Goal: Task Accomplishment & Management: Complete application form

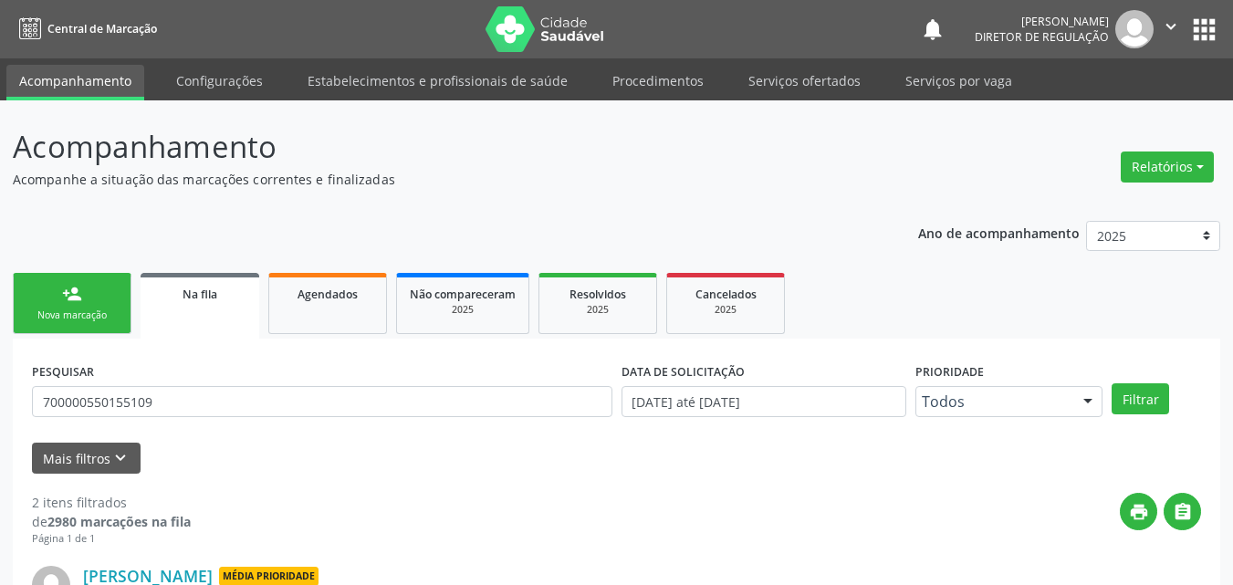
click at [115, 289] on link "person_add Nova marcação" at bounding box center [72, 303] width 119 height 61
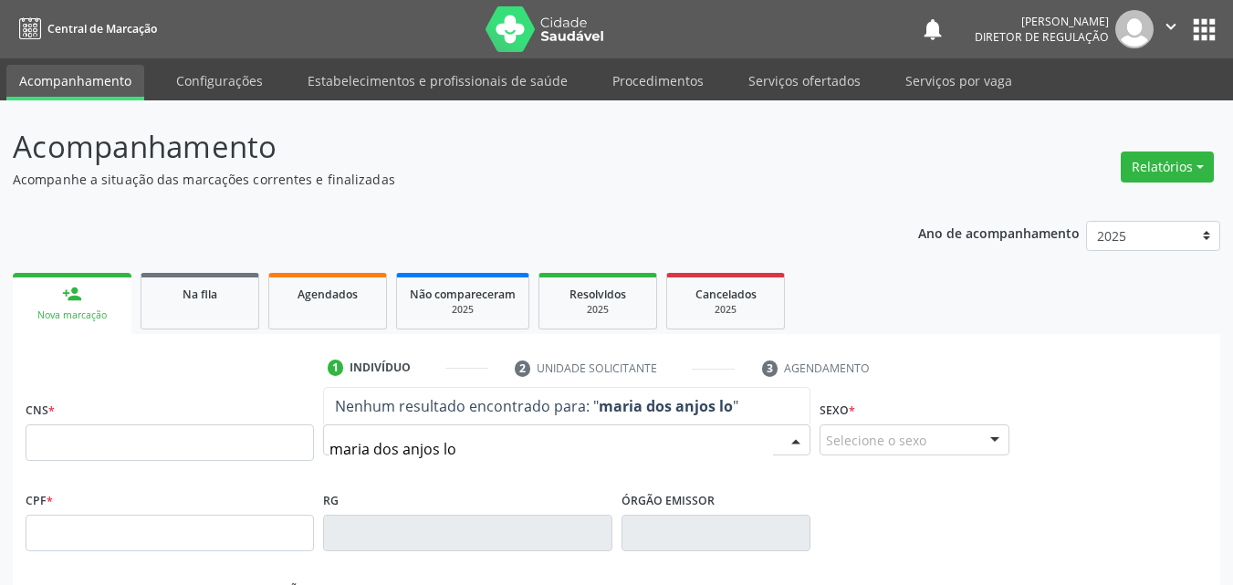
type input "maria dos anjos lop"
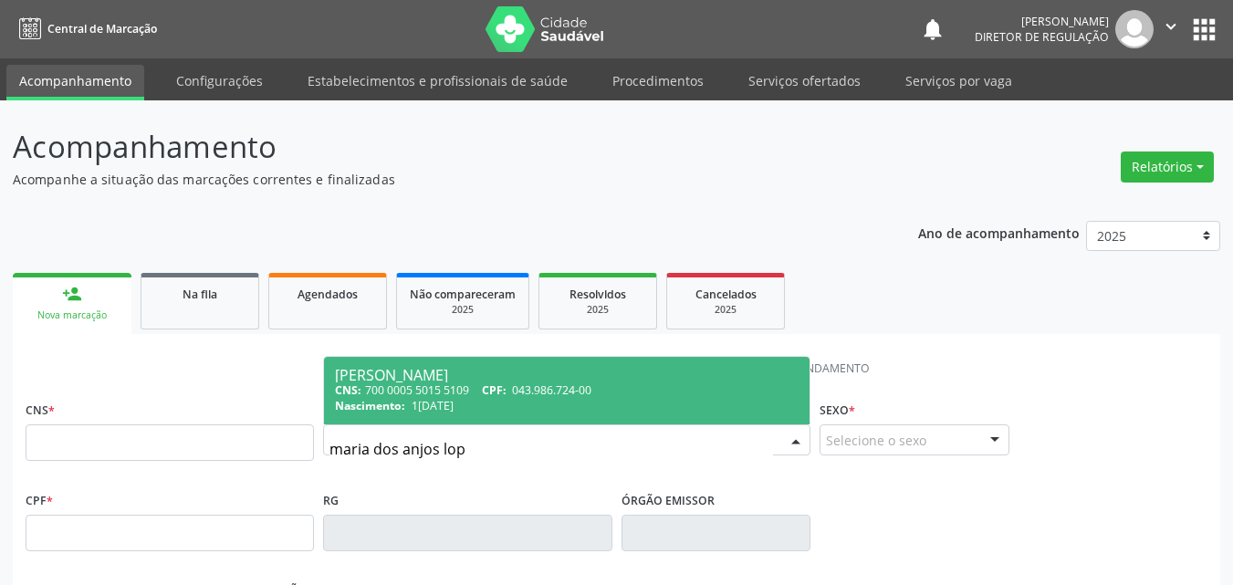
click at [453, 402] on span "1[DATE]" at bounding box center [432, 406] width 42 height 16
type input "700 0005 5015 5109"
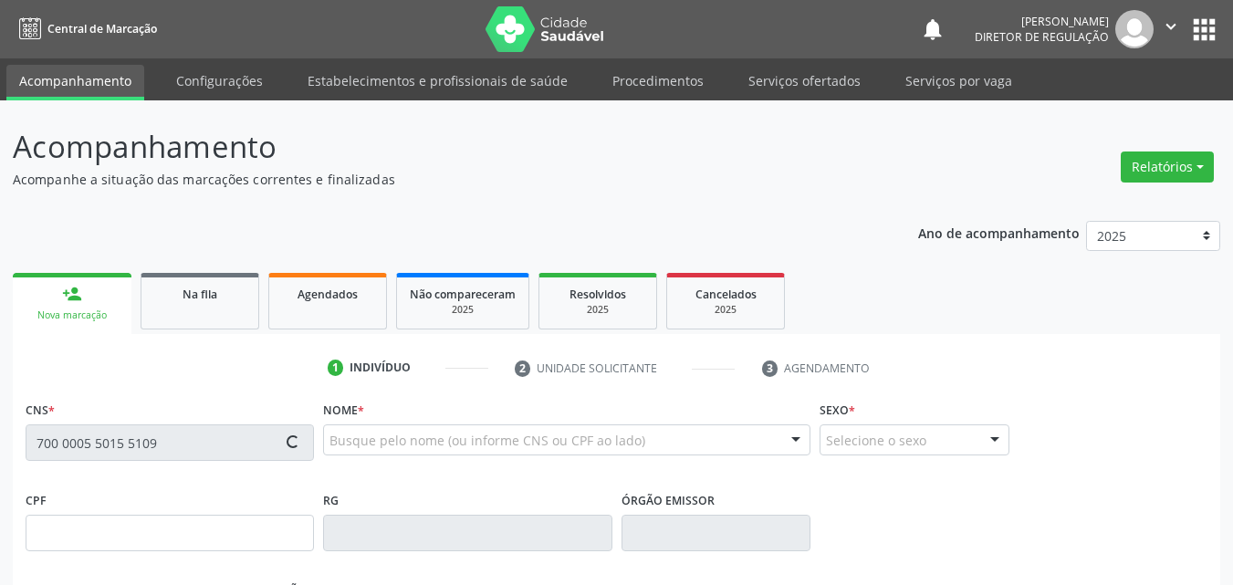
type input "043.986.724-00"
type input "1[DATE]"
type input "[PERSON_NAME]"
type input "[PHONE_NUMBER]"
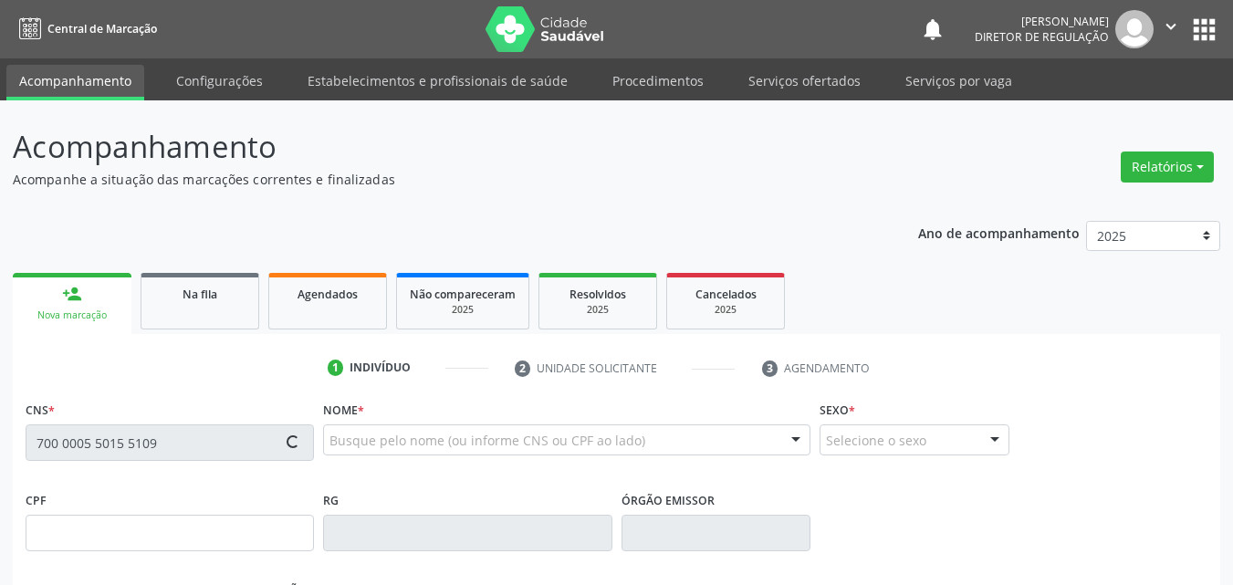
type input "90"
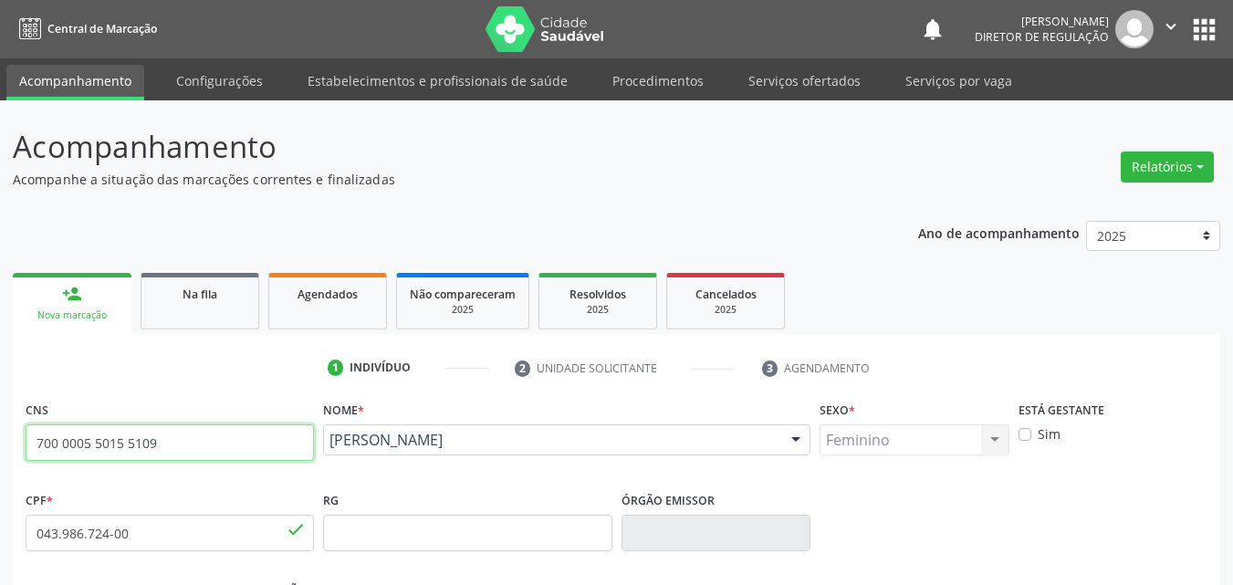
drag, startPoint x: 158, startPoint y: 439, endPoint x: 22, endPoint y: 434, distance: 136.0
click at [22, 434] on div "CNS 700 0005 5015 5109 done" at bounding box center [169, 441] width 297 height 90
click at [217, 447] on input "700 0005 5015 5109" at bounding box center [170, 442] width 288 height 36
drag, startPoint x: 207, startPoint y: 448, endPoint x: 0, endPoint y: 448, distance: 207.1
click at [0, 448] on div "Acompanhamento Acompanhe a situação das marcações correntes e finalizadas Relat…" at bounding box center [616, 544] width 1233 height 889
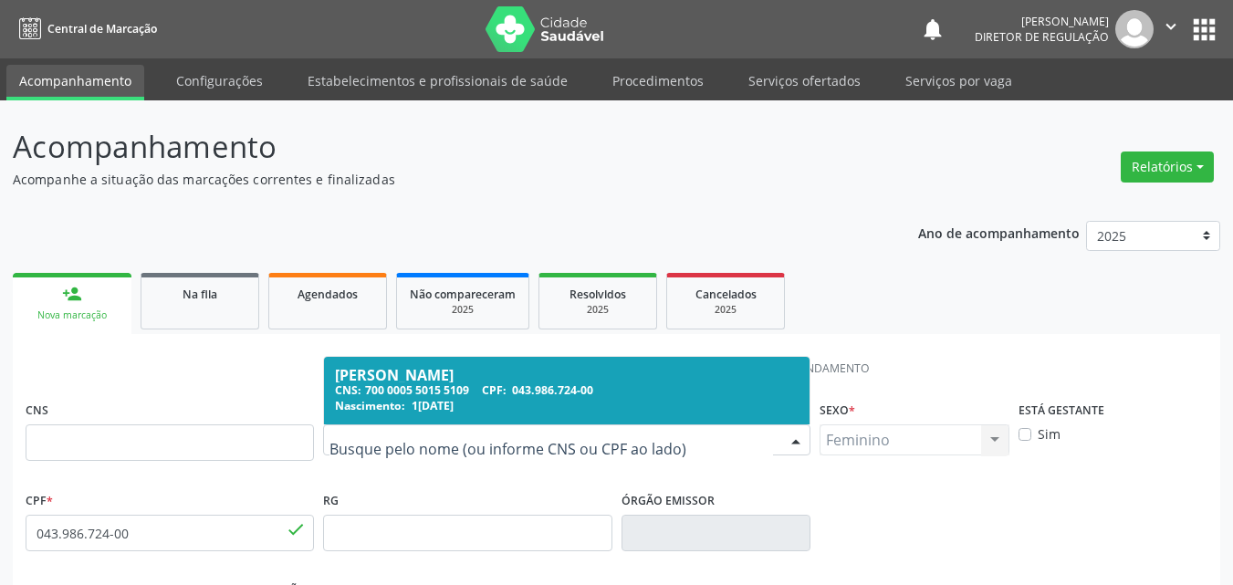
drag, startPoint x: 395, startPoint y: 437, endPoint x: 266, endPoint y: 469, distance: 132.5
click at [227, 297] on div "Na fila" at bounding box center [199, 293] width 91 height 19
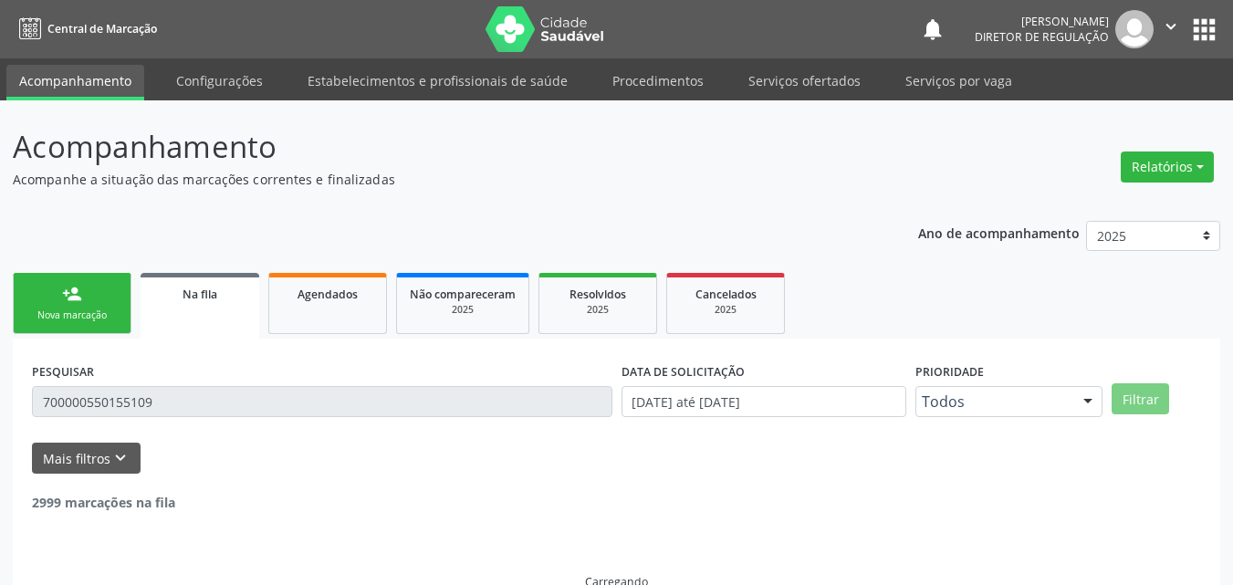
click at [91, 311] on div "Nova marcação" at bounding box center [71, 315] width 91 height 14
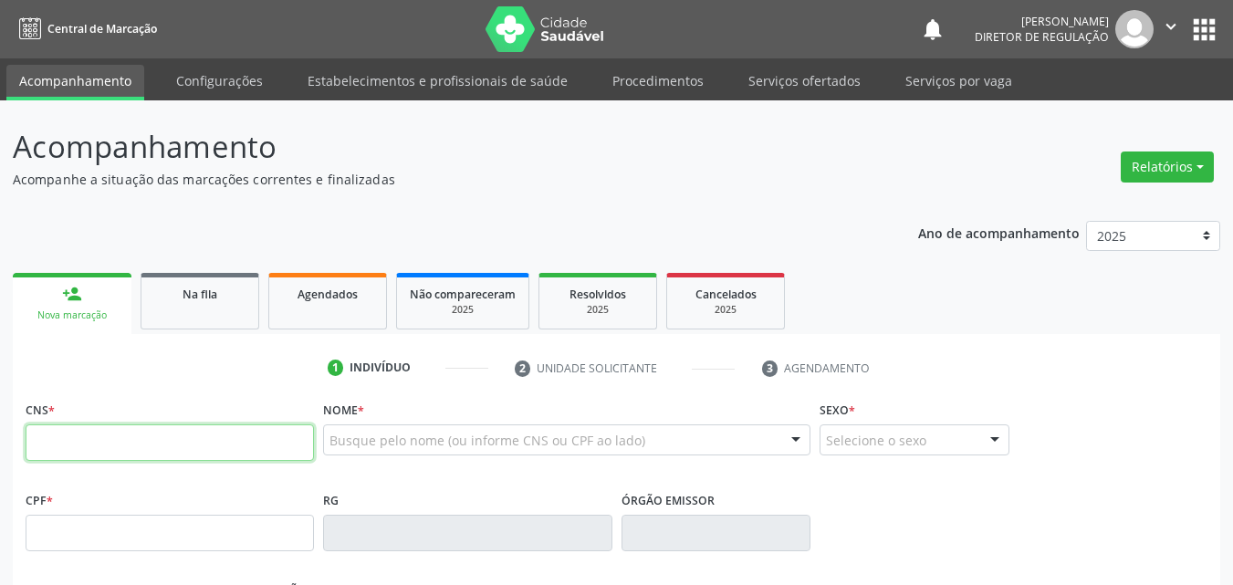
click at [161, 453] on input "text" at bounding box center [170, 442] width 288 height 36
type input "705 0098 0503 0054"
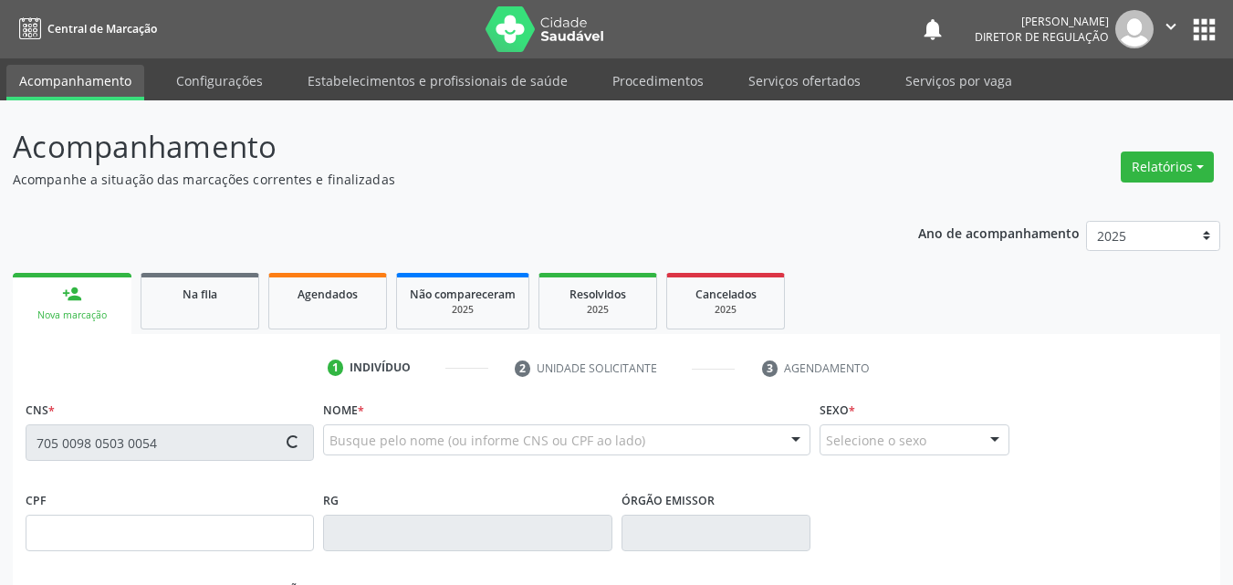
type input "[DATE]"
type input "[PERSON_NAME]"
type input "[PHONE_NUMBER]"
type input "S/N"
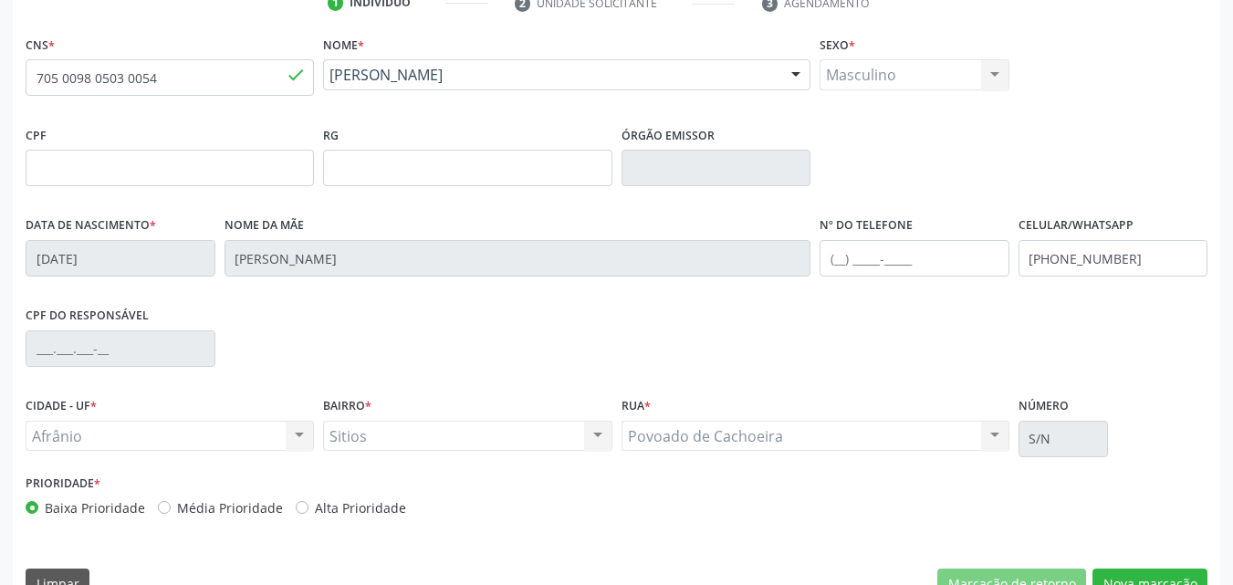
scroll to position [404, 0]
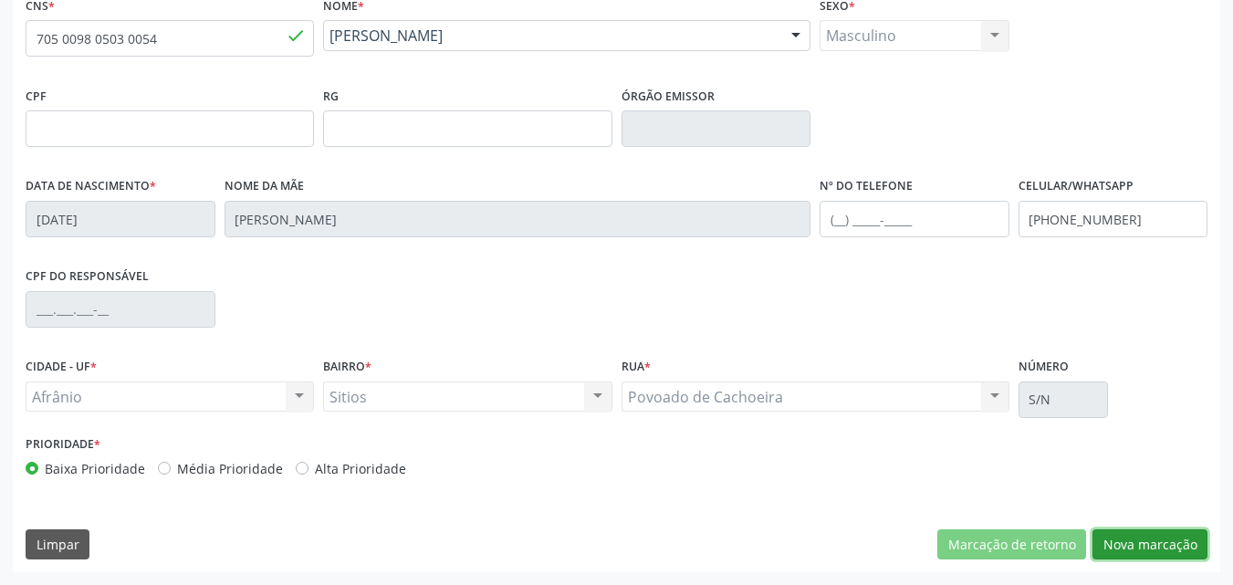
click at [1180, 543] on button "Nova marcação" at bounding box center [1149, 544] width 115 height 31
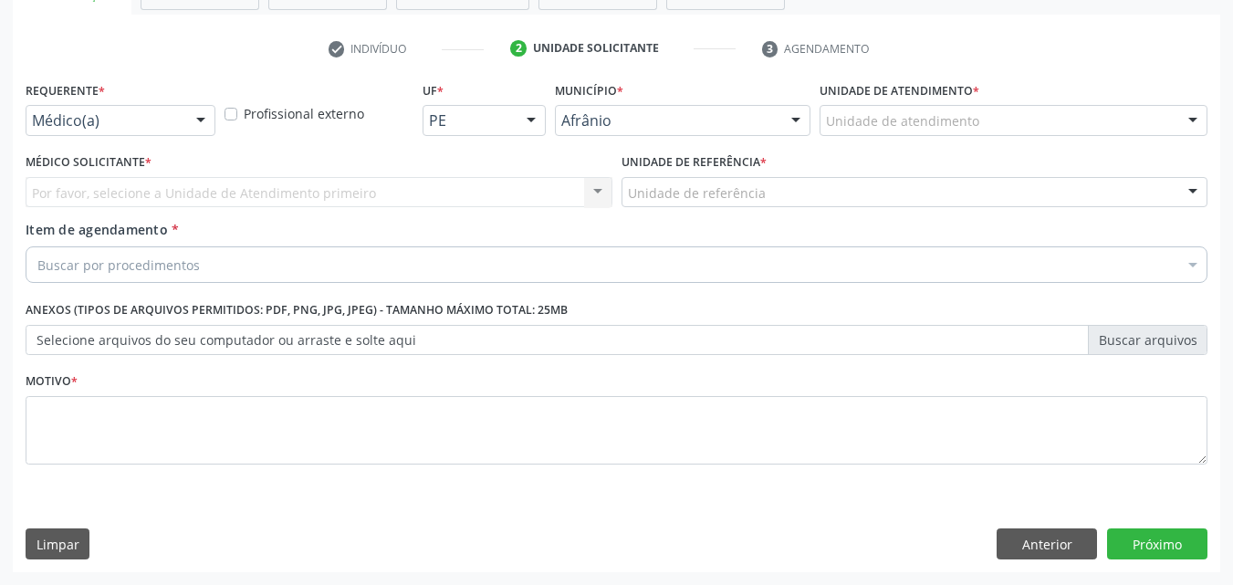
scroll to position [319, 0]
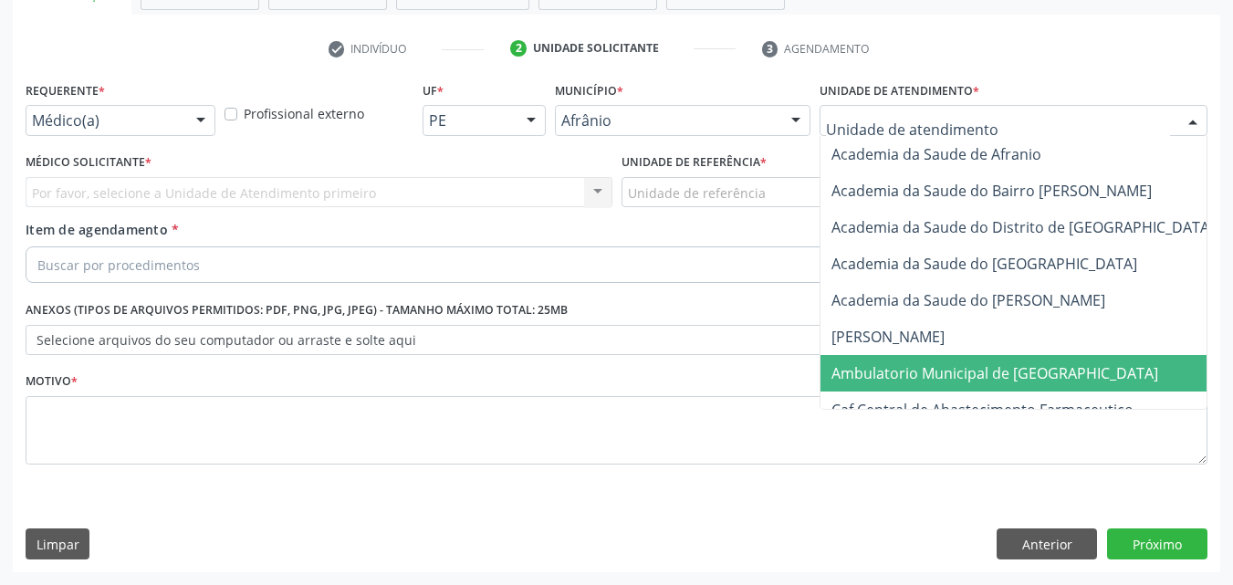
click at [1010, 374] on span "Ambulatorio Municipal de [GEOGRAPHIC_DATA]" at bounding box center [994, 373] width 327 height 20
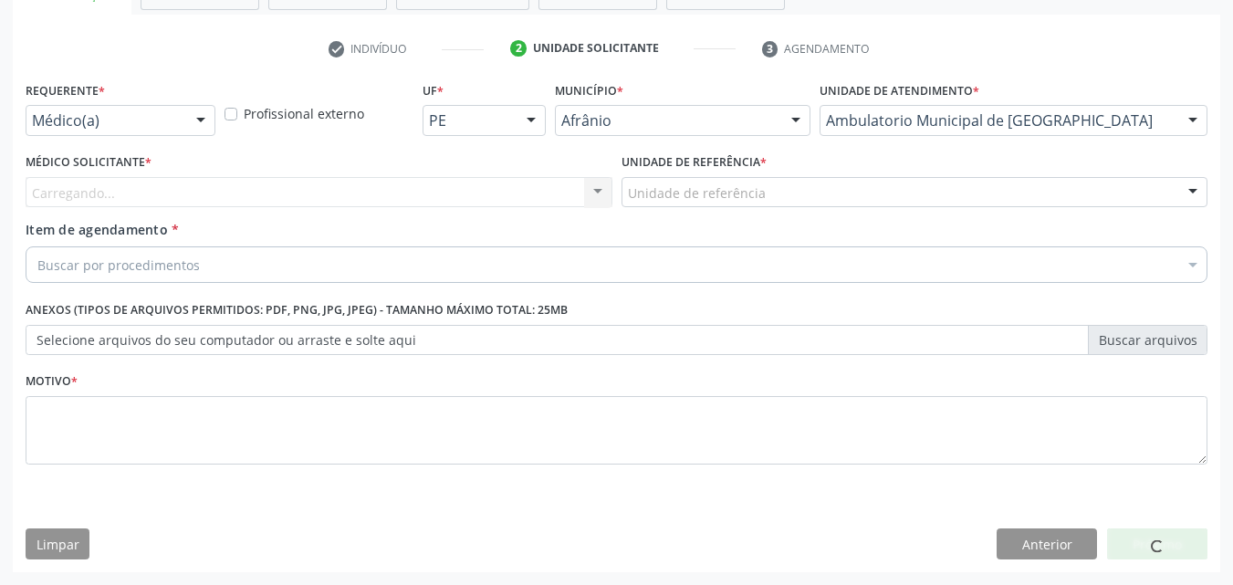
click at [800, 195] on div "Unidade de referência" at bounding box center [914, 192] width 587 height 31
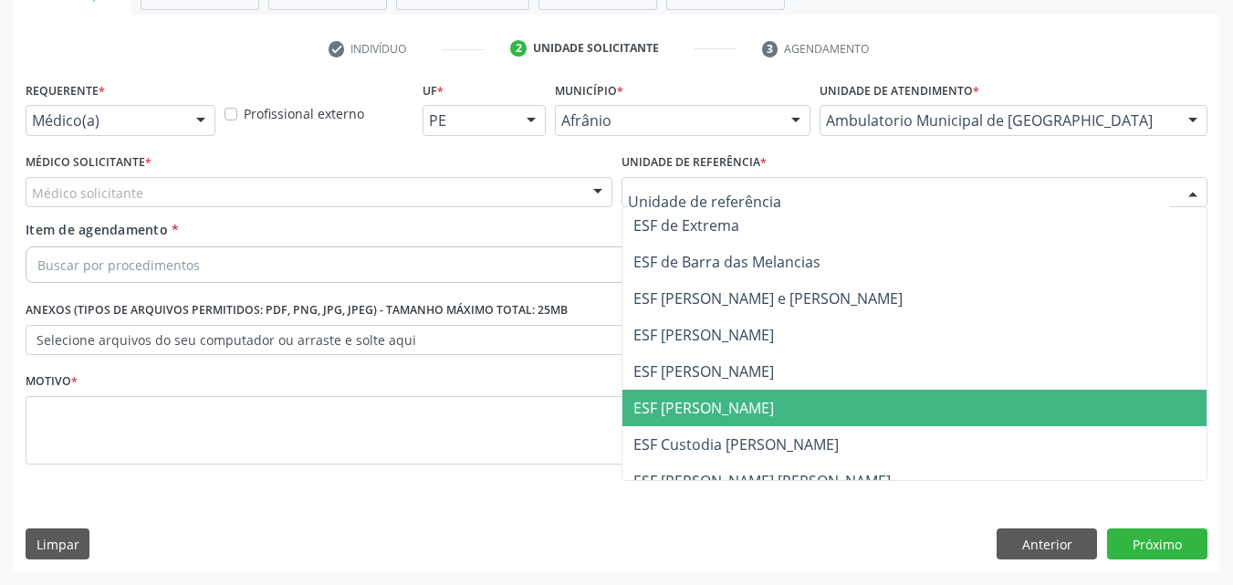
drag, startPoint x: 794, startPoint y: 411, endPoint x: 771, endPoint y: 406, distance: 23.3
click at [794, 411] on span "ESF [PERSON_NAME]" at bounding box center [914, 408] width 585 height 36
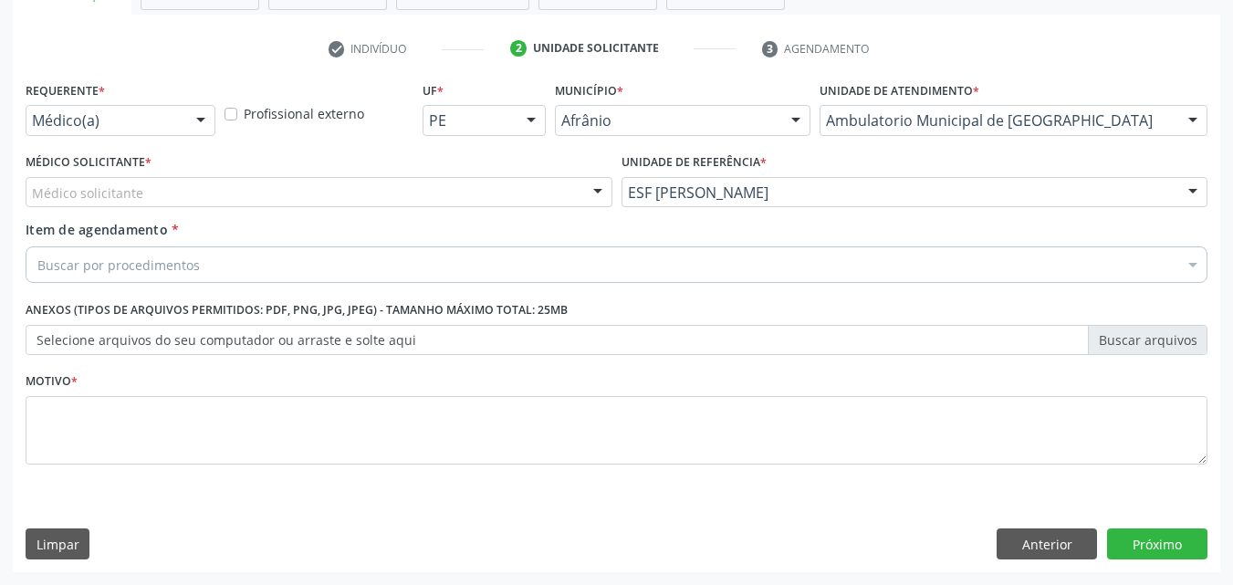
click at [453, 189] on div "Médico solicitante" at bounding box center [319, 192] width 587 height 31
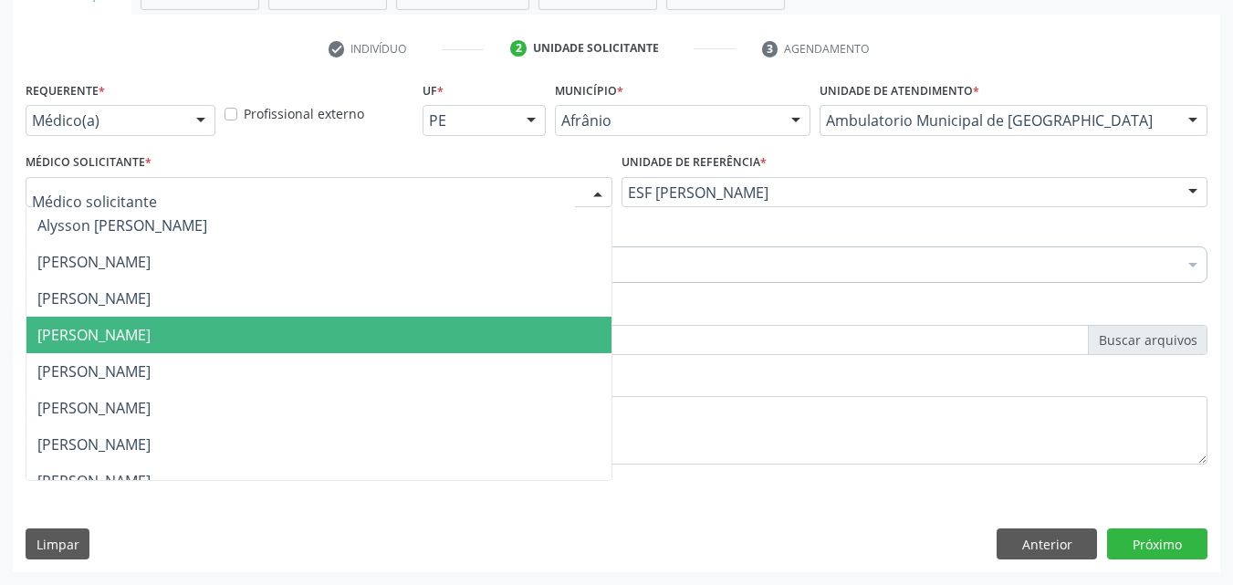
click at [403, 339] on span "[PERSON_NAME]" at bounding box center [318, 335] width 585 height 36
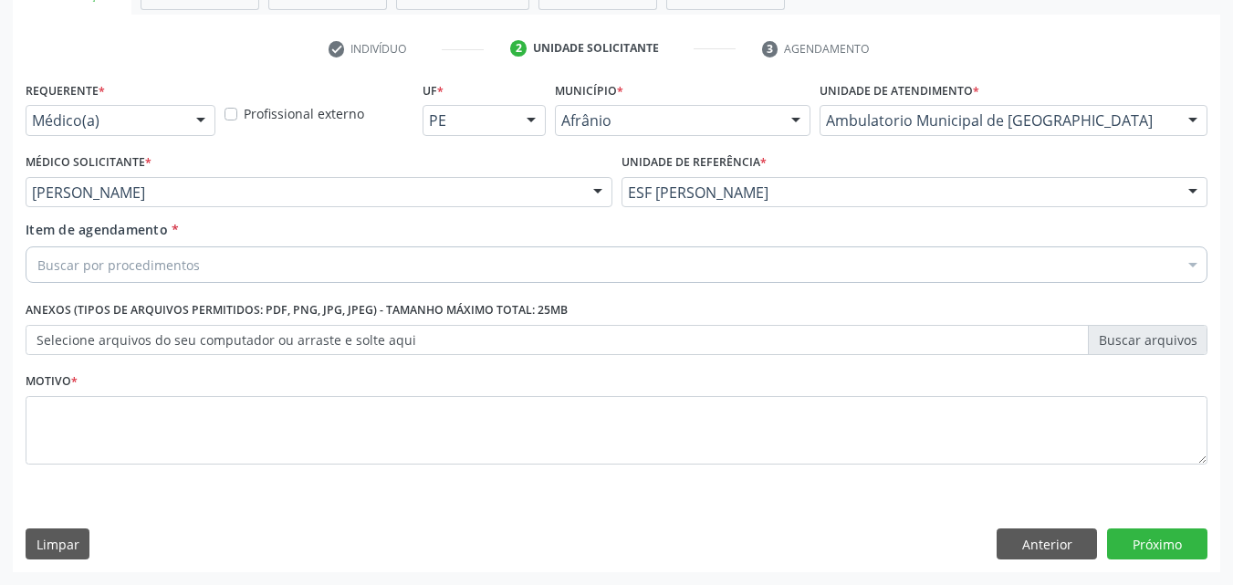
click at [326, 257] on div "Buscar por procedimentos" at bounding box center [616, 264] width 1181 height 36
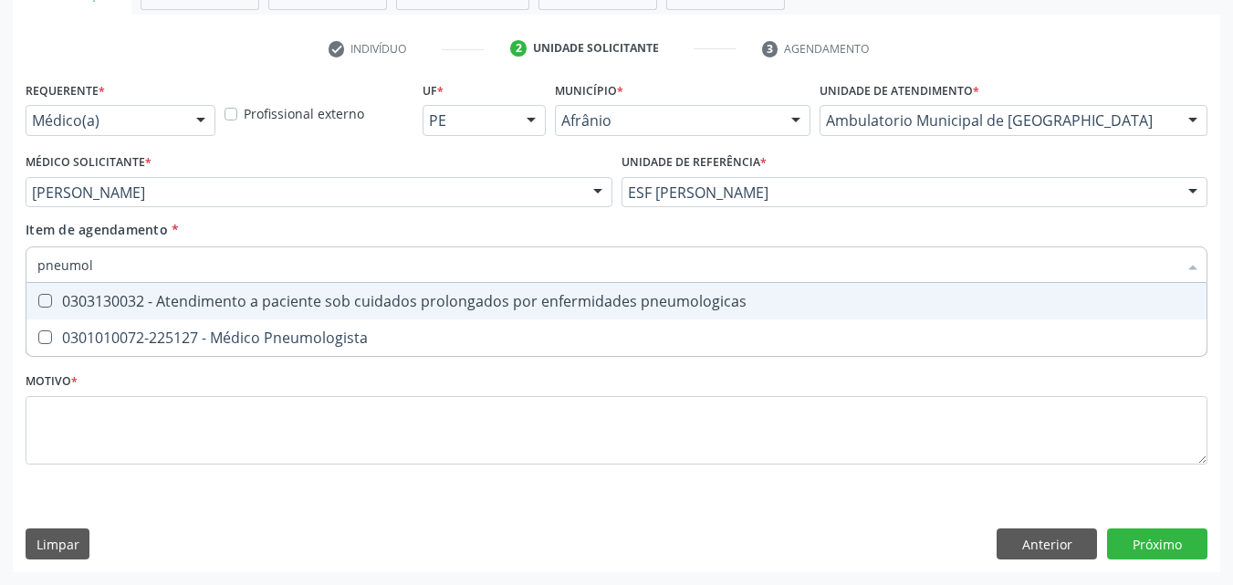
type input "pneumolo"
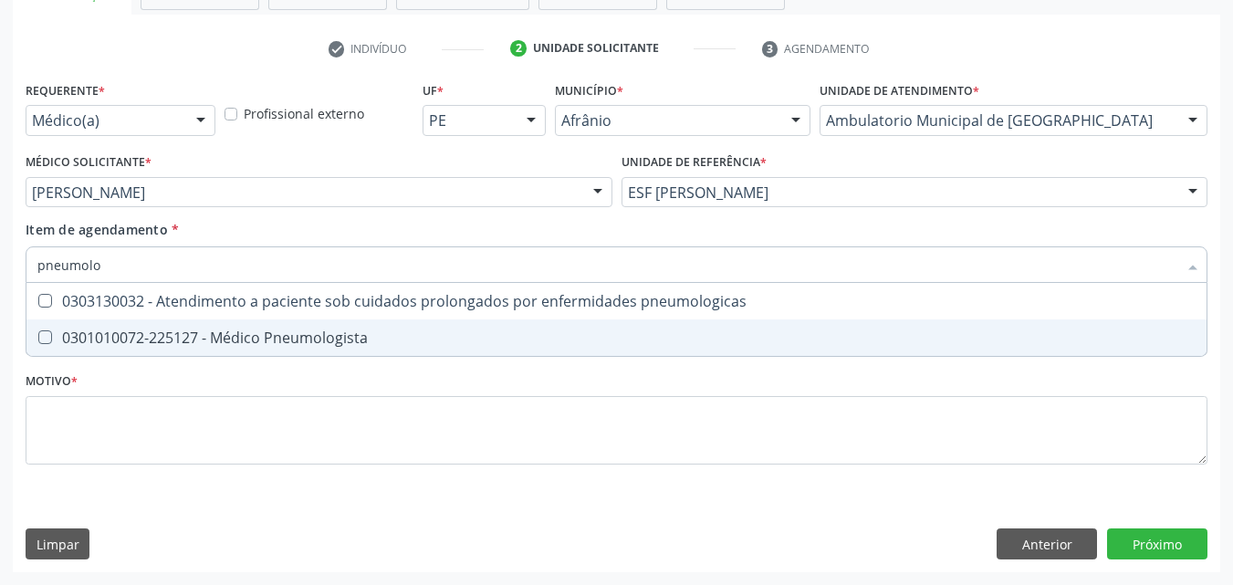
click at [333, 330] on div "0301010072-225127 - Médico Pneumologista" at bounding box center [616, 337] width 1158 height 15
checkbox Pneumologista "true"
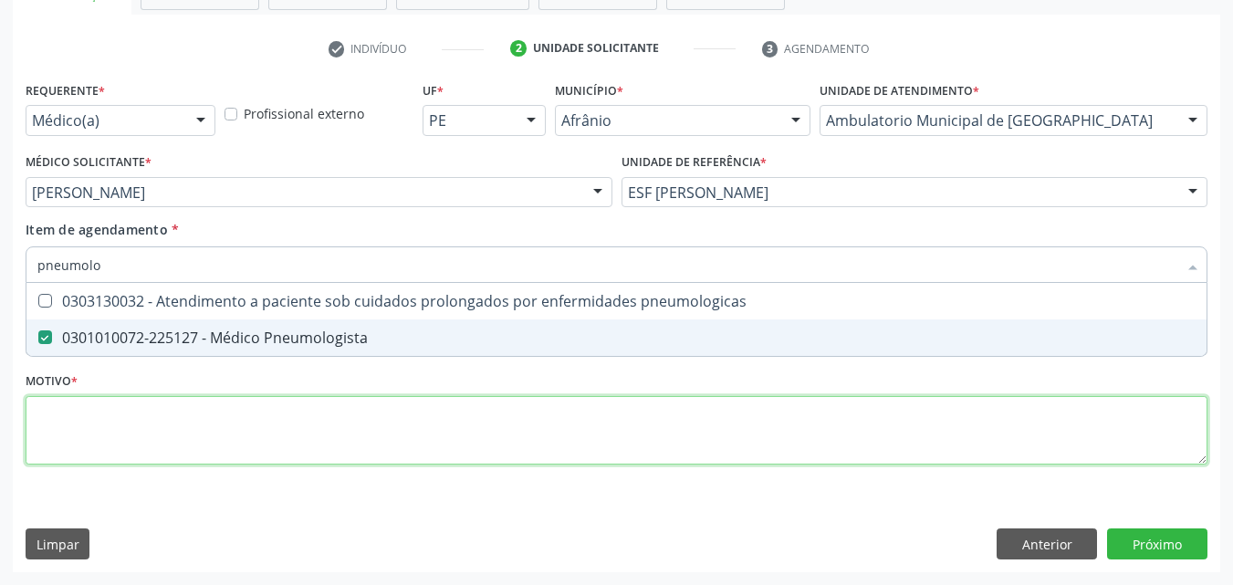
click at [337, 415] on div "Requerente * Médico(a) Médico(a) Enfermeiro(a) Paciente Nenhum resultado encont…" at bounding box center [616, 283] width 1181 height 413
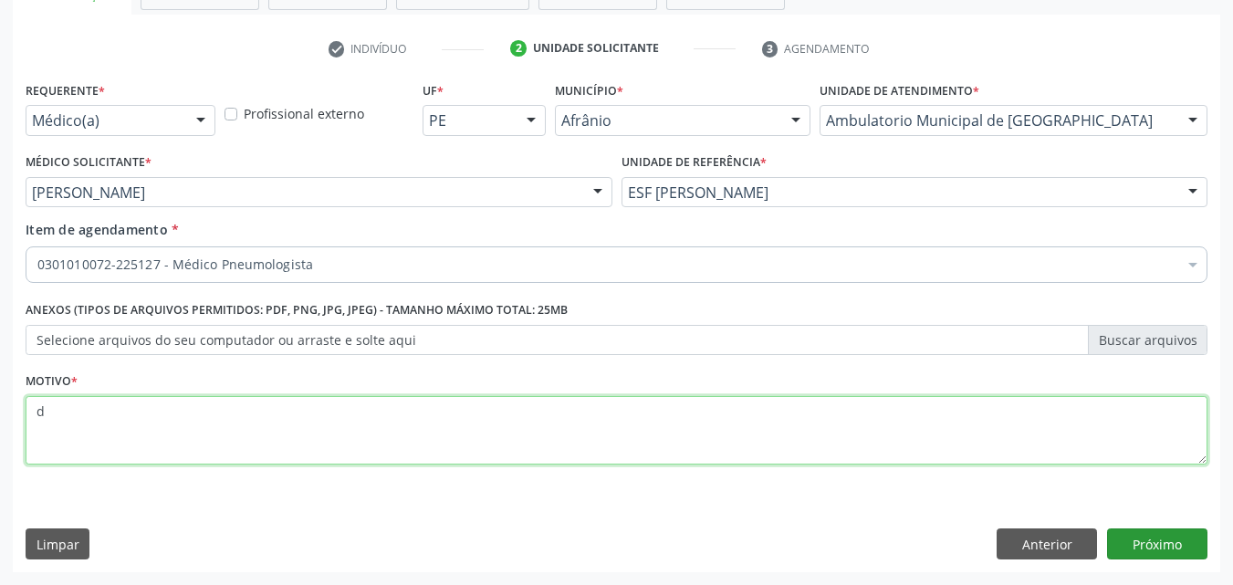
type textarea "d"
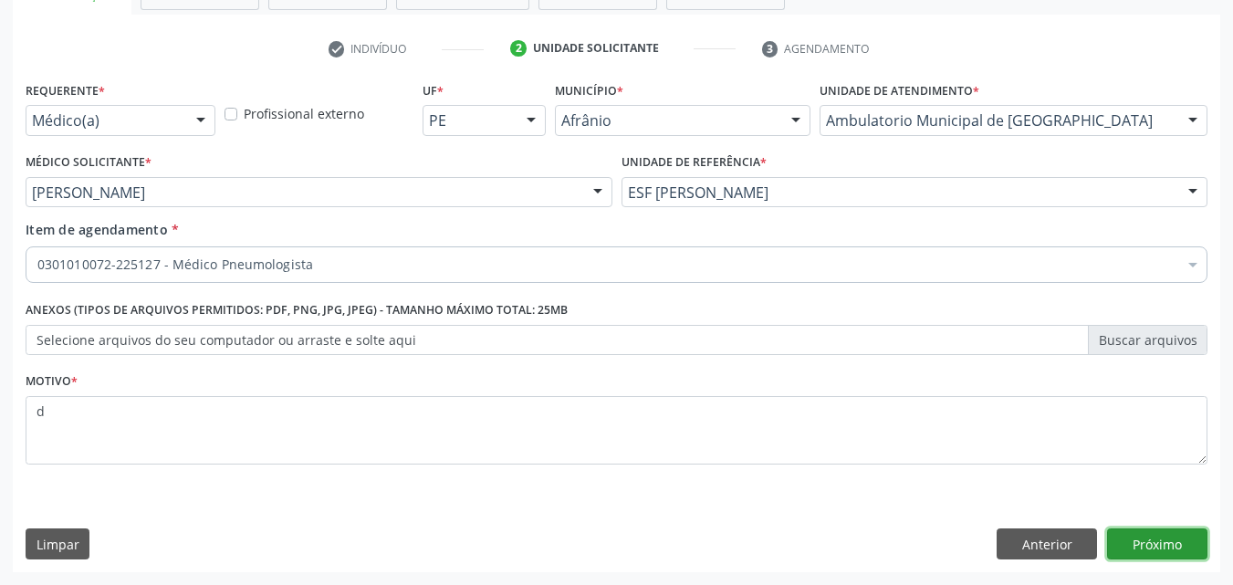
click at [1156, 547] on button "Próximo" at bounding box center [1157, 543] width 100 height 31
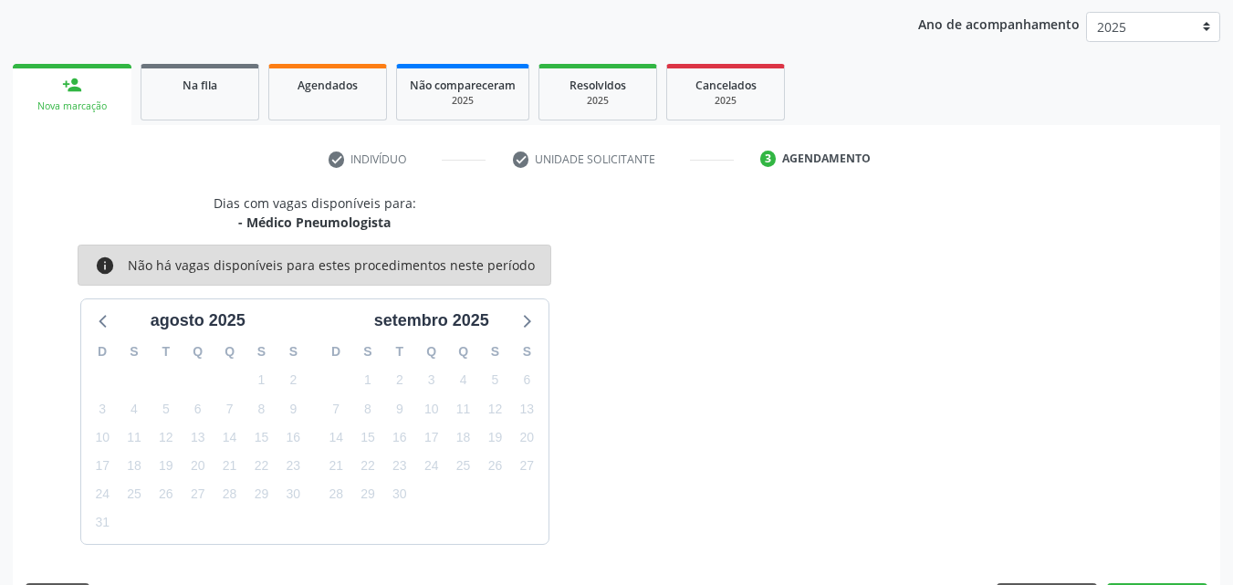
scroll to position [263, 0]
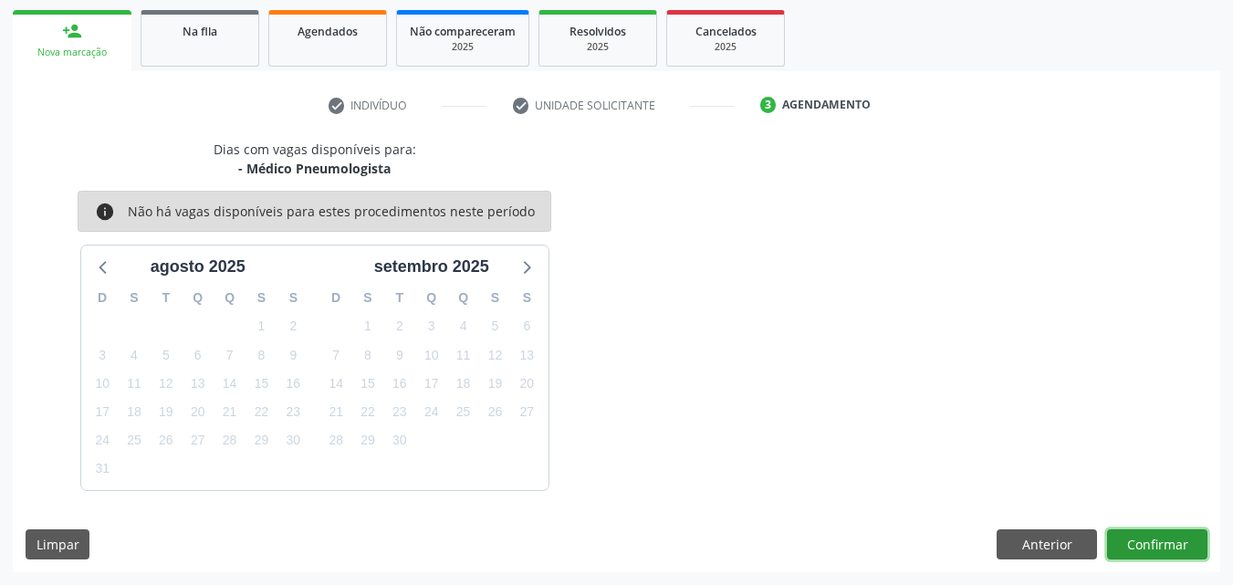
click at [1183, 549] on button "Confirmar" at bounding box center [1157, 544] width 100 height 31
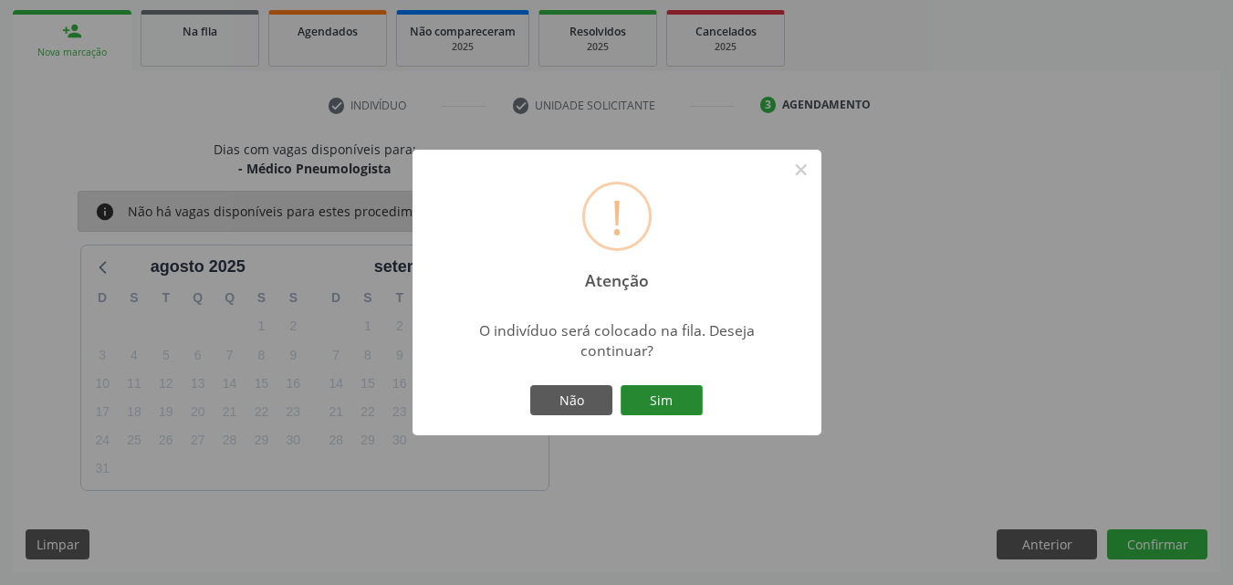
click at [682, 399] on button "Sim" at bounding box center [661, 400] width 82 height 31
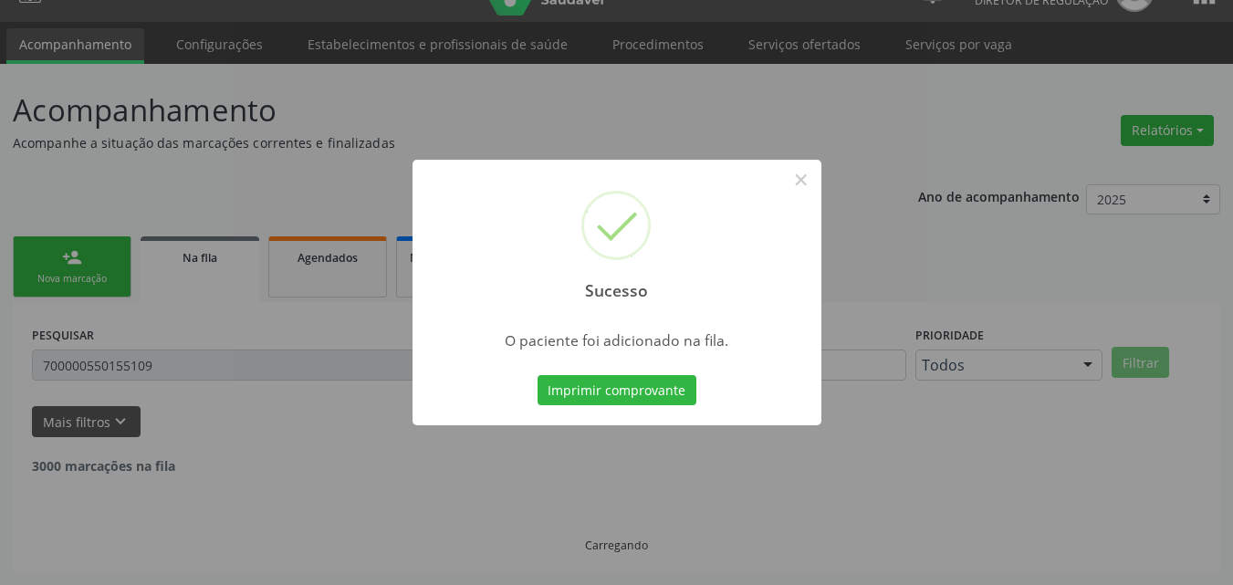
scroll to position [17, 0]
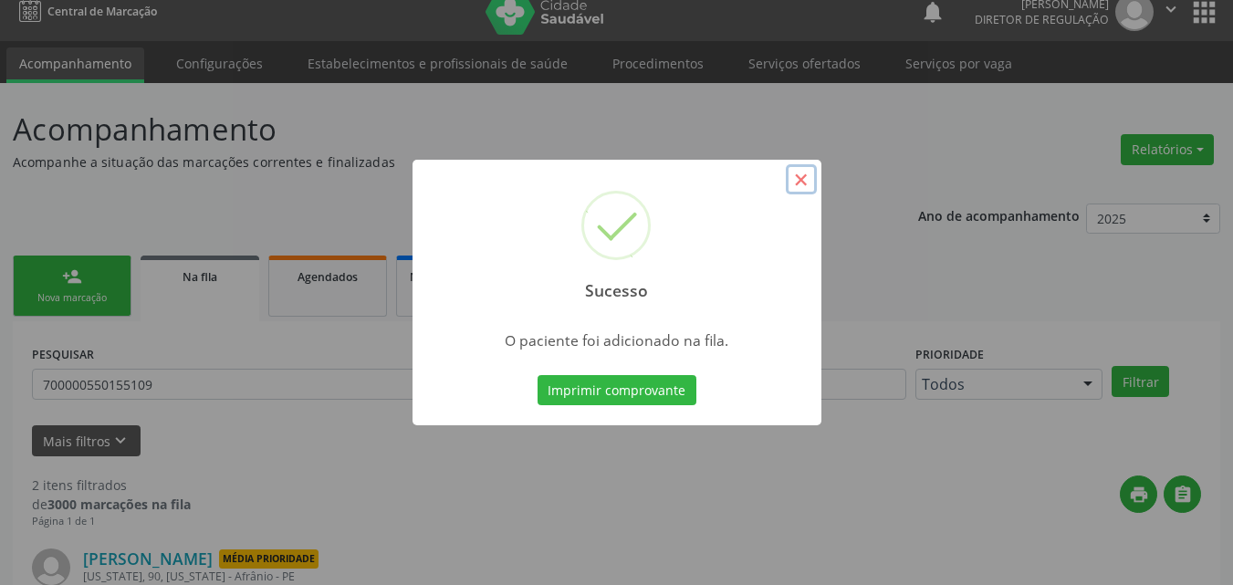
click at [799, 177] on button "×" at bounding box center [801, 179] width 31 height 31
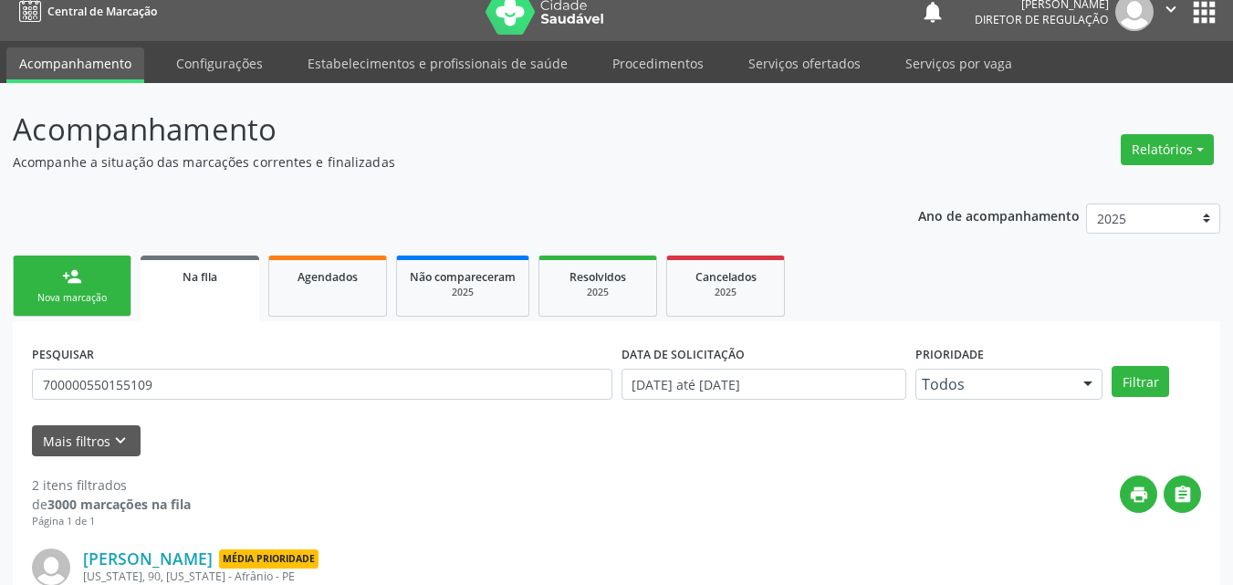
click at [108, 291] on div "Nova marcação" at bounding box center [71, 298] width 91 height 14
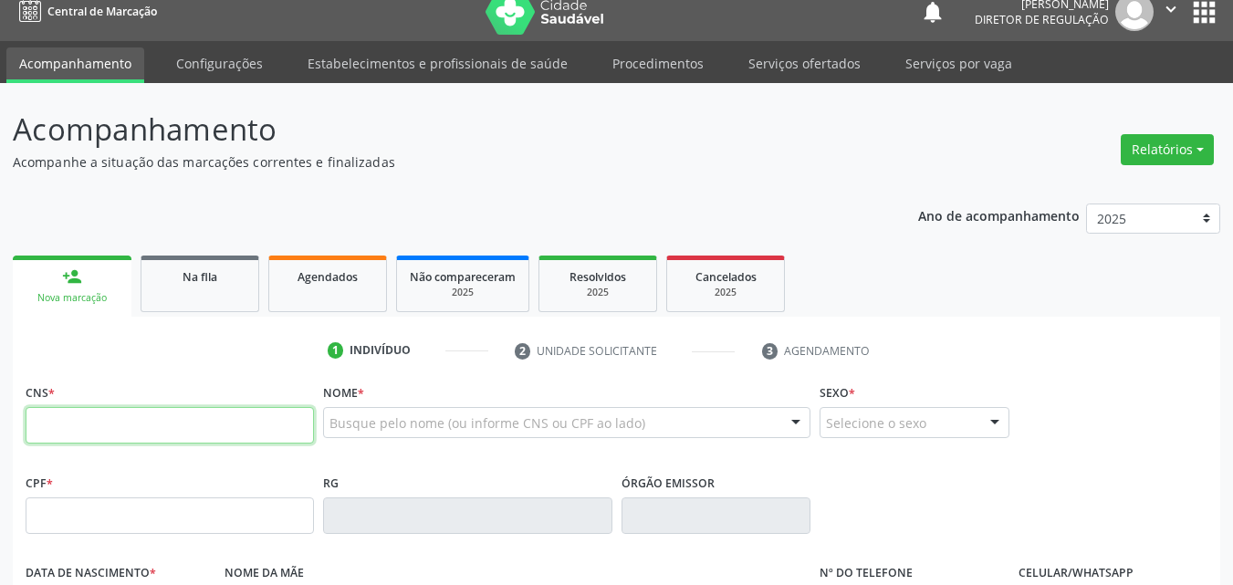
click at [276, 431] on input "text" at bounding box center [170, 425] width 288 height 36
type input "700 4084 6310 3740"
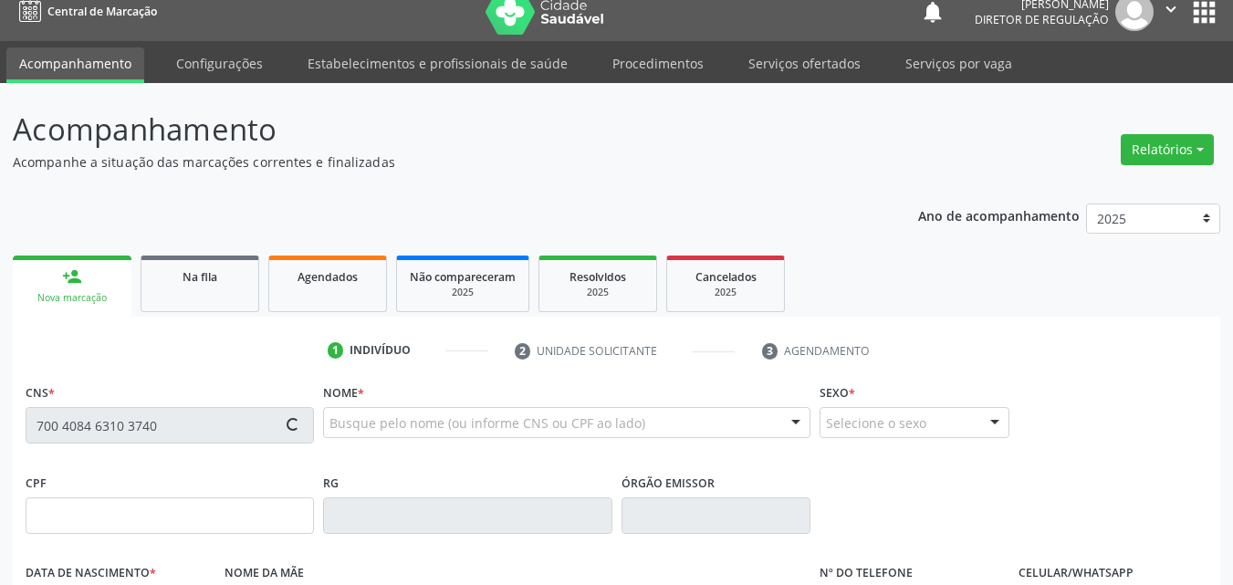
type input "[DATE]"
type input "[PERSON_NAME]"
type input "[PHONE_NUMBER]"
type input "13"
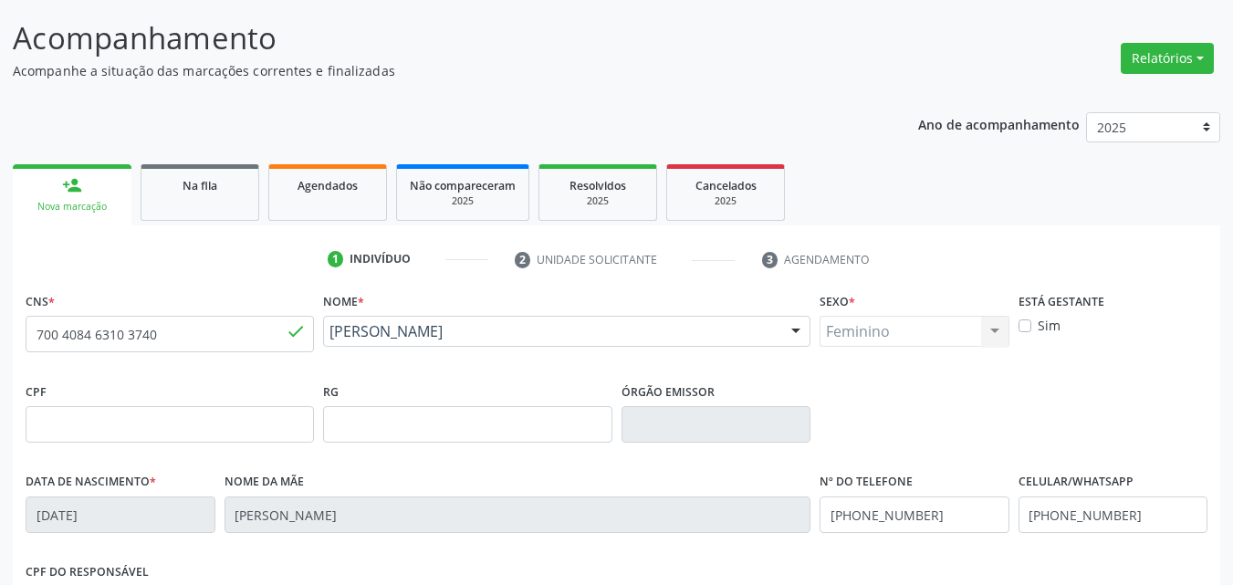
scroll to position [404, 0]
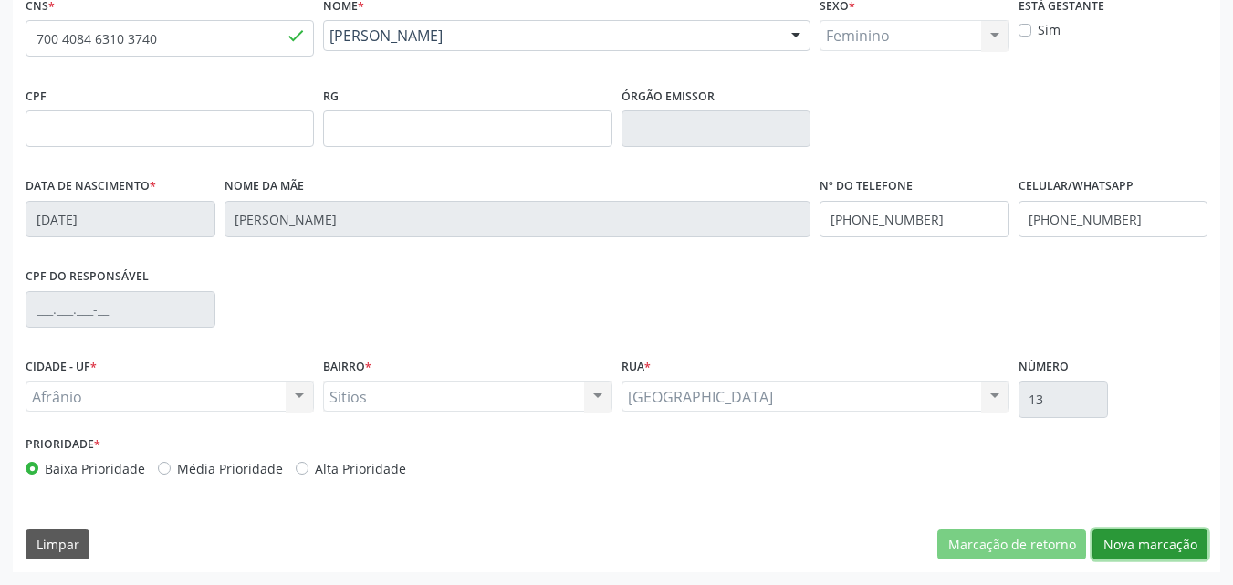
click at [1153, 541] on button "Nova marcação" at bounding box center [1149, 544] width 115 height 31
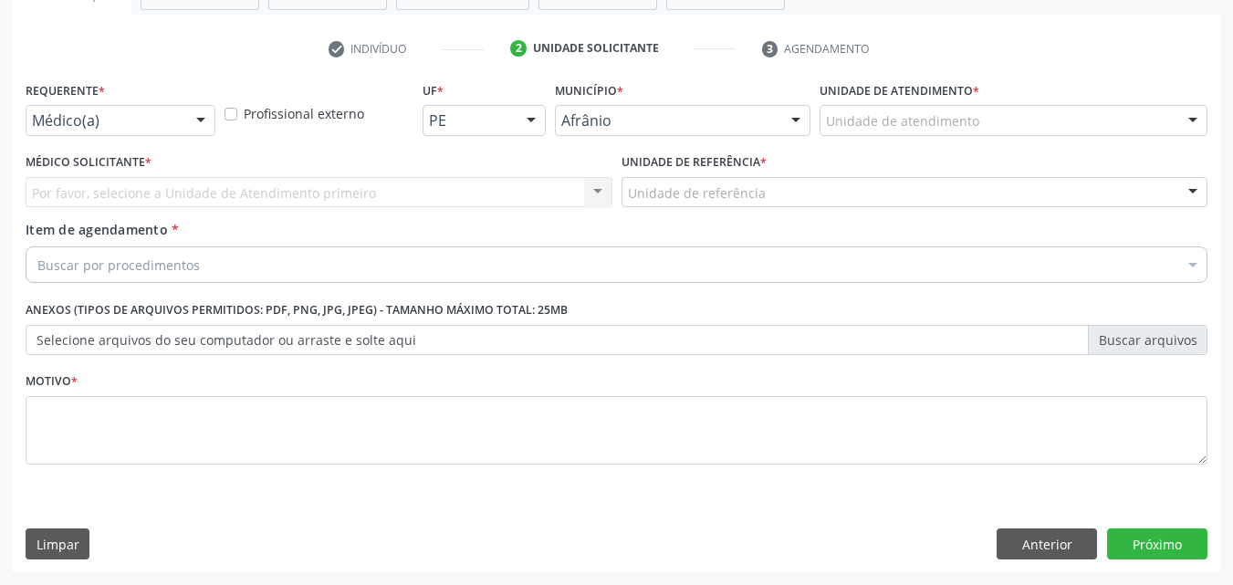
scroll to position [319, 0]
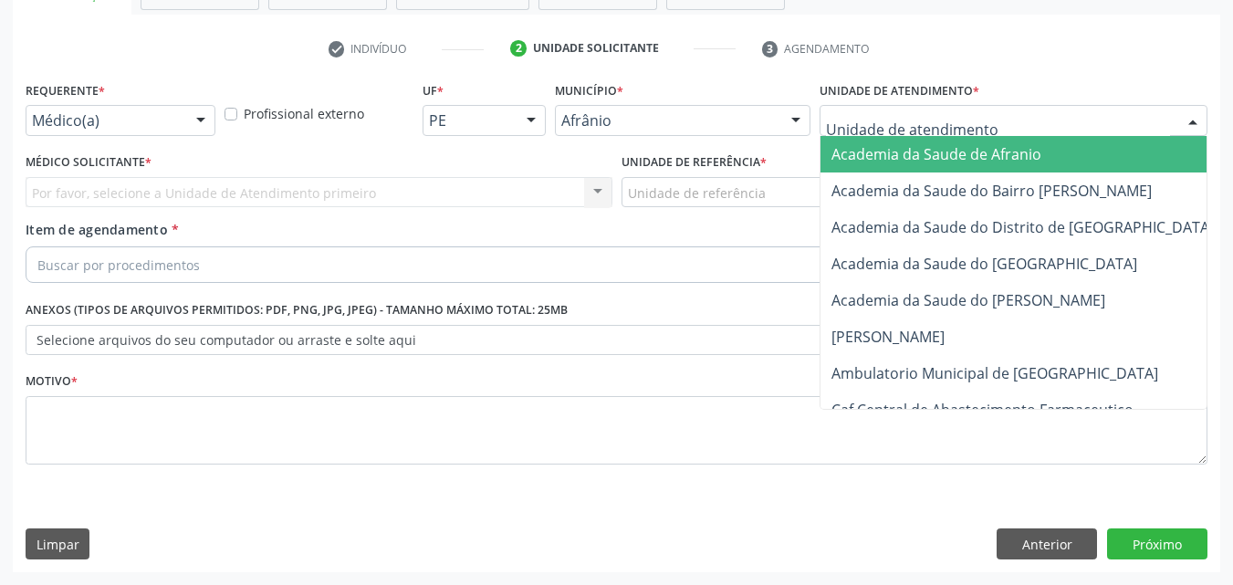
click at [974, 114] on div at bounding box center [1013, 120] width 388 height 31
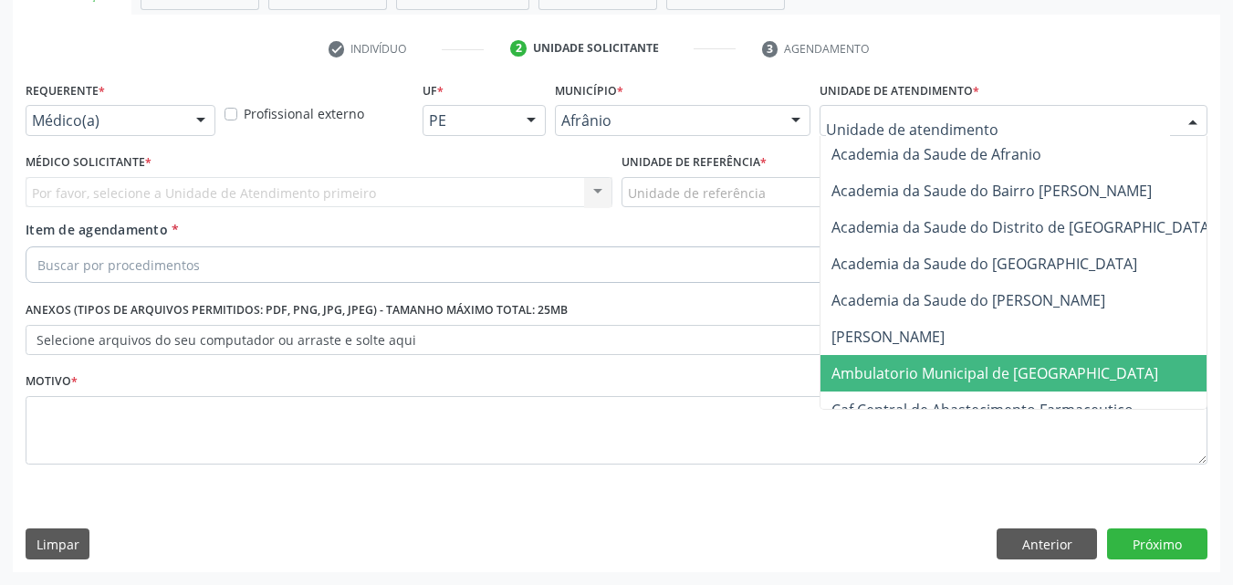
click at [994, 380] on span "Ambulatorio Municipal de [GEOGRAPHIC_DATA]" at bounding box center [994, 373] width 327 height 20
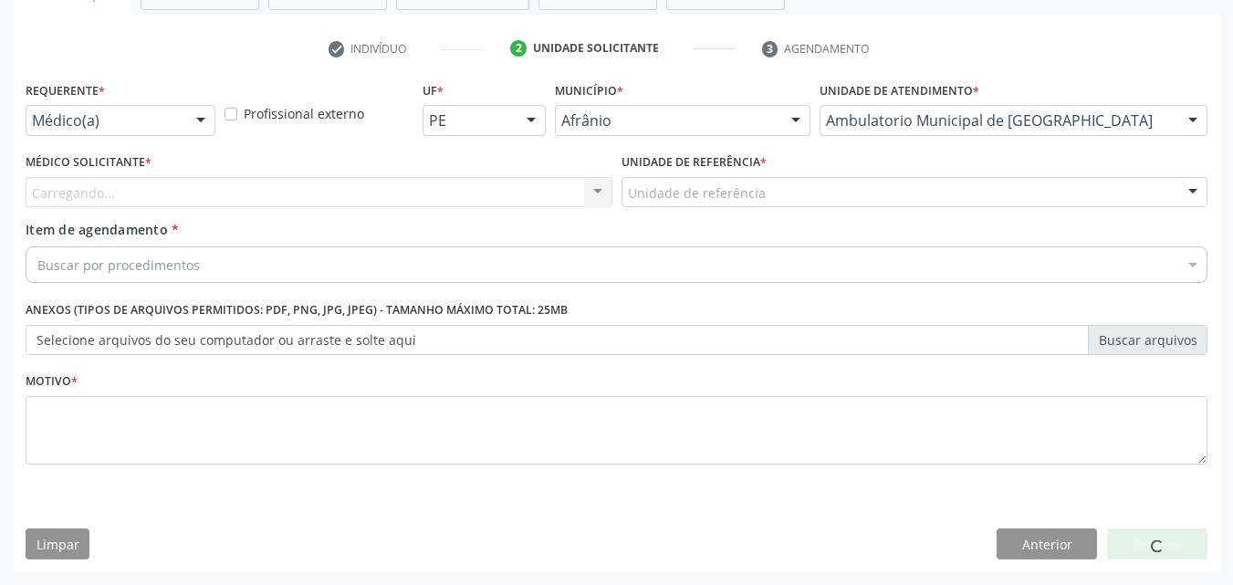
click at [807, 192] on div "Unidade de referência" at bounding box center [914, 192] width 587 height 31
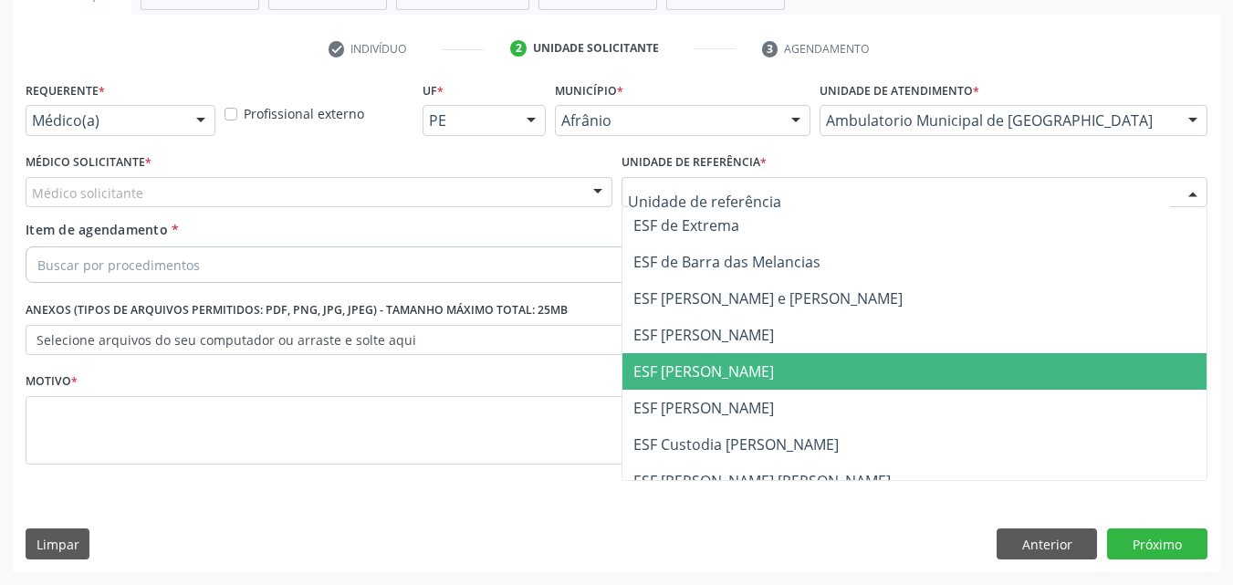
click at [805, 368] on span "ESF [PERSON_NAME]" at bounding box center [914, 371] width 585 height 36
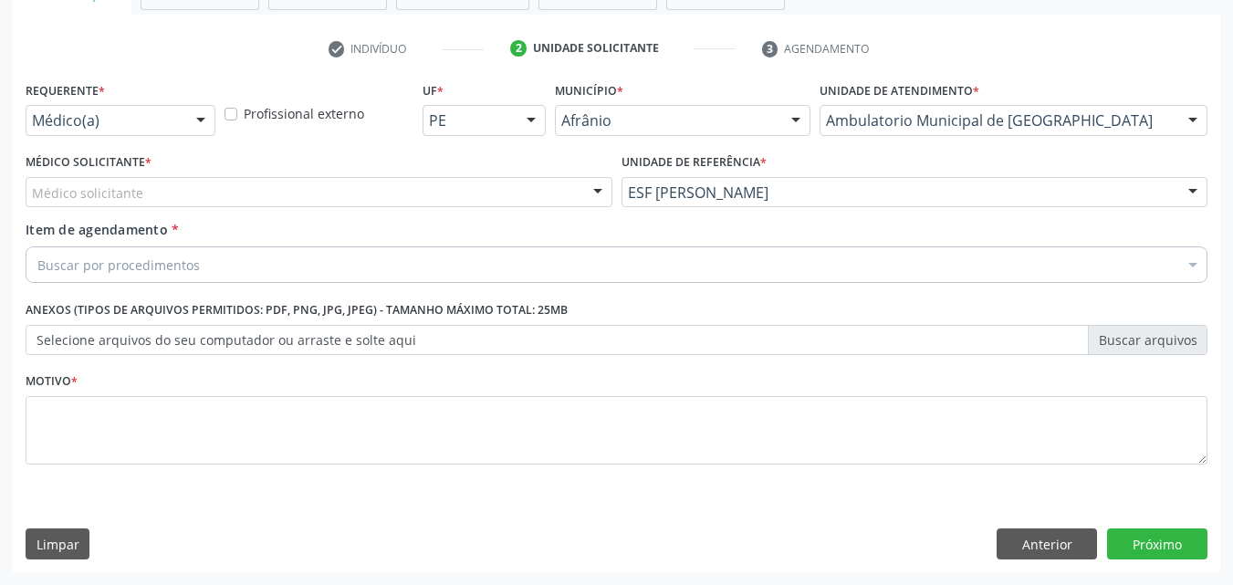
click at [276, 182] on div "Médico solicitante" at bounding box center [319, 192] width 587 height 31
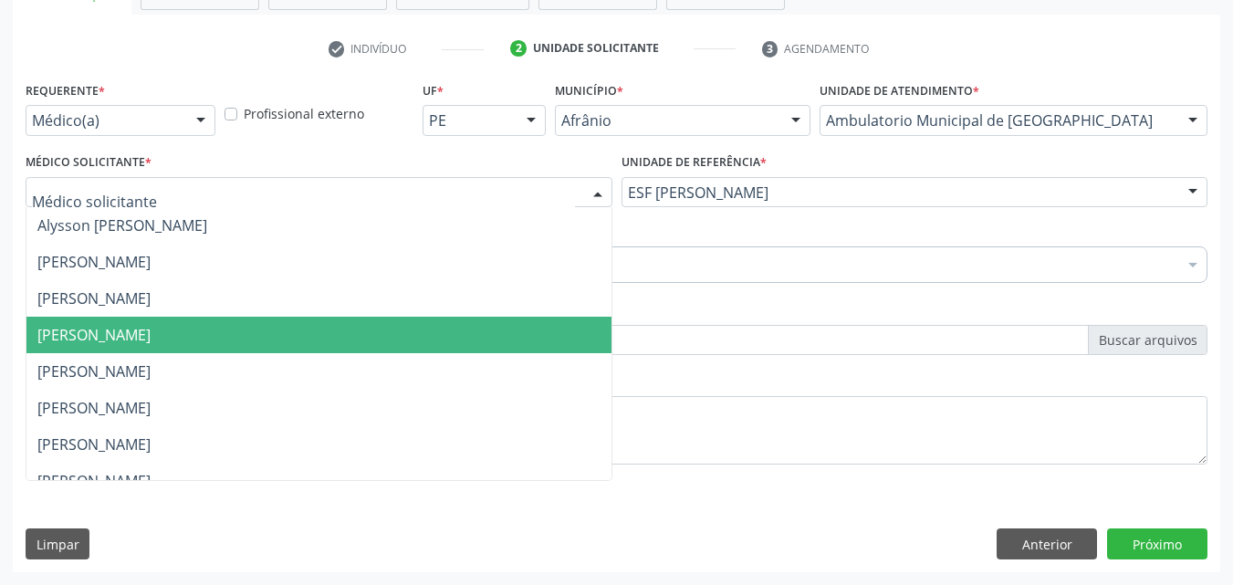
click at [280, 330] on span "[PERSON_NAME]" at bounding box center [318, 335] width 585 height 36
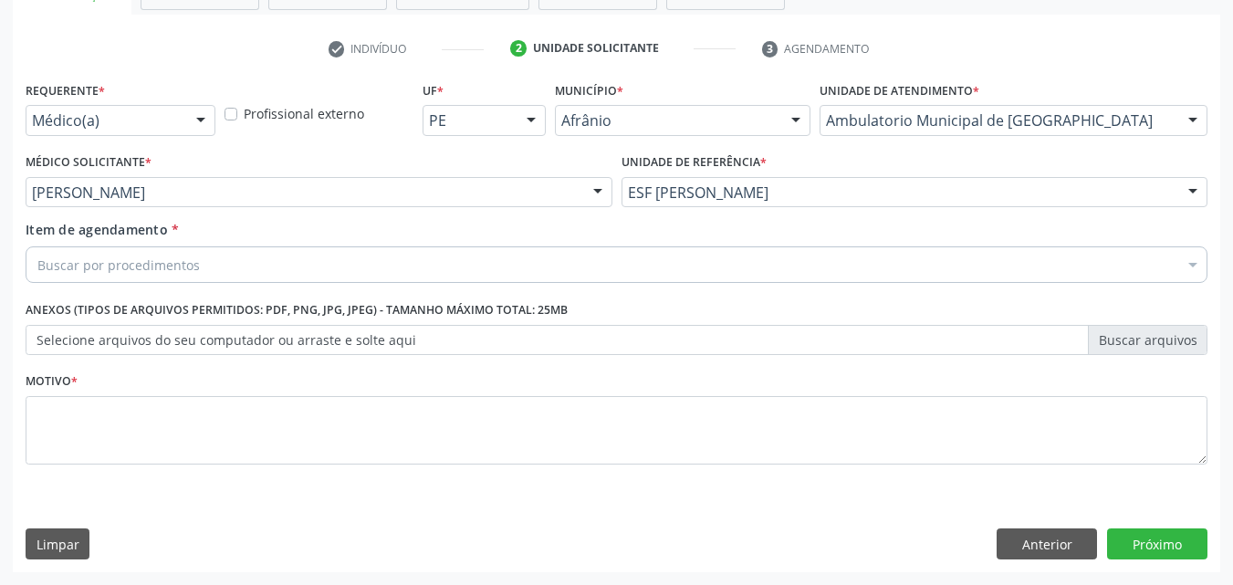
click at [238, 260] on div "Buscar por procedimentos" at bounding box center [616, 264] width 1181 height 36
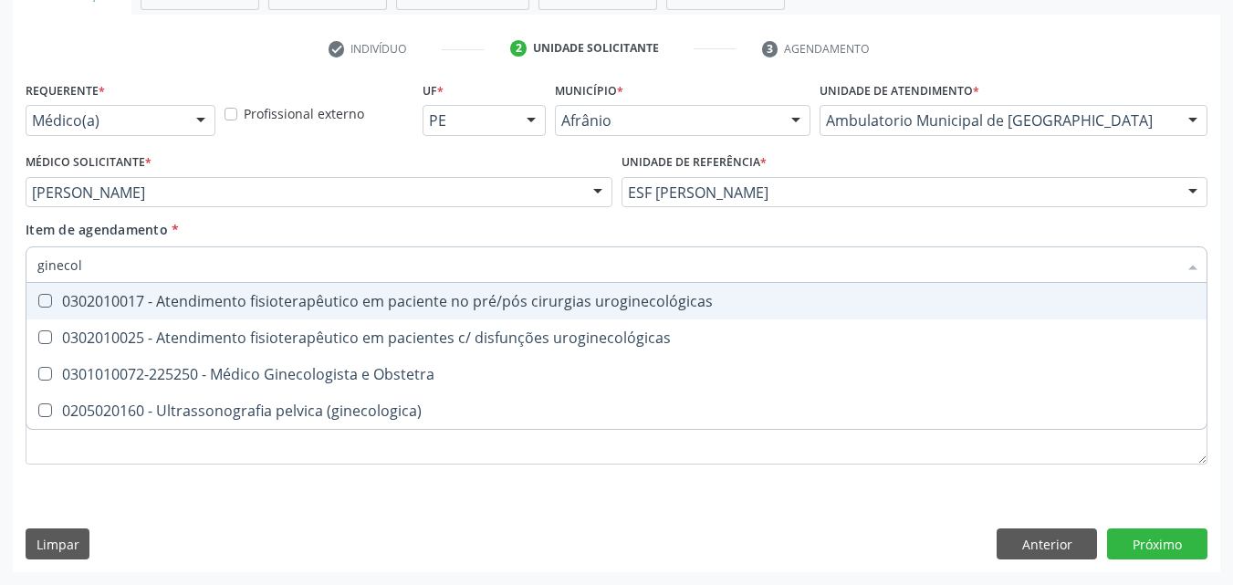
type input "ginecolo"
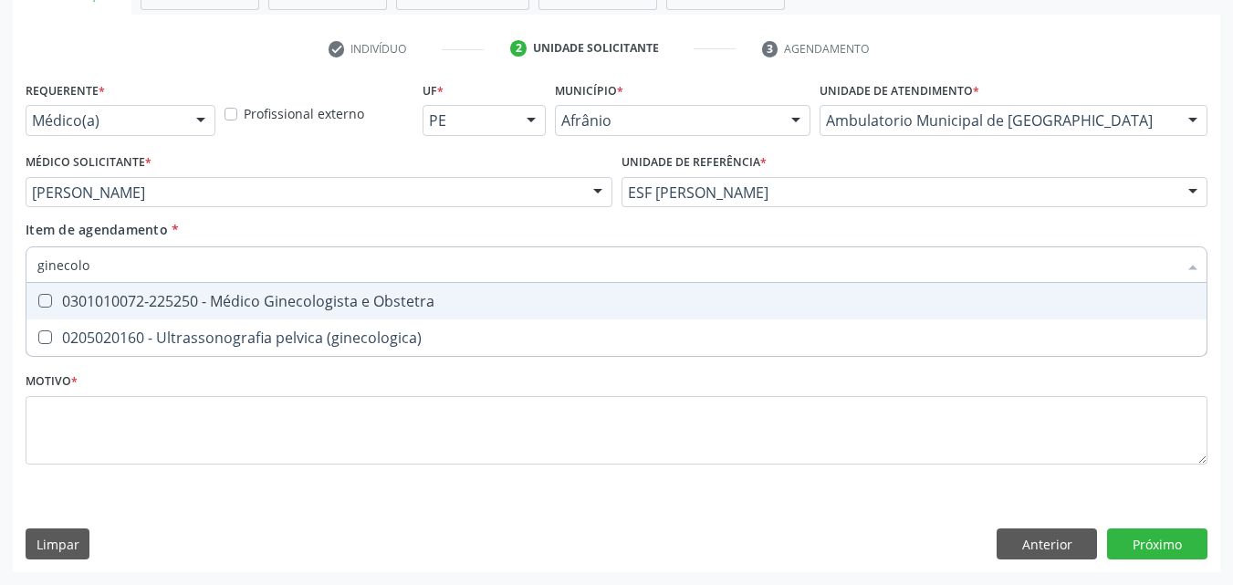
click at [277, 302] on div "0301010072-225250 - Médico Ginecologista e Obstetra" at bounding box center [616, 301] width 1158 height 15
checkbox Obstetra "true"
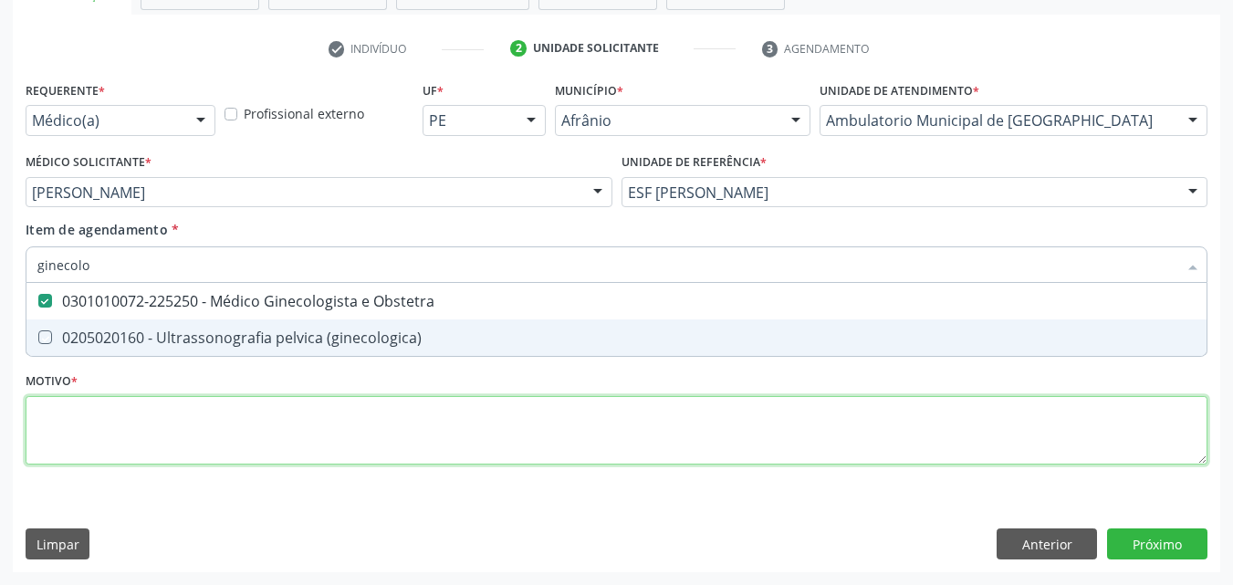
click at [304, 420] on div "Requerente * Médico(a) Médico(a) Enfermeiro(a) Paciente Nenhum resultado encont…" at bounding box center [616, 283] width 1181 height 413
checkbox \(ginecologica\) "true"
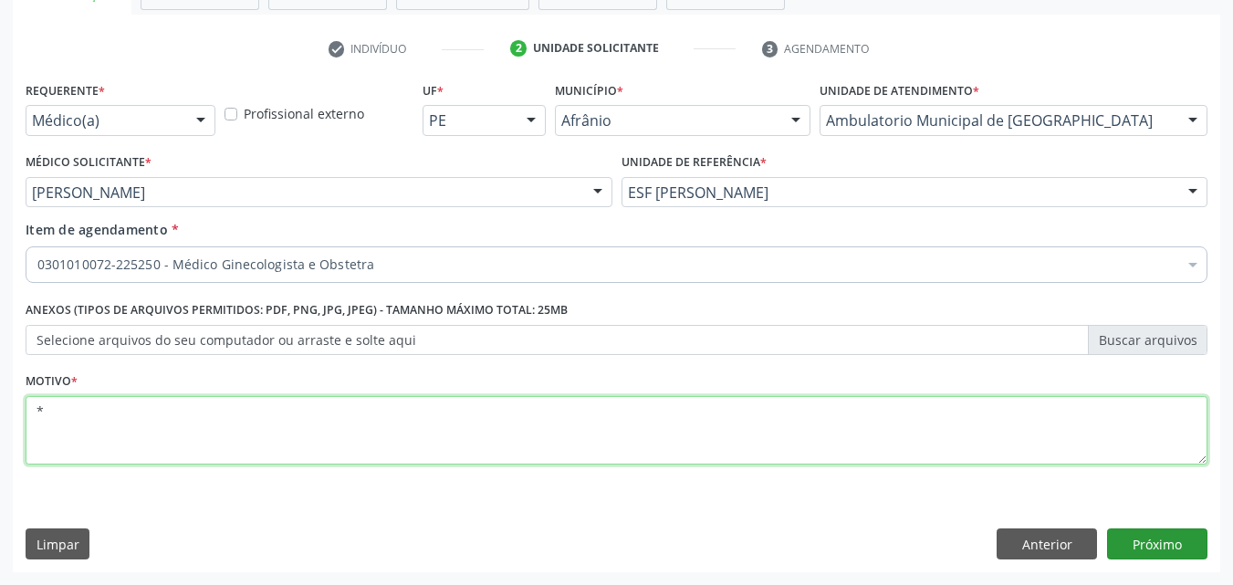
type textarea "*"
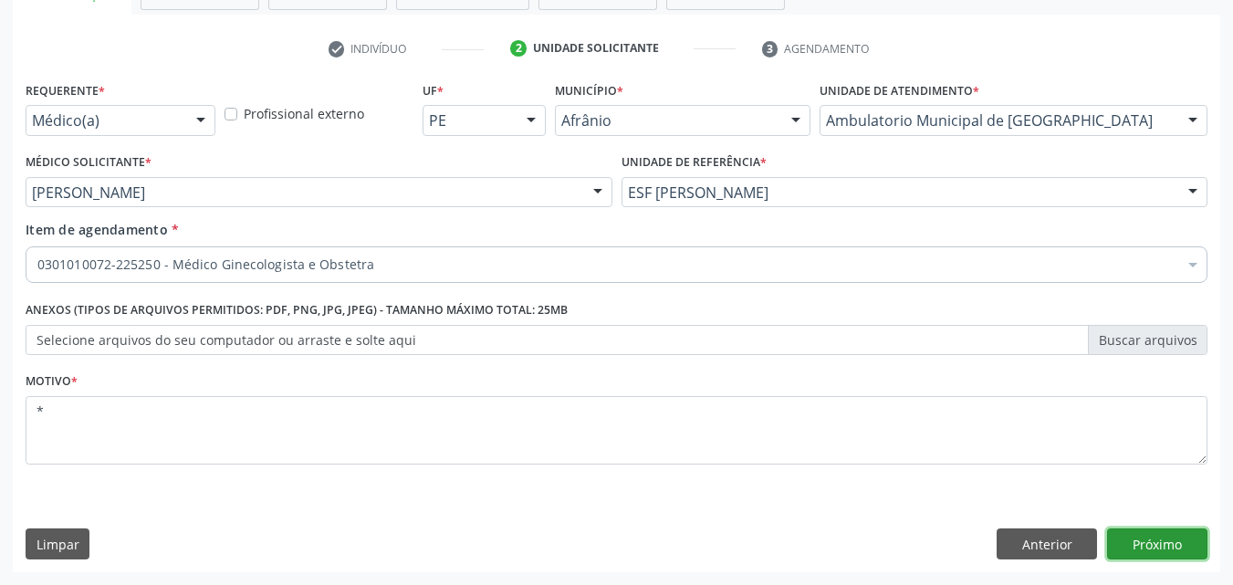
click at [1171, 541] on button "Próximo" at bounding box center [1157, 543] width 100 height 31
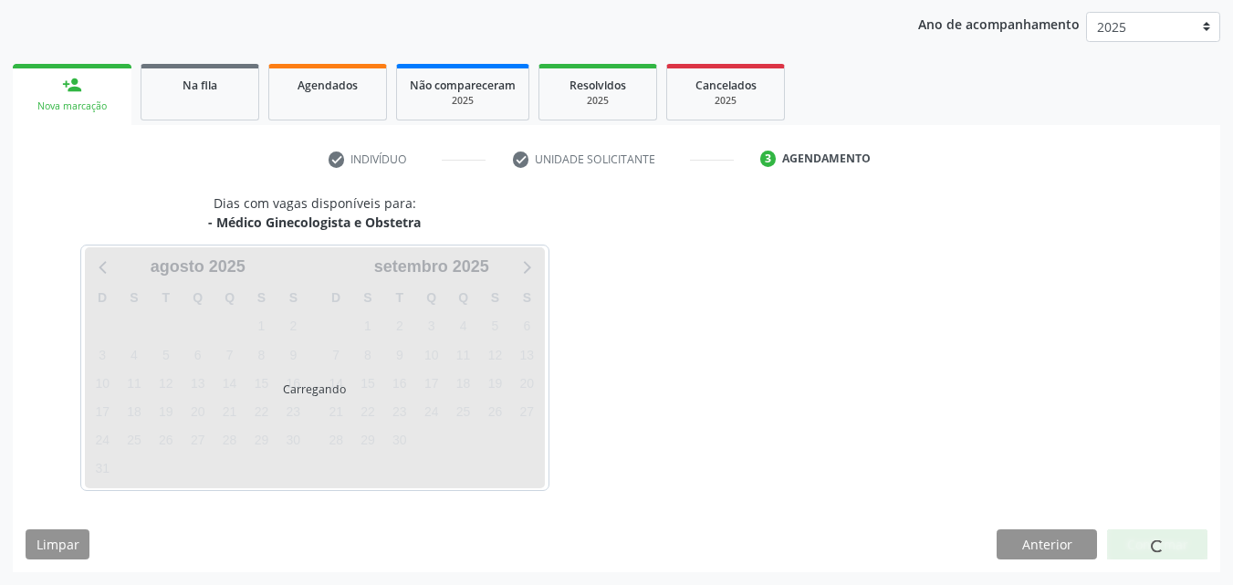
scroll to position [209, 0]
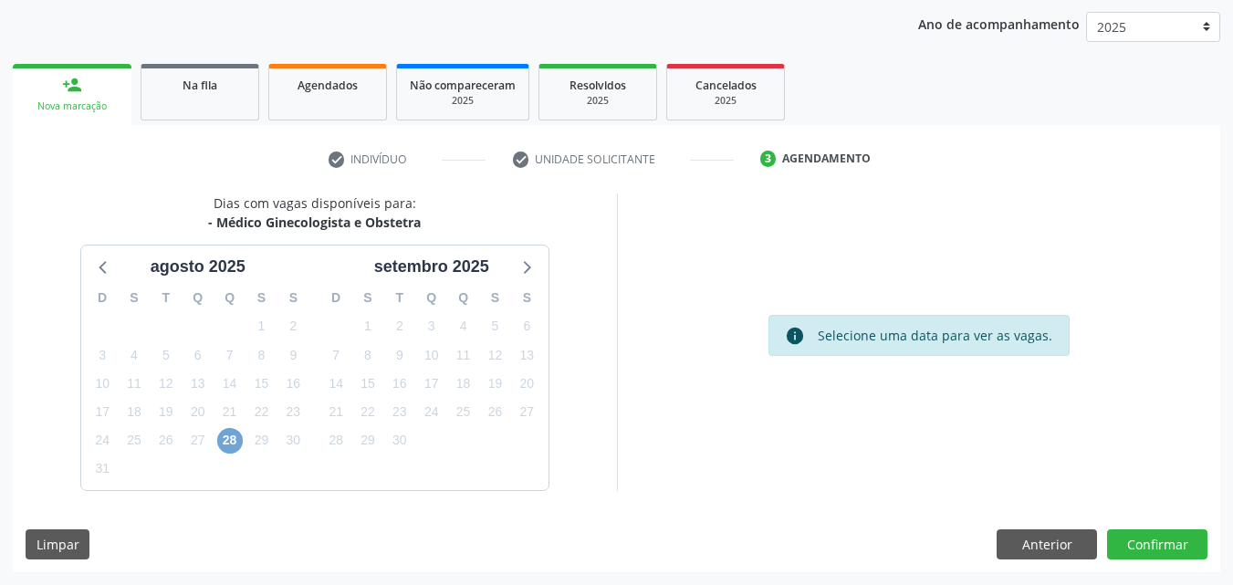
click at [224, 441] on span "28" at bounding box center [230, 441] width 26 height 26
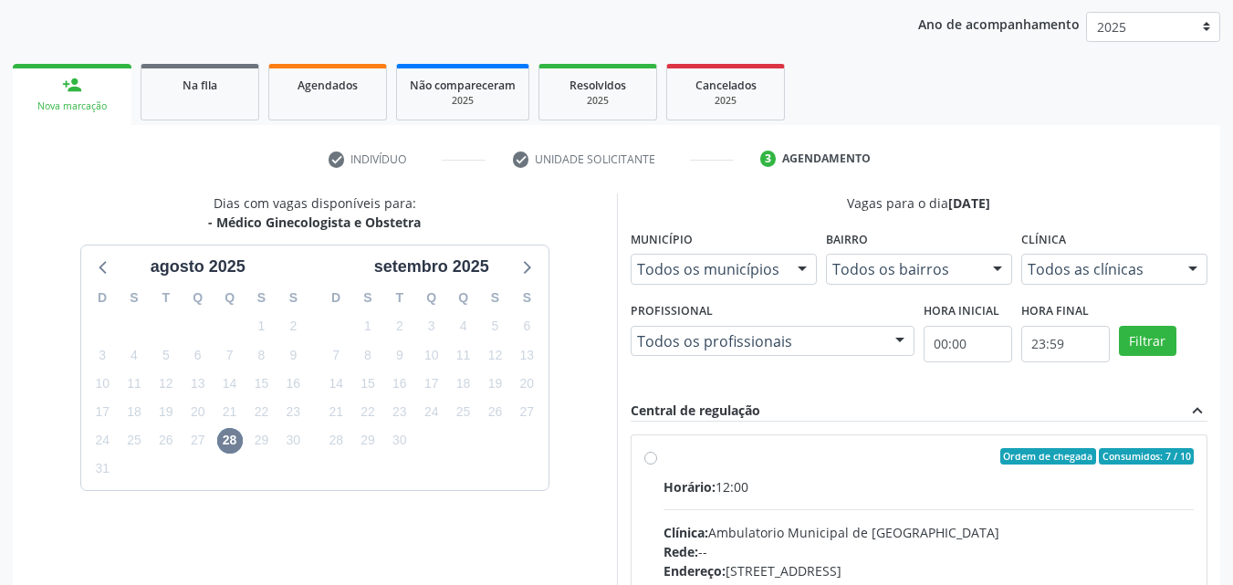
click at [680, 474] on label "Ordem de chegada Consumidos: 7 / 10 Horário: 12:00 Clínica: Ambulatorio Municip…" at bounding box center [928, 588] width 531 height 280
click at [657, 464] on input "Ordem de chegada Consumidos: 7 / 10 Horário: 12:00 Clínica: Ambulatorio Municip…" at bounding box center [650, 456] width 13 height 16
radio input "true"
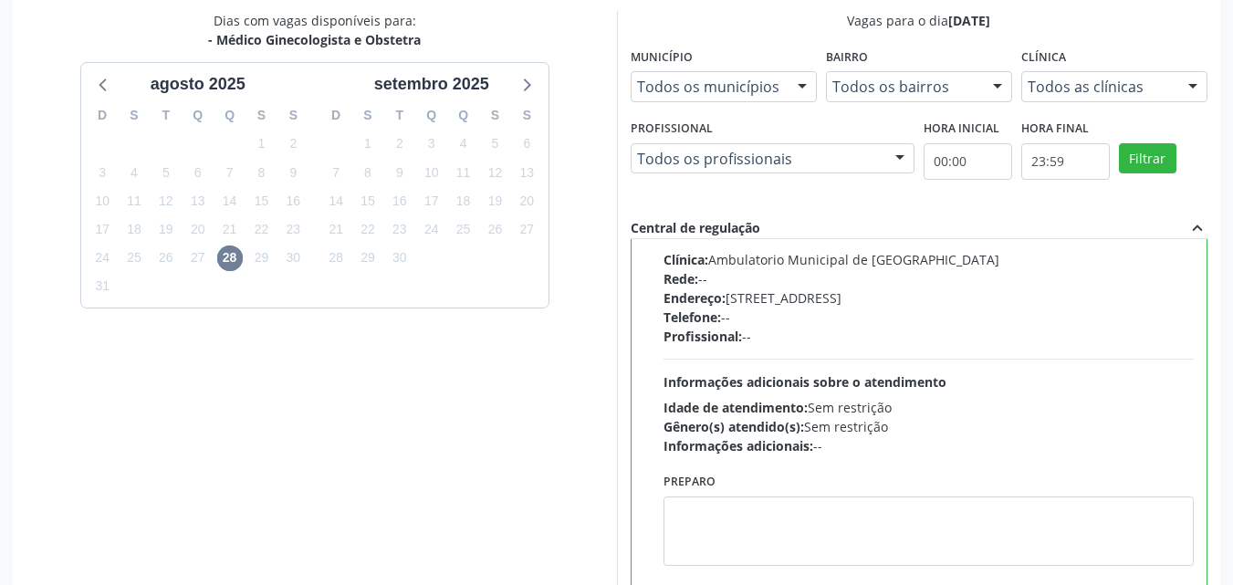
scroll to position [505, 0]
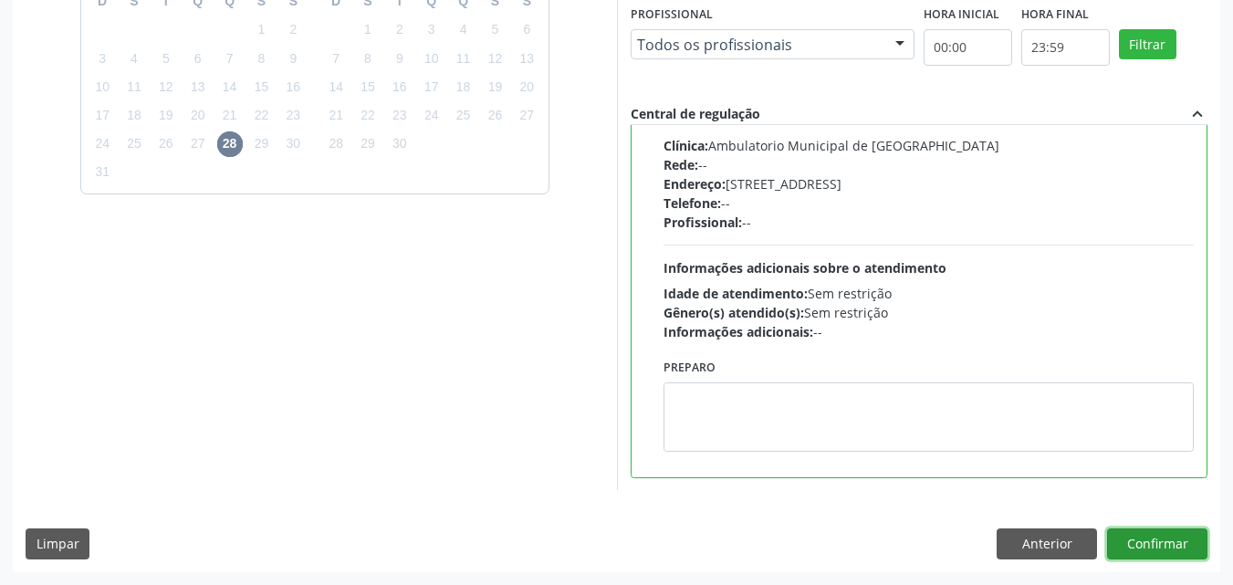
click at [1166, 546] on button "Confirmar" at bounding box center [1157, 543] width 100 height 31
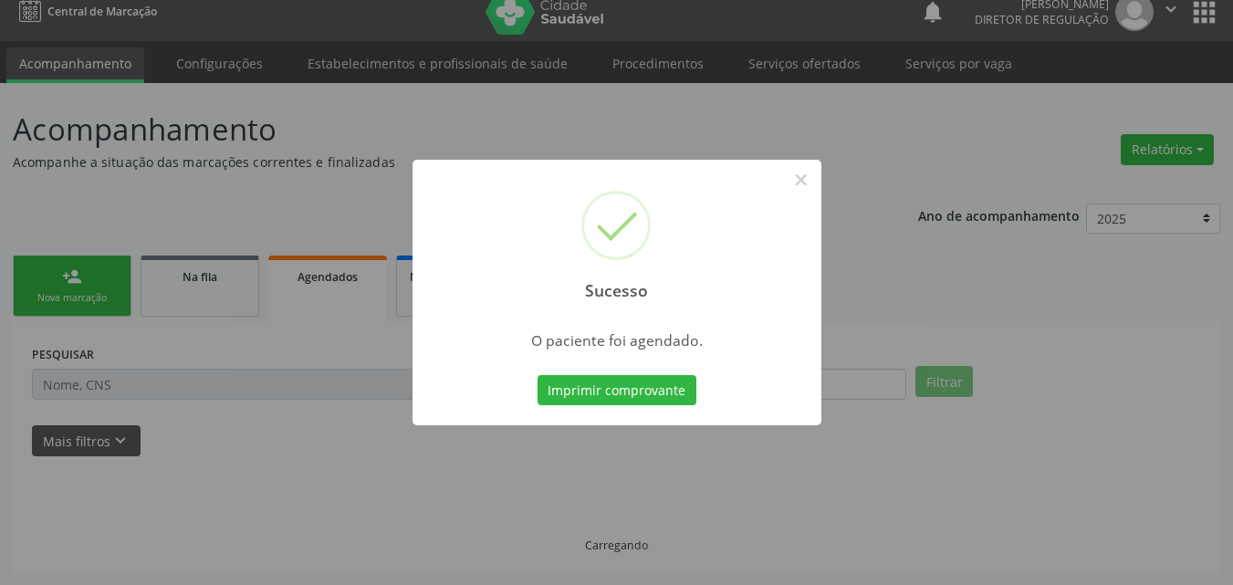
scroll to position [17, 0]
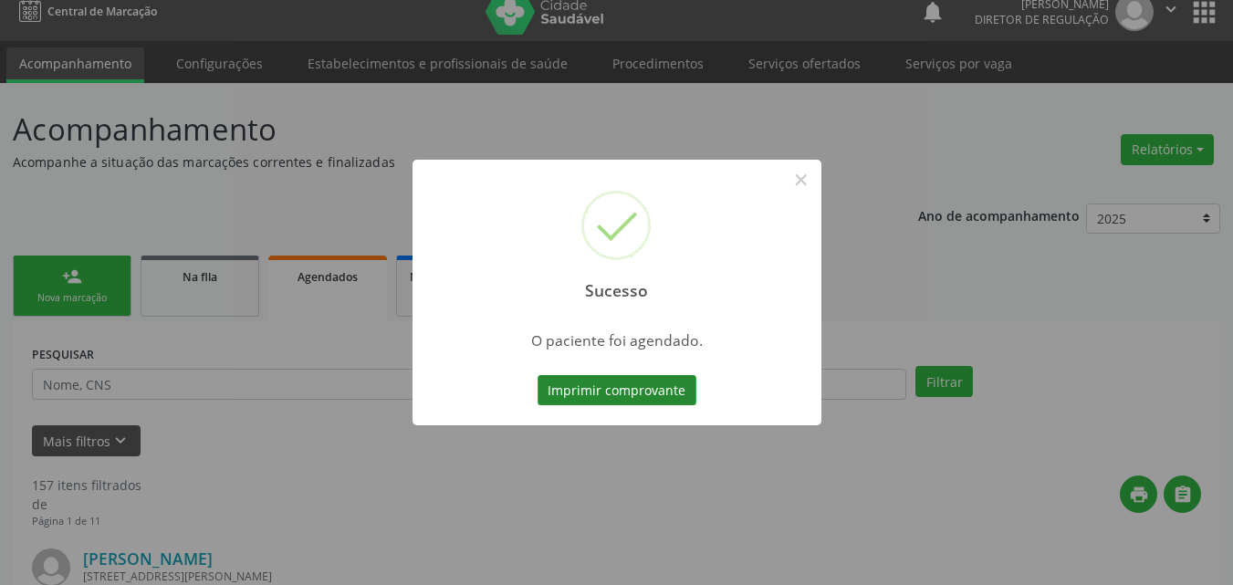
click at [662, 384] on button "Imprimir comprovante" at bounding box center [616, 390] width 159 height 31
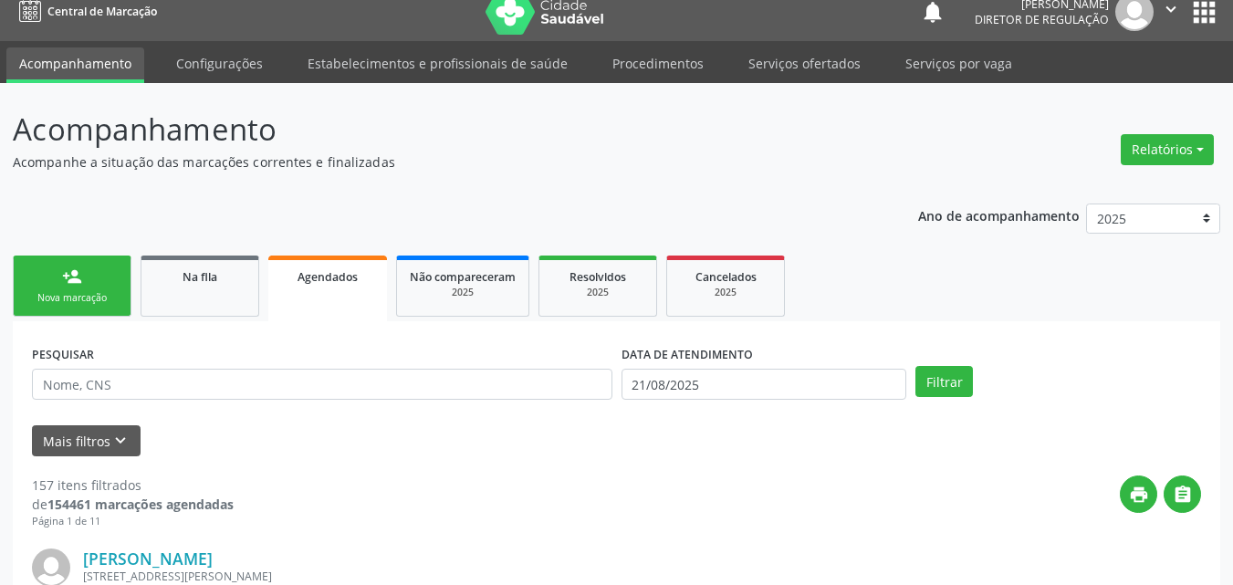
click at [111, 288] on link "person_add Nova marcação" at bounding box center [72, 285] width 119 height 61
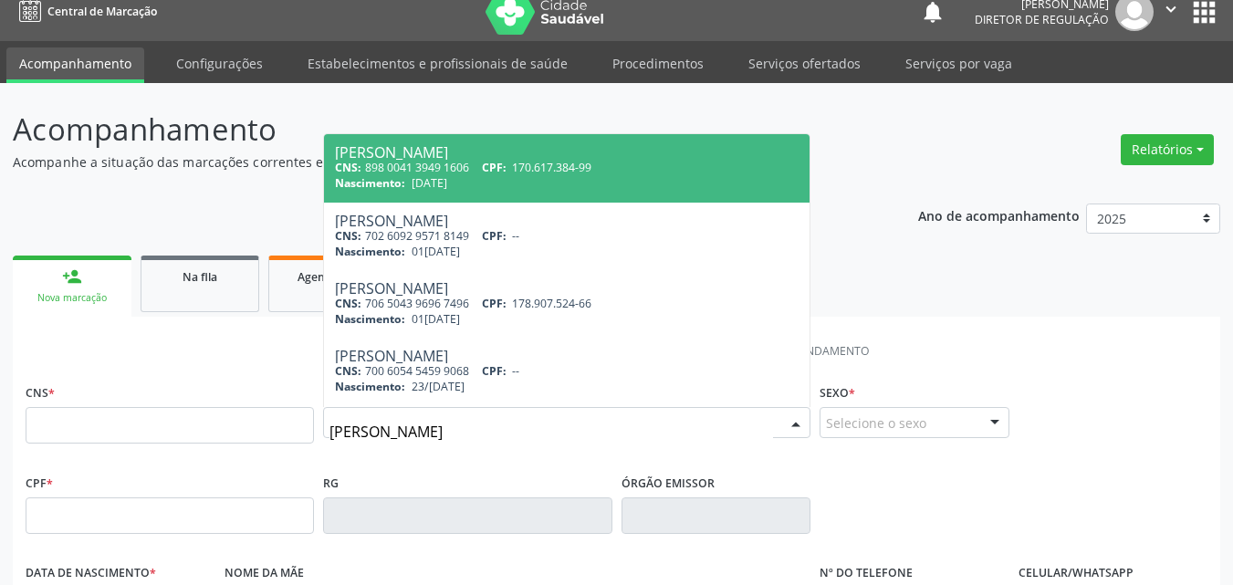
type input "[PERSON_NAME]"
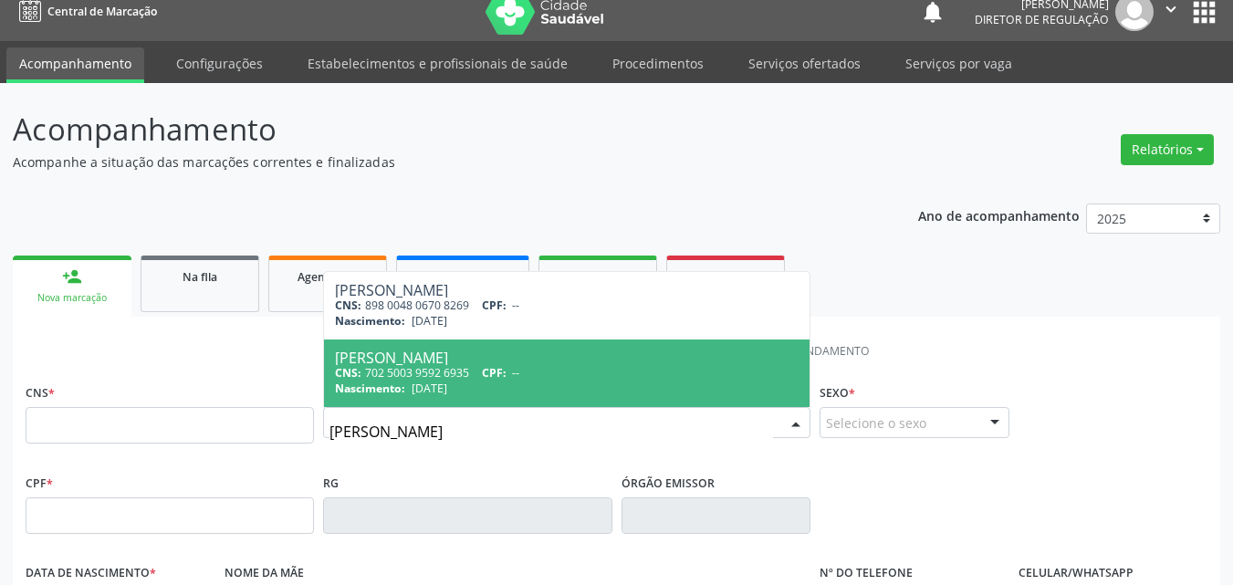
click at [419, 372] on div "CNS: 702 5003 9592 6935 CPF: --" at bounding box center [566, 373] width 463 height 16
type input "702 5003 9592 6935"
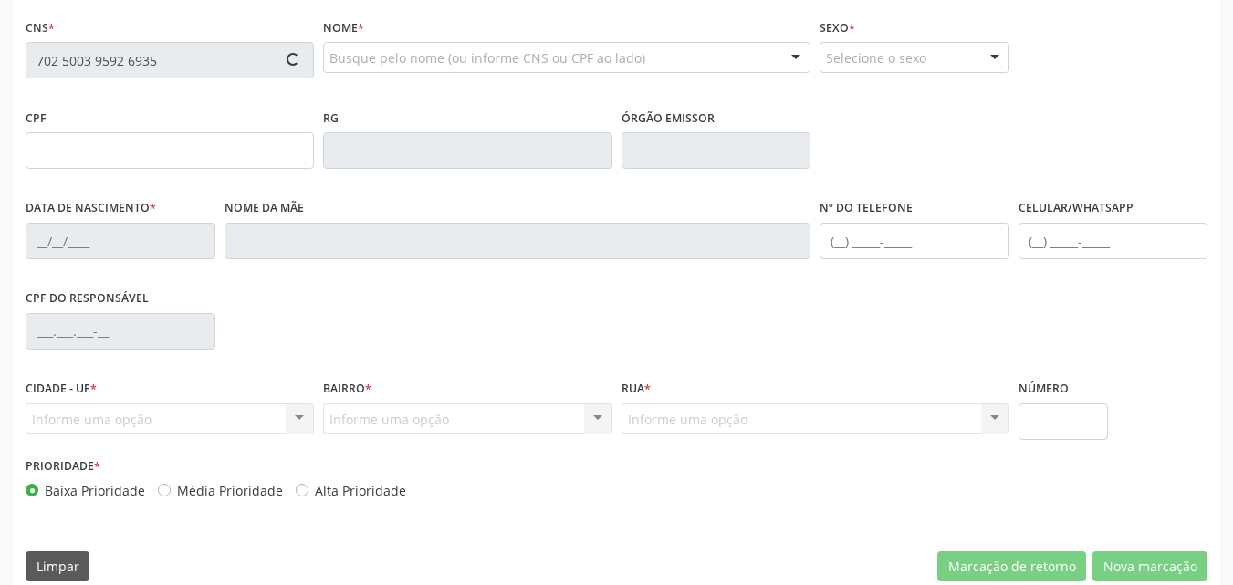
scroll to position [404, 0]
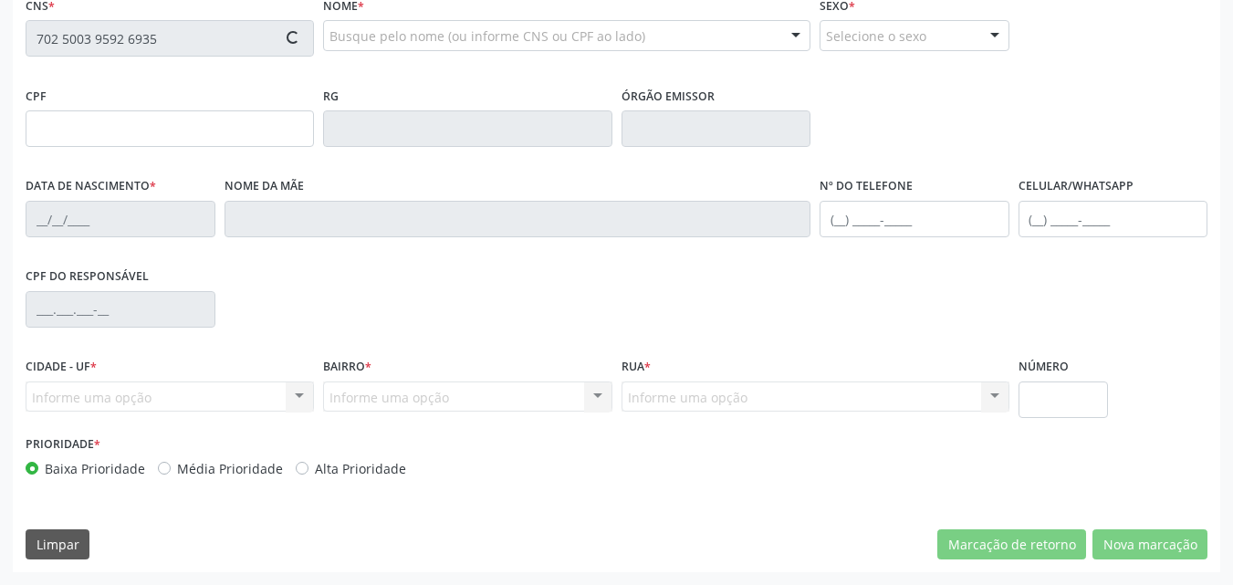
type input "[DATE]"
type input "S/N"
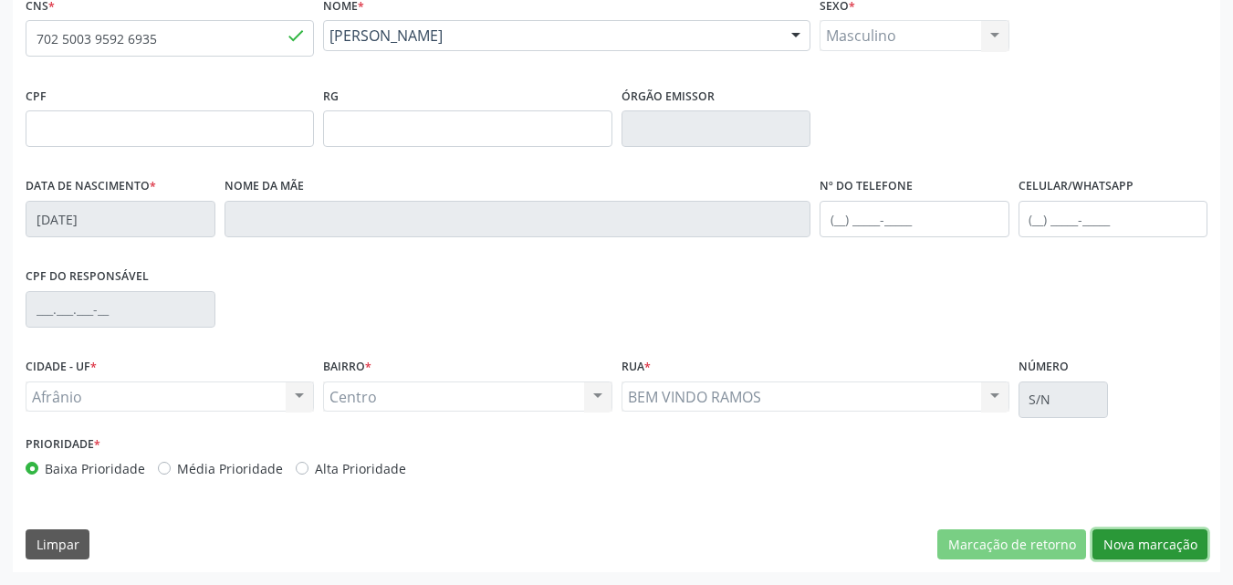
click at [1133, 547] on button "Nova marcação" at bounding box center [1149, 544] width 115 height 31
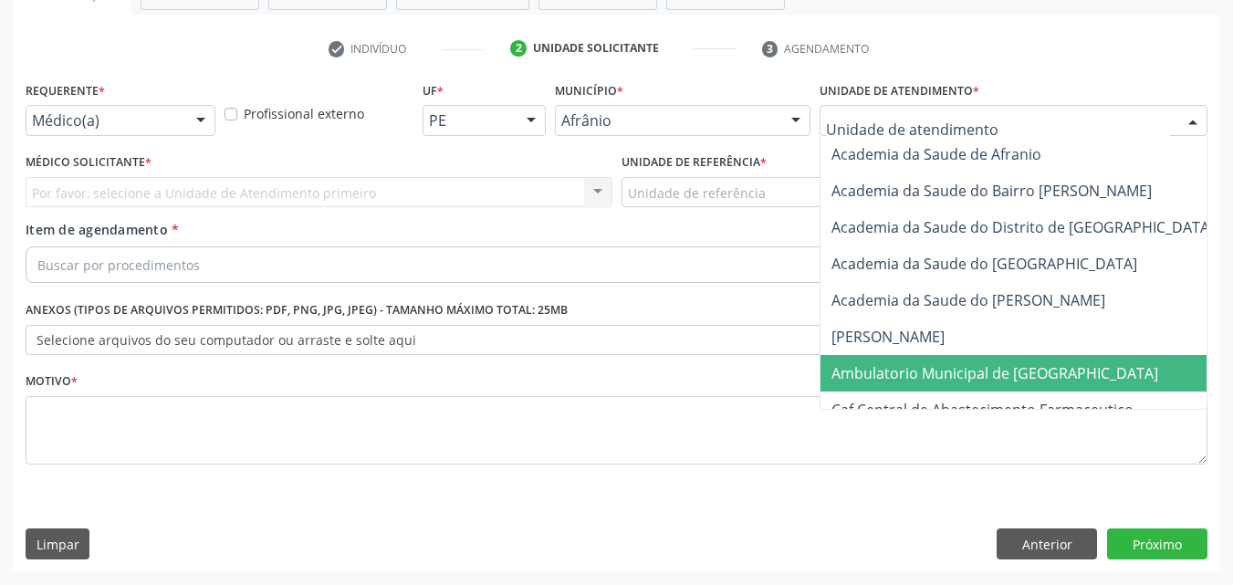
click at [929, 376] on span "Ambulatorio Municipal de [GEOGRAPHIC_DATA]" at bounding box center [994, 373] width 327 height 20
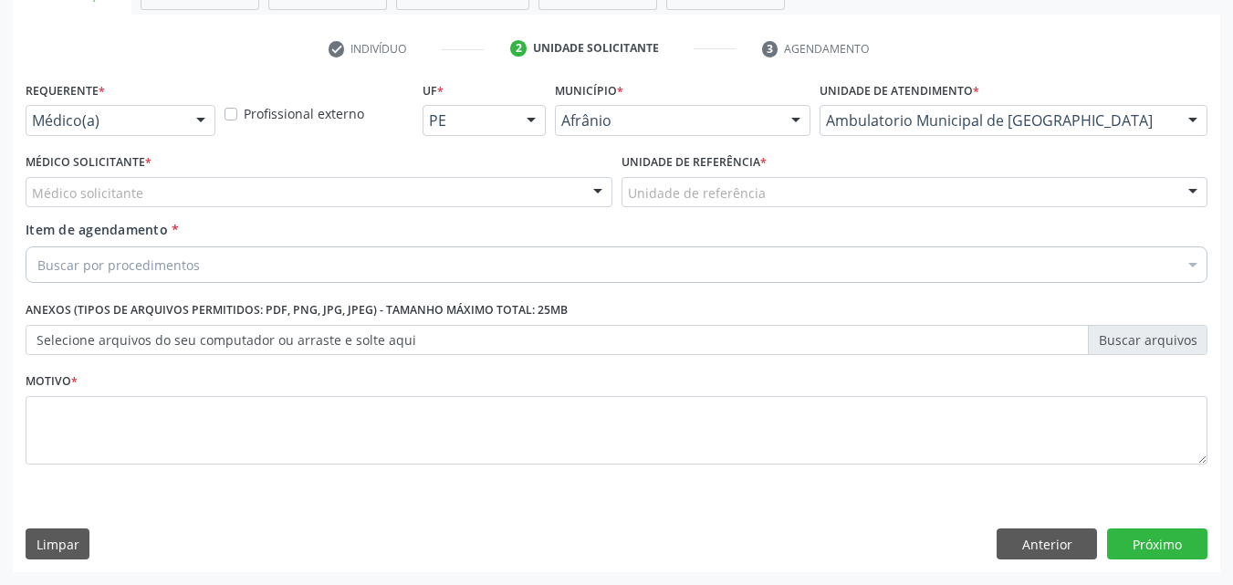
click at [780, 183] on div "Unidade de referência" at bounding box center [914, 192] width 587 height 31
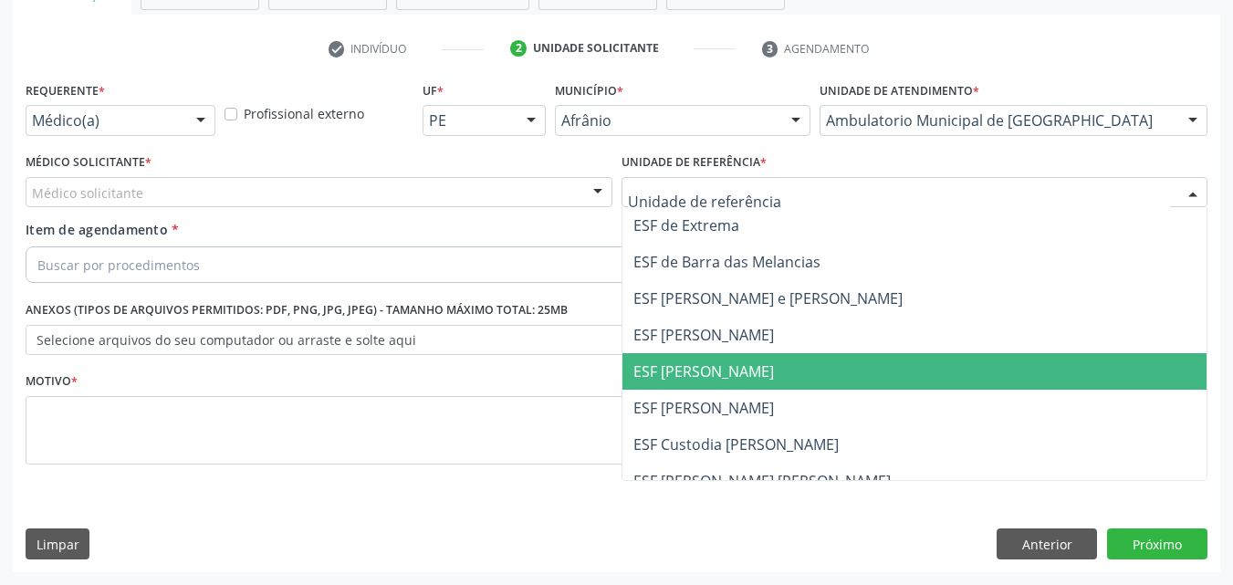
click at [770, 370] on span "ESF [PERSON_NAME]" at bounding box center [914, 371] width 585 height 36
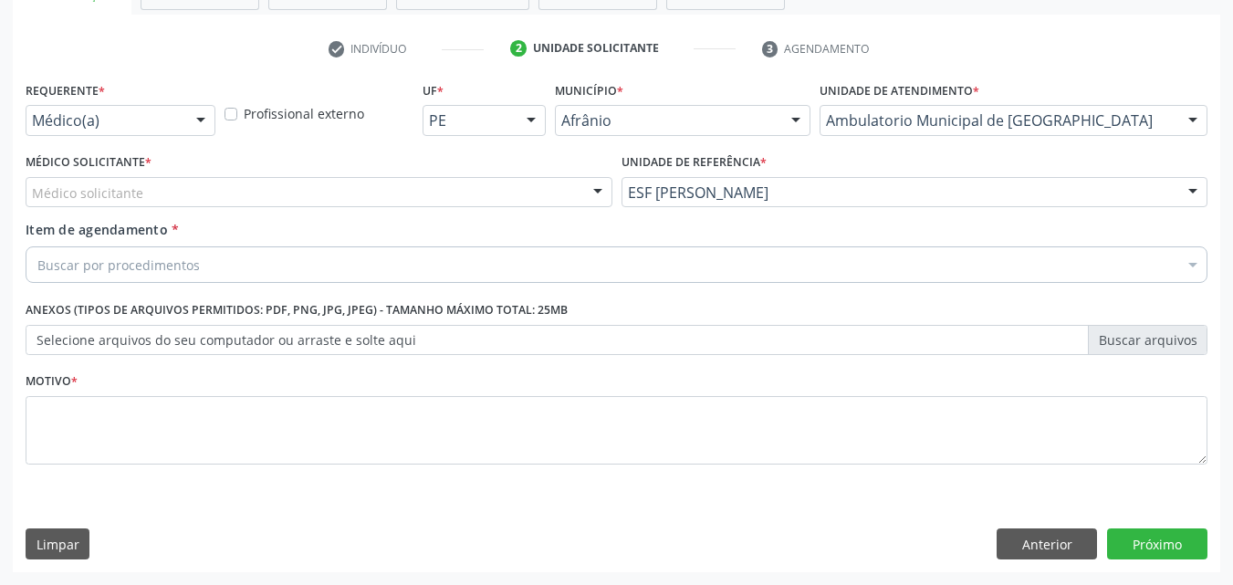
click at [326, 189] on div "Médico solicitante" at bounding box center [319, 192] width 587 height 31
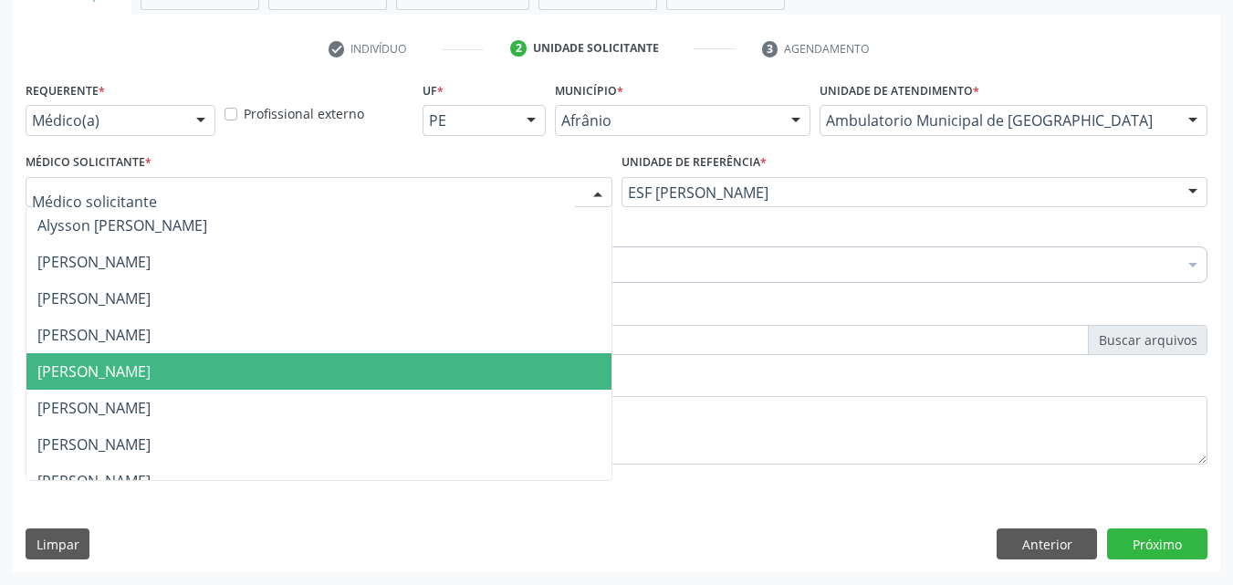
click at [303, 361] on span "[PERSON_NAME]" at bounding box center [318, 371] width 585 height 36
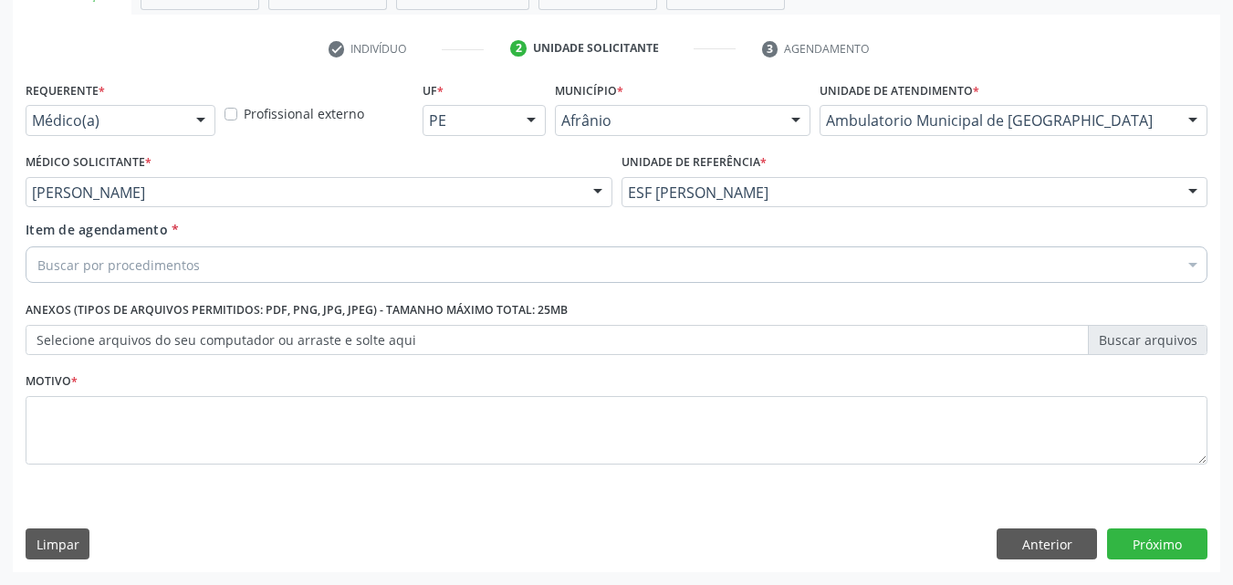
click at [225, 259] on div "Buscar por procedimentos" at bounding box center [616, 264] width 1181 height 36
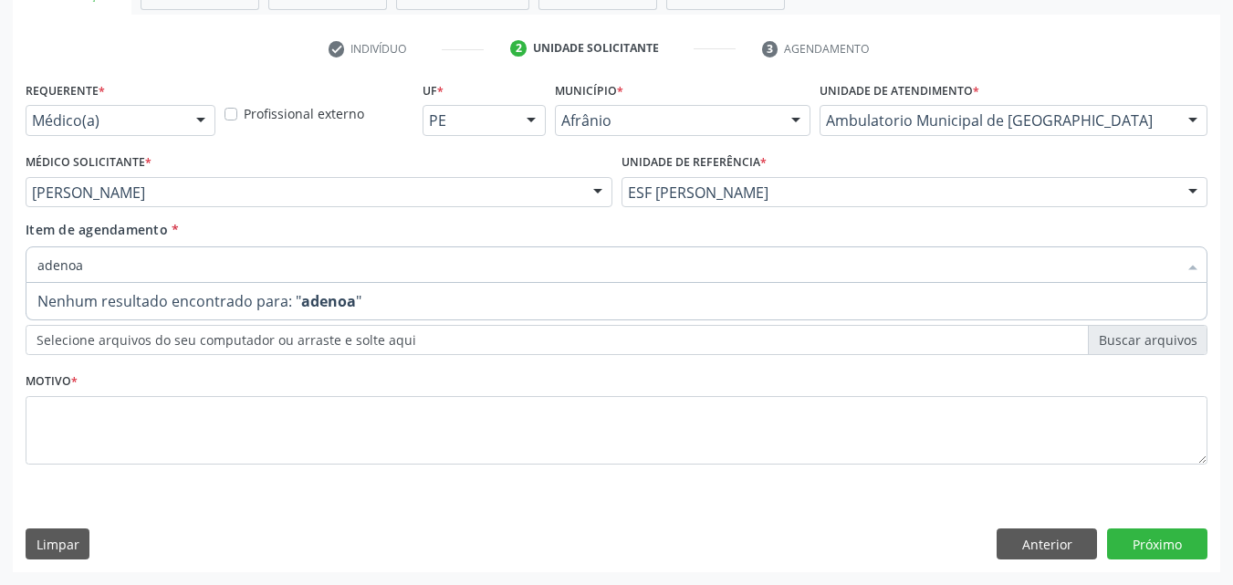
type input "adeno"
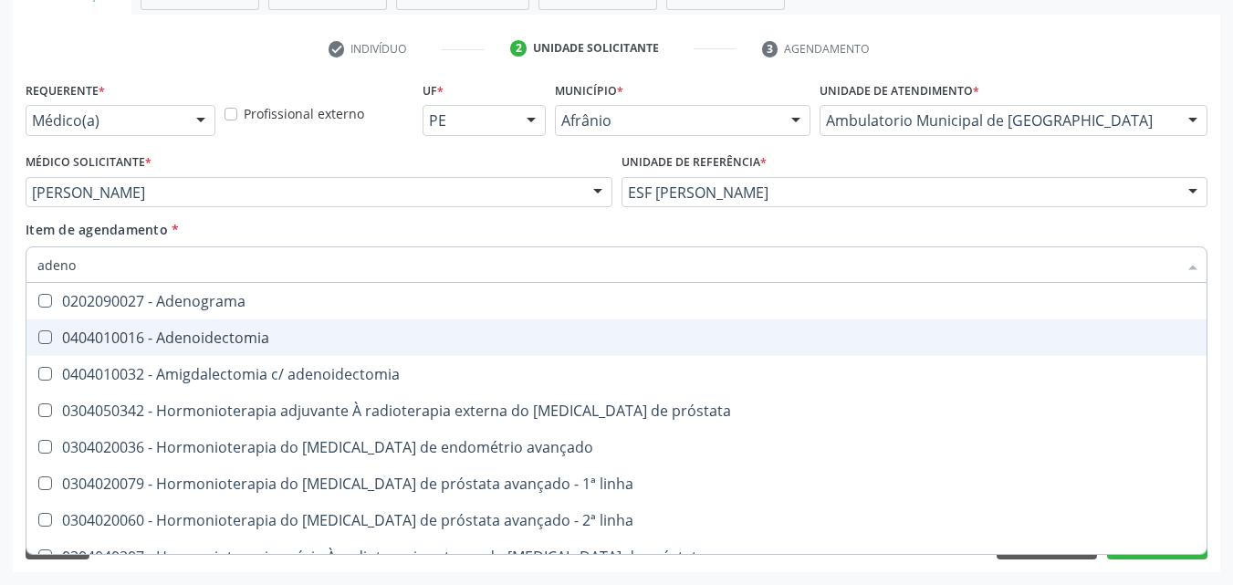
click at [246, 334] on div "0404010016 - Adenoidectomia" at bounding box center [616, 337] width 1158 height 15
checkbox Adenoidectomia "true"
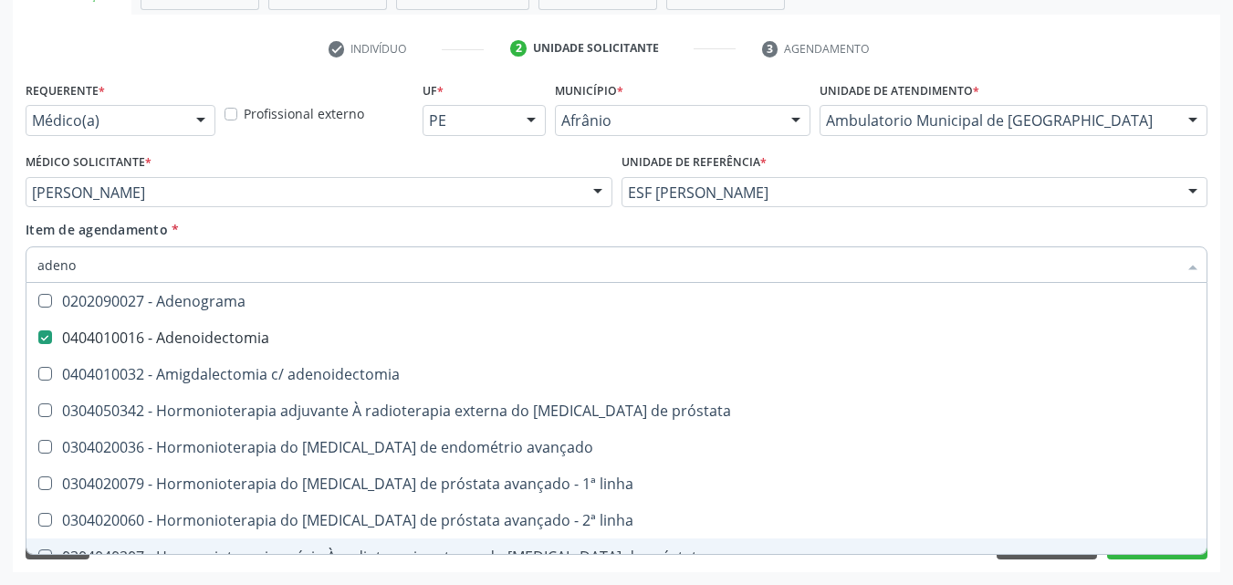
scroll to position [365, 0]
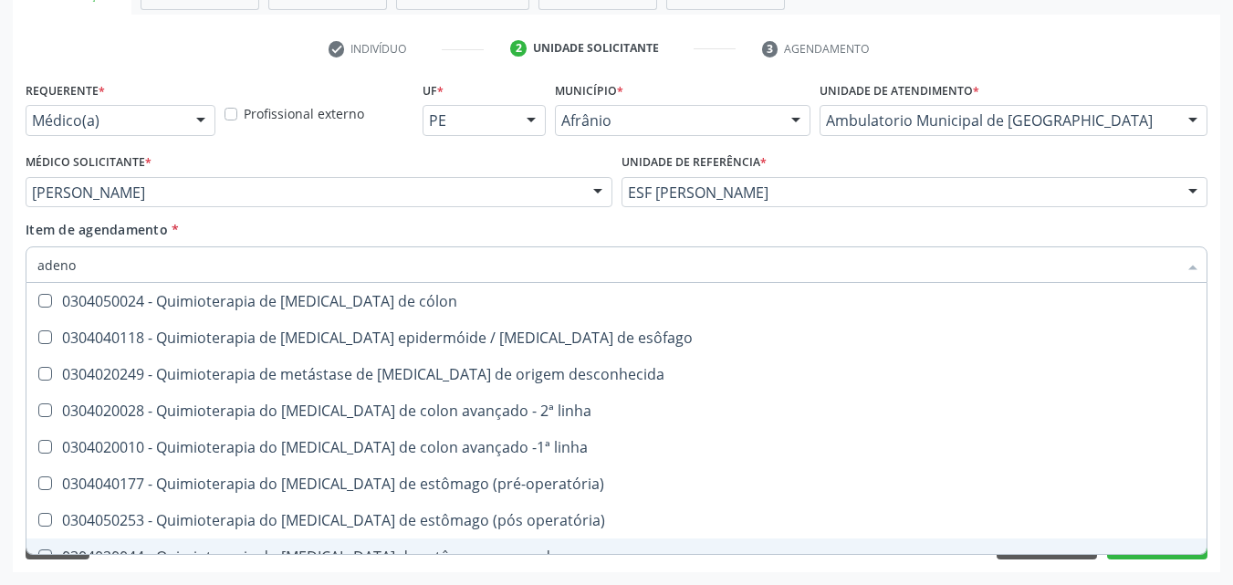
click at [1153, 554] on div "Desfazer seleção 0202090027 - Adenograma 0404010016 - Adenoidectomia 0404010032…" at bounding box center [616, 418] width 1181 height 271
click at [1153, 555] on button "Próximo" at bounding box center [1157, 543] width 100 height 31
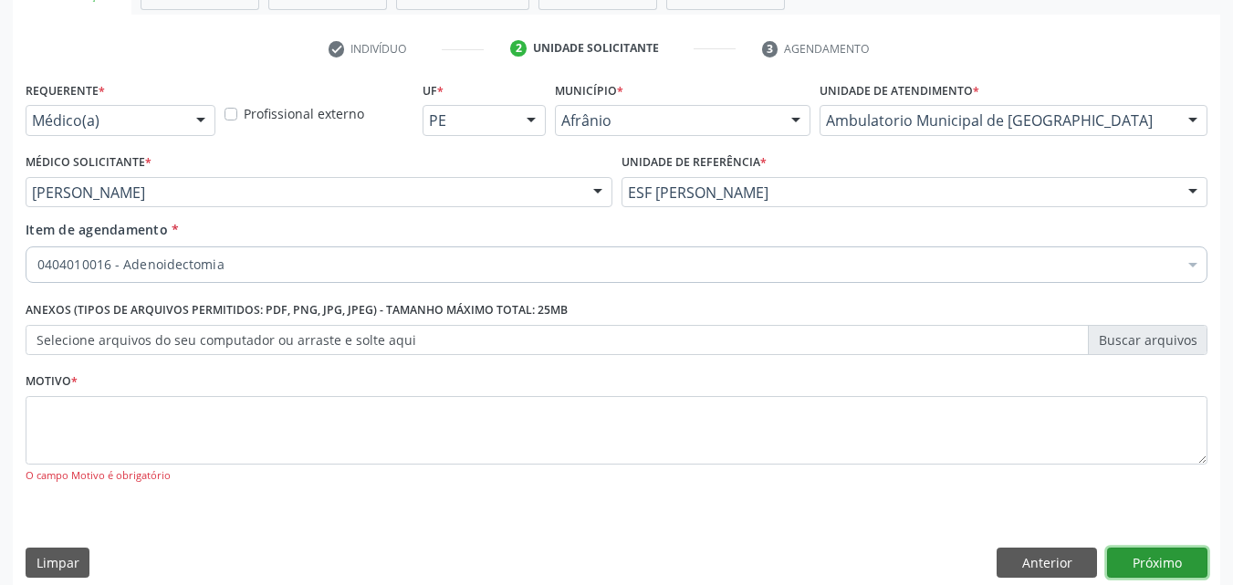
scroll to position [0, 0]
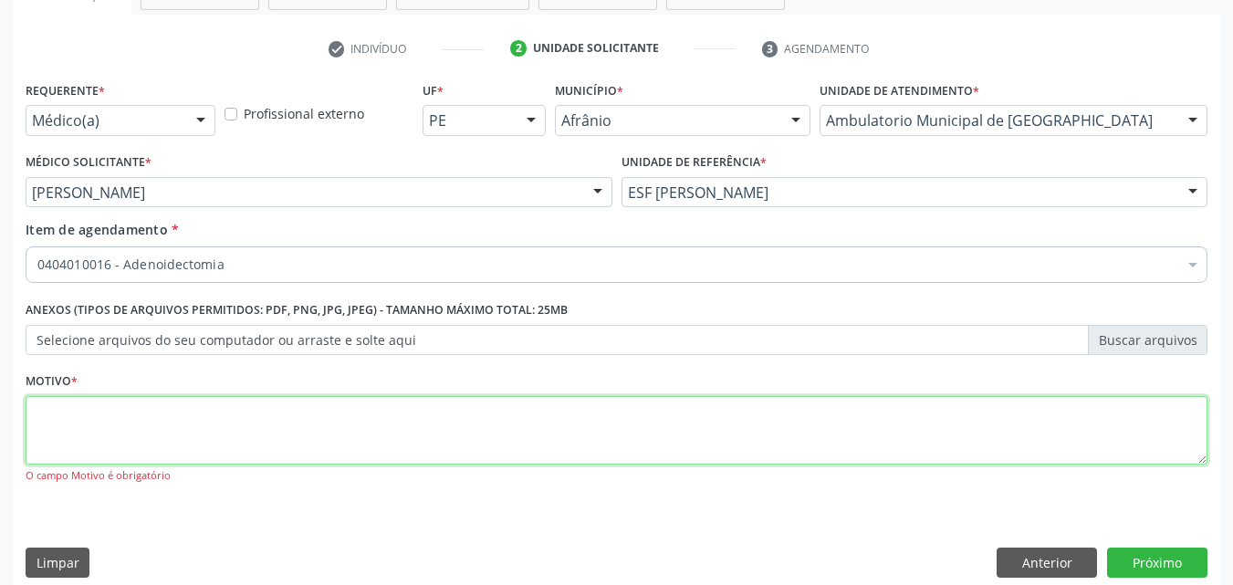
drag, startPoint x: 288, startPoint y: 434, endPoint x: 274, endPoint y: 434, distance: 14.6
click at [287, 434] on textarea at bounding box center [616, 430] width 1181 height 69
type textarea "*"
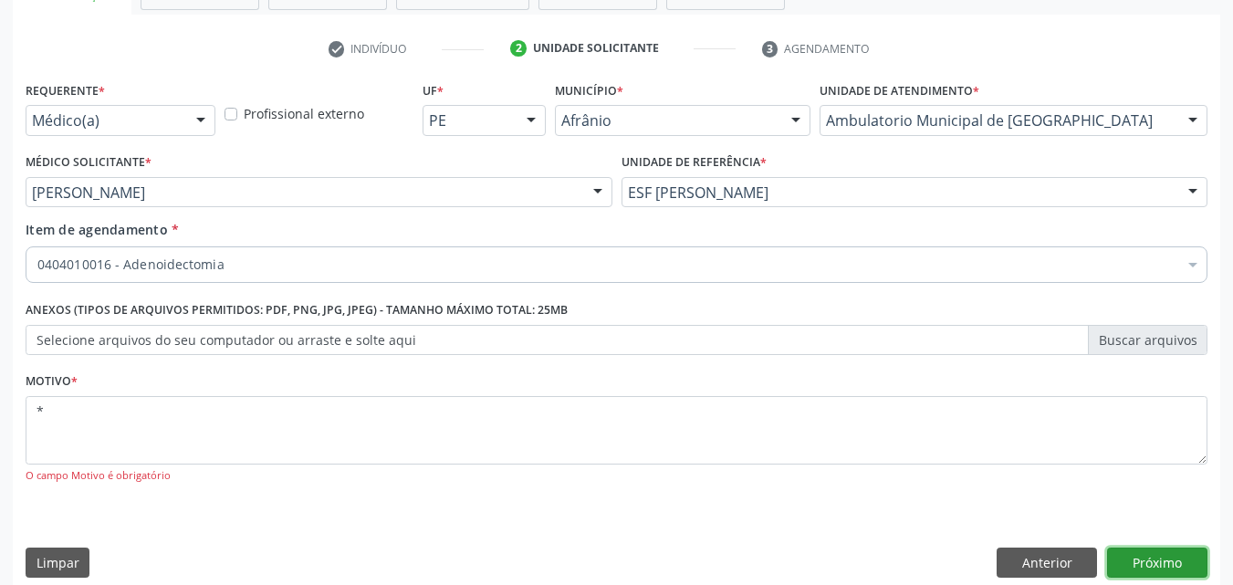
click at [1161, 562] on button "Próximo" at bounding box center [1157, 562] width 100 height 31
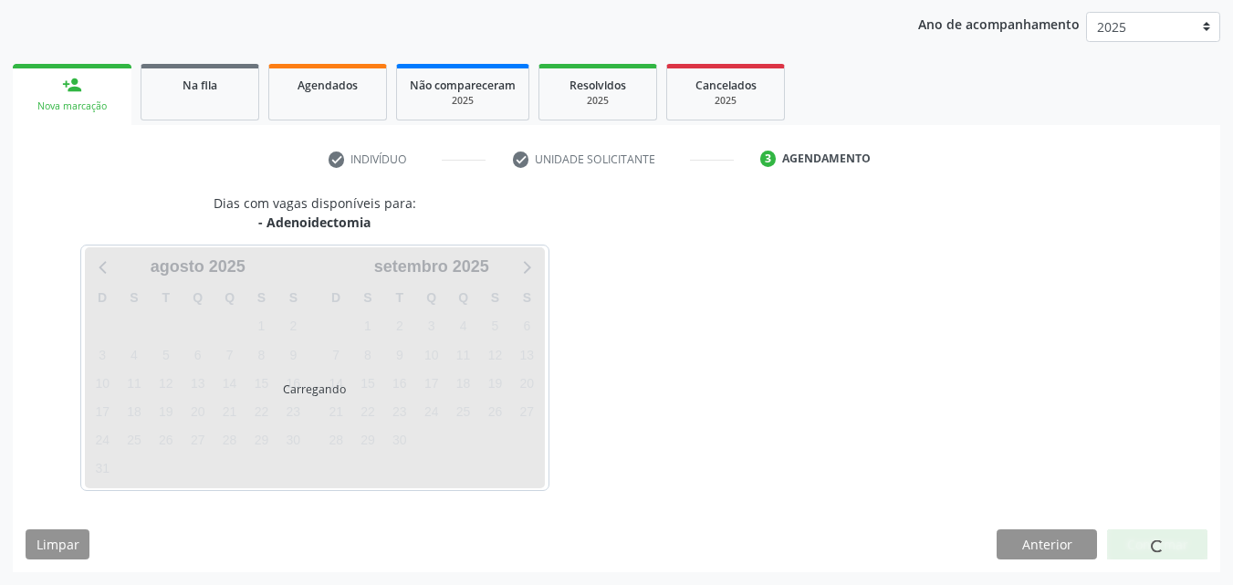
scroll to position [263, 0]
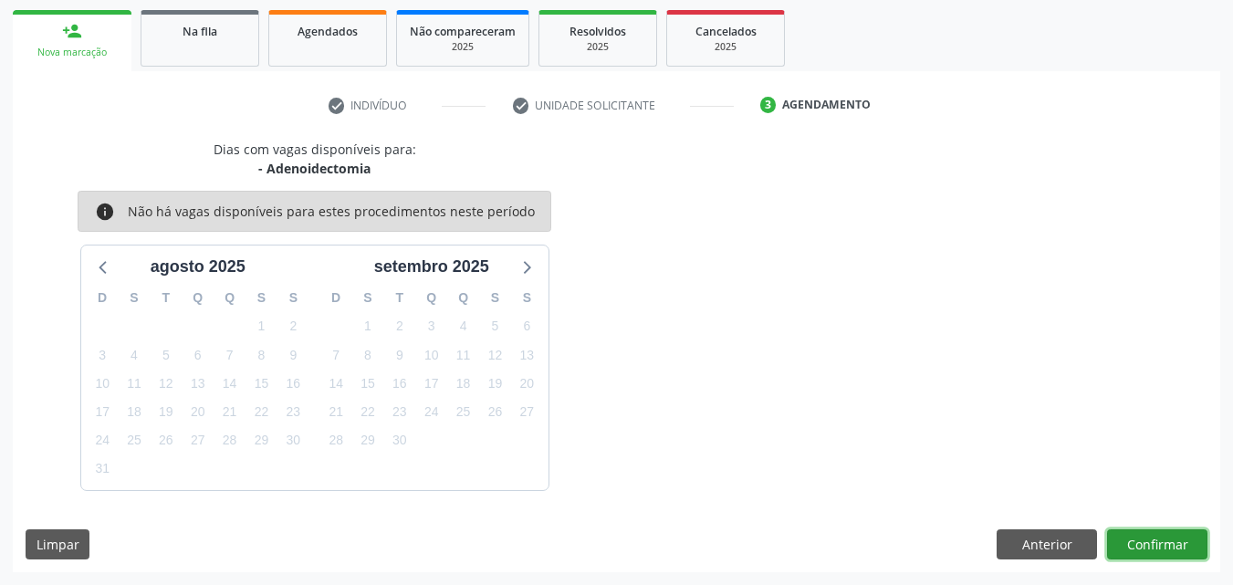
click at [1169, 541] on button "Confirmar" at bounding box center [1157, 544] width 100 height 31
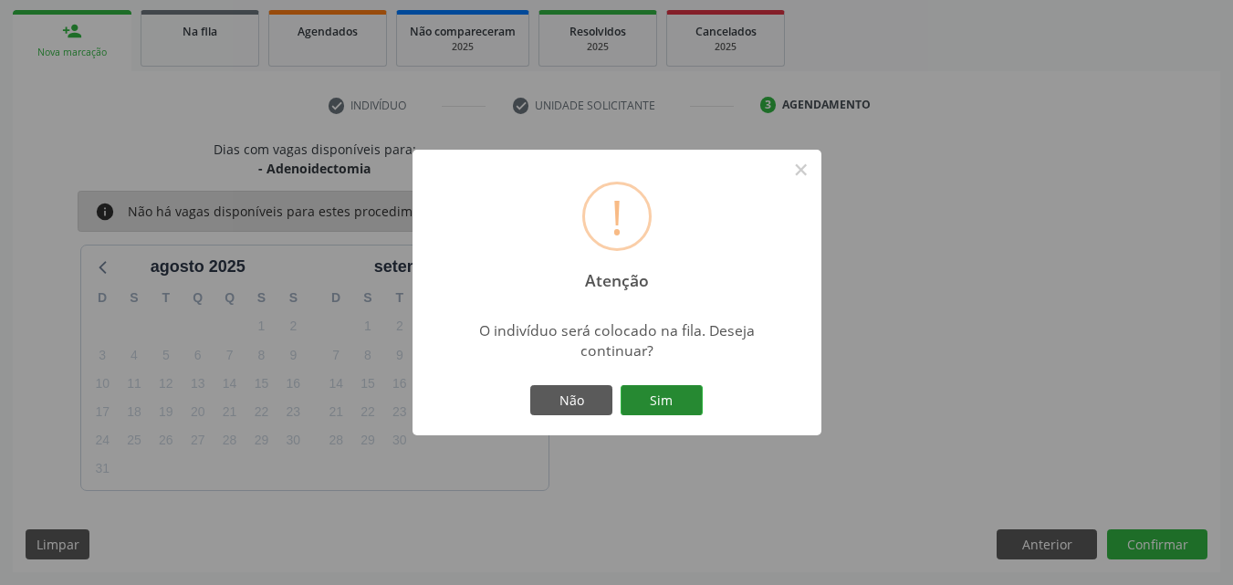
click at [672, 396] on button "Sim" at bounding box center [661, 400] width 82 height 31
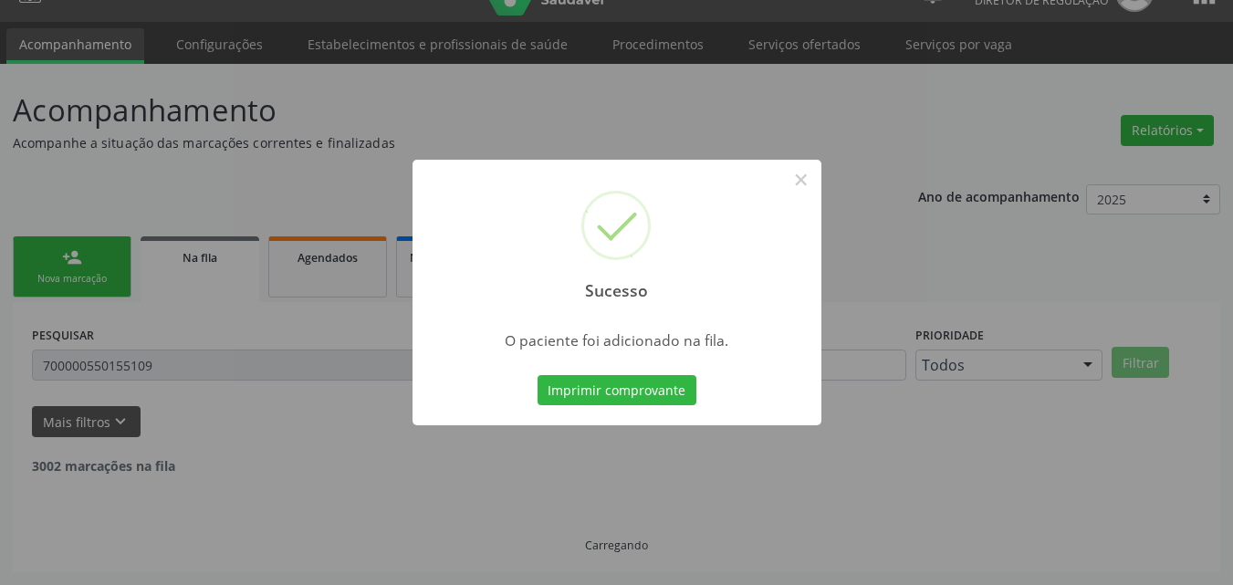
scroll to position [17, 0]
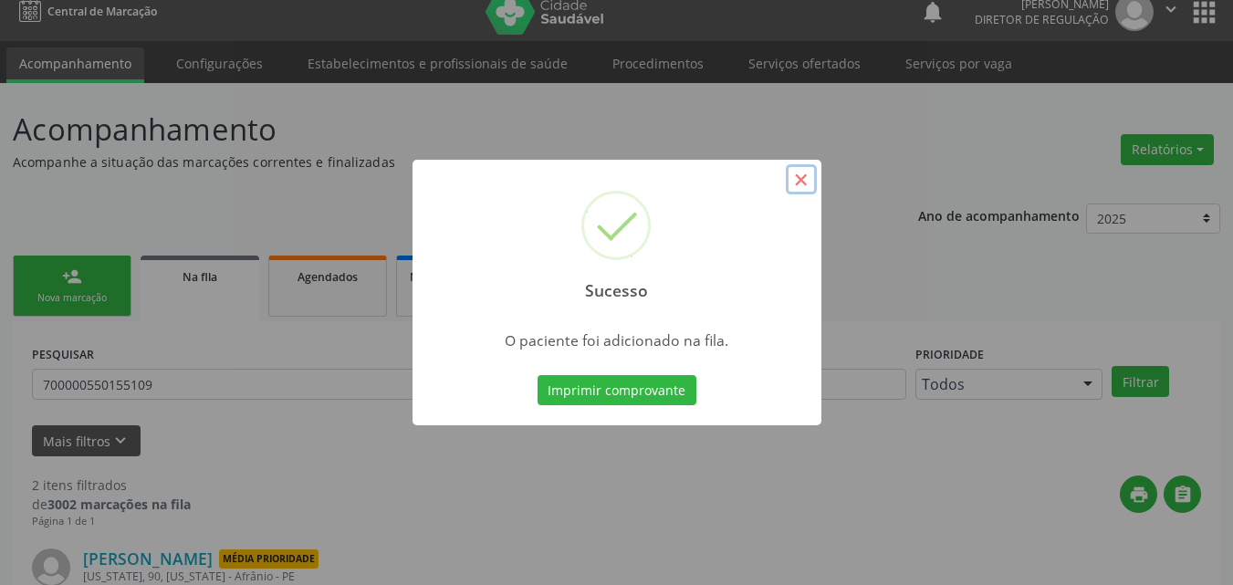
click at [796, 177] on button "×" at bounding box center [801, 179] width 31 height 31
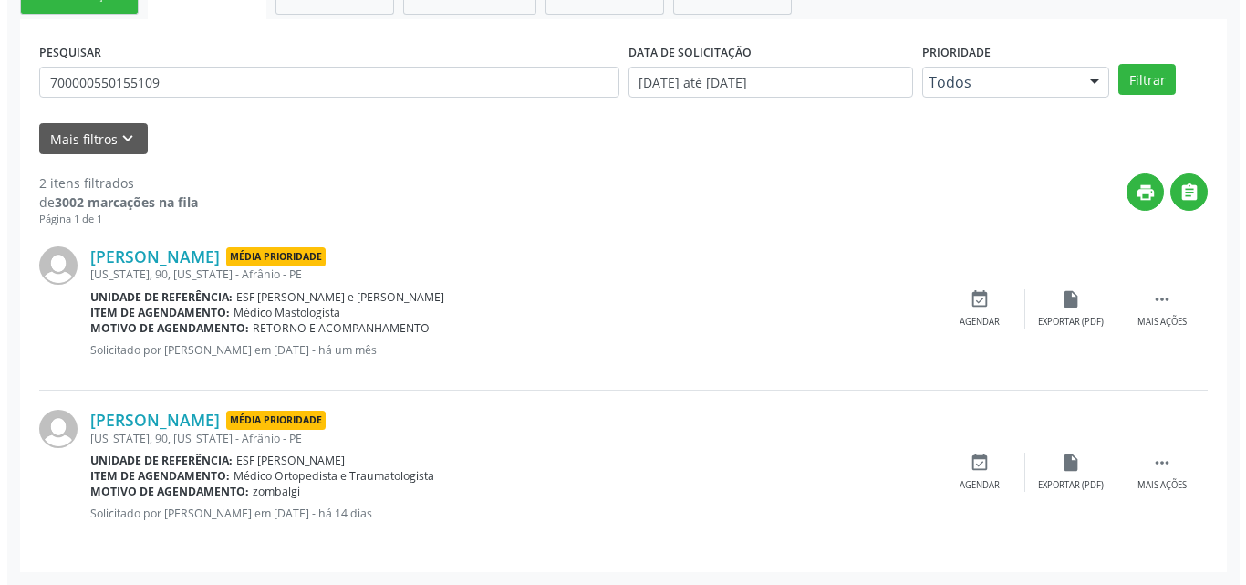
scroll to position [0, 0]
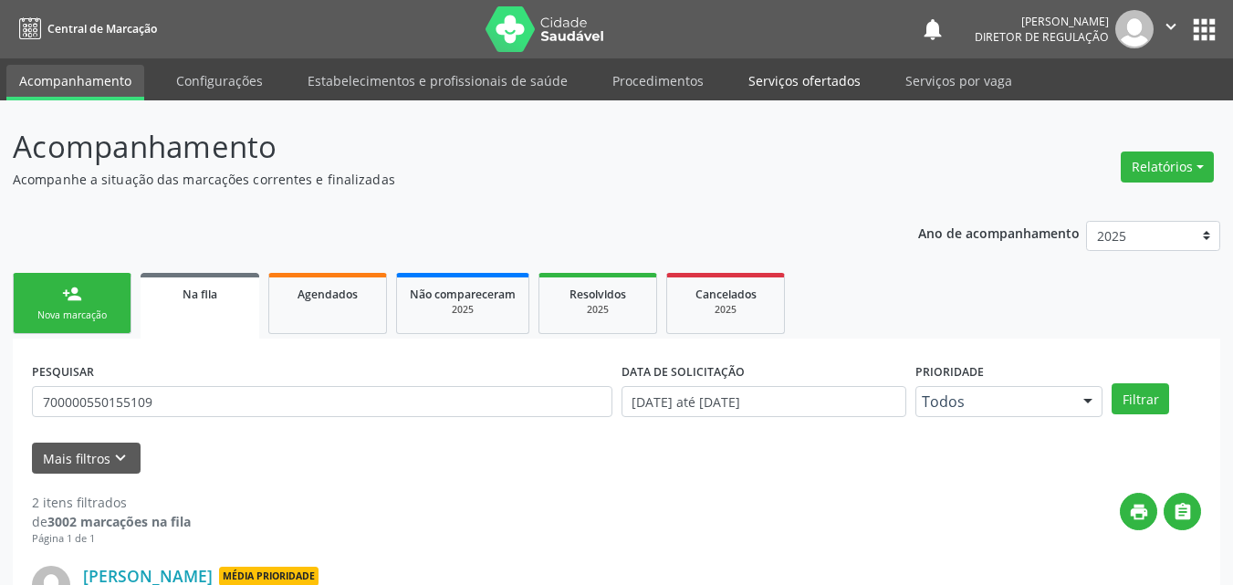
click at [813, 78] on link "Serviços ofertados" at bounding box center [804, 81] width 138 height 32
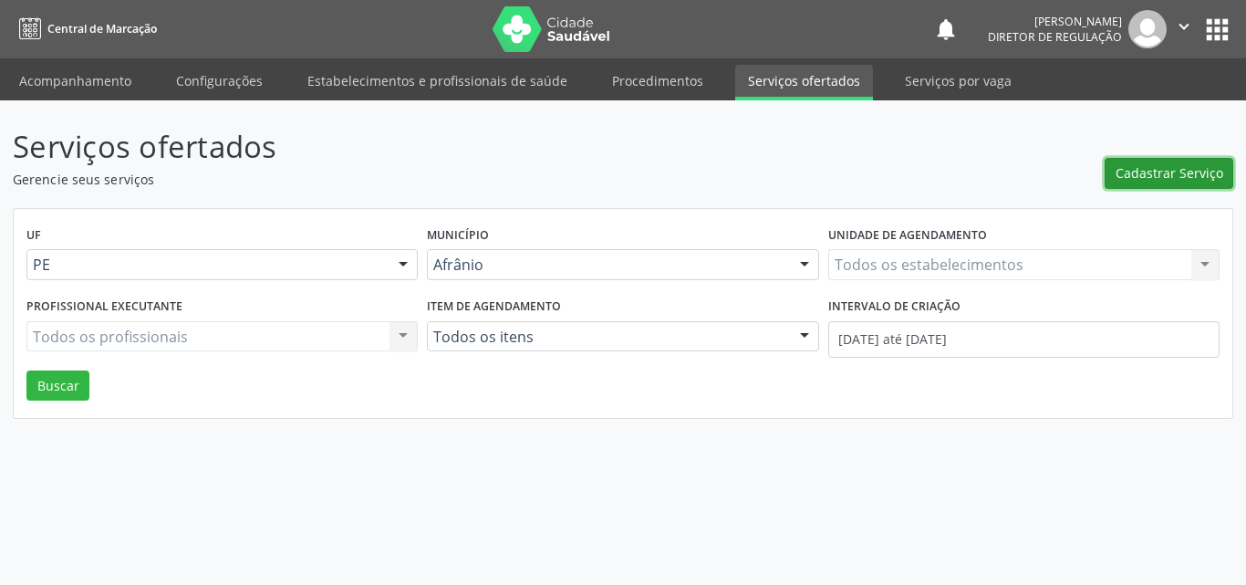
click at [1166, 176] on span "Cadastrar Serviço" at bounding box center [1170, 172] width 108 height 19
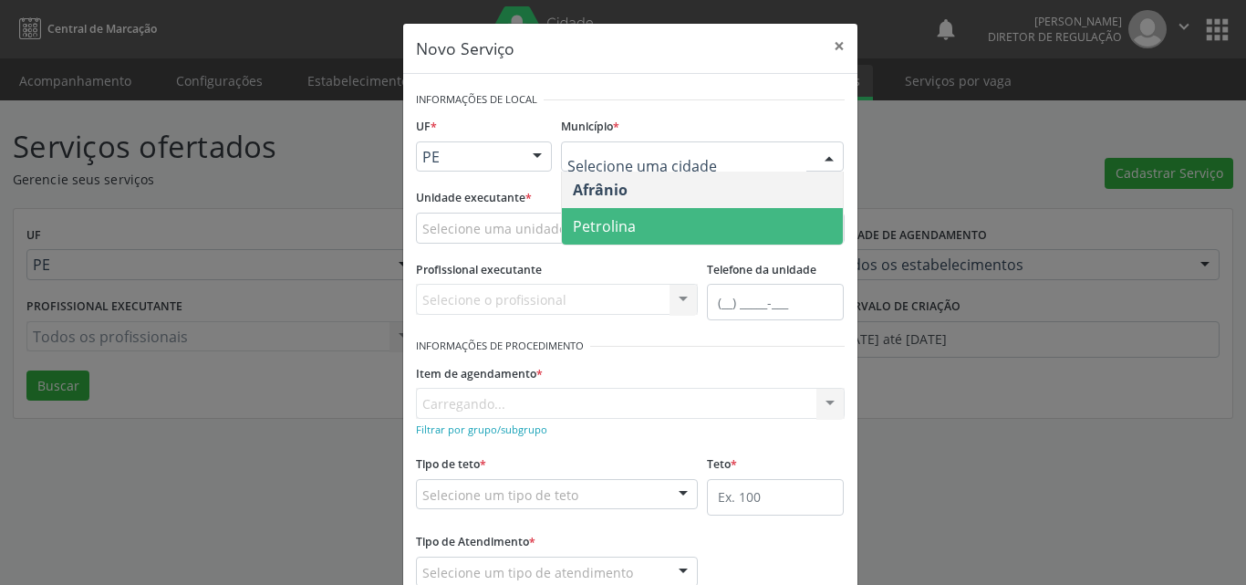
click at [659, 226] on span "Petrolina" at bounding box center [702, 226] width 281 height 36
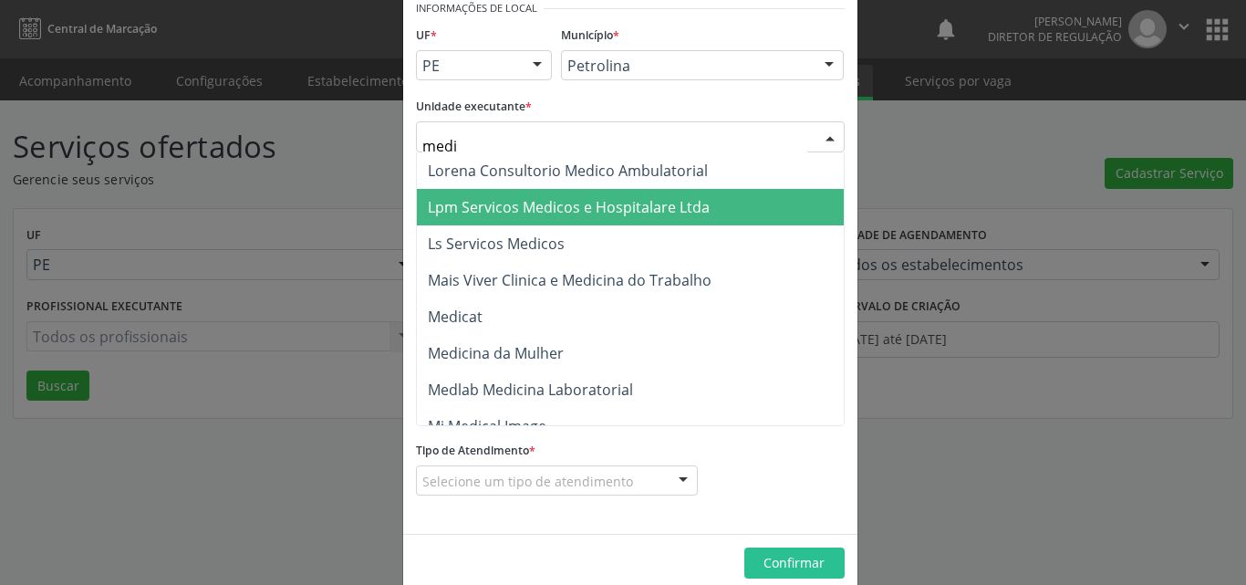
scroll to position [2190, 0]
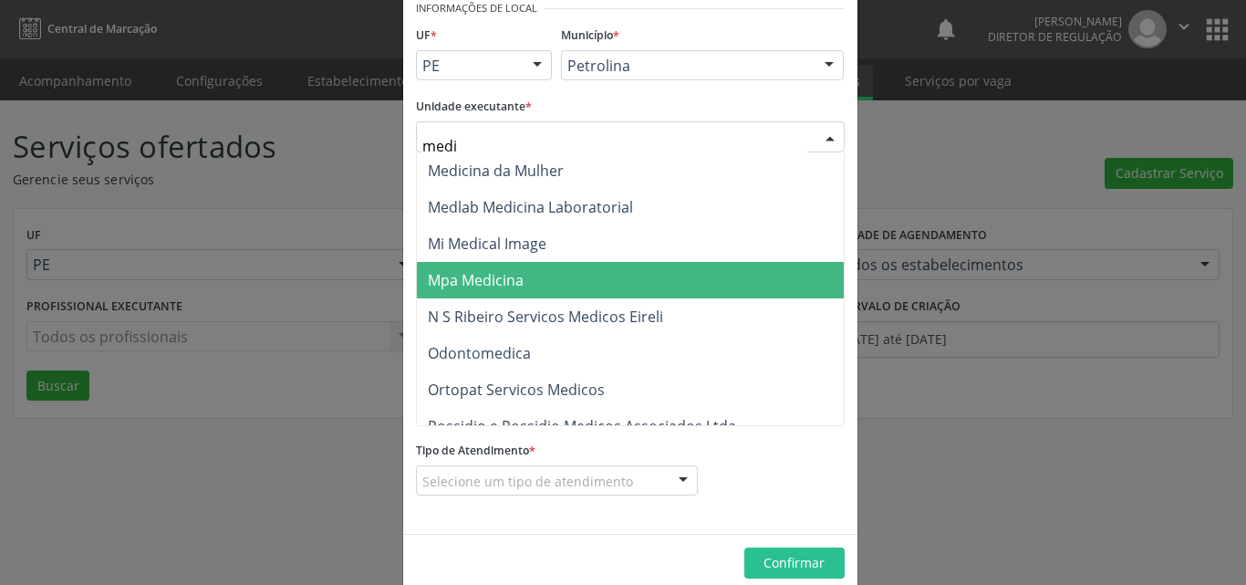
type input "med"
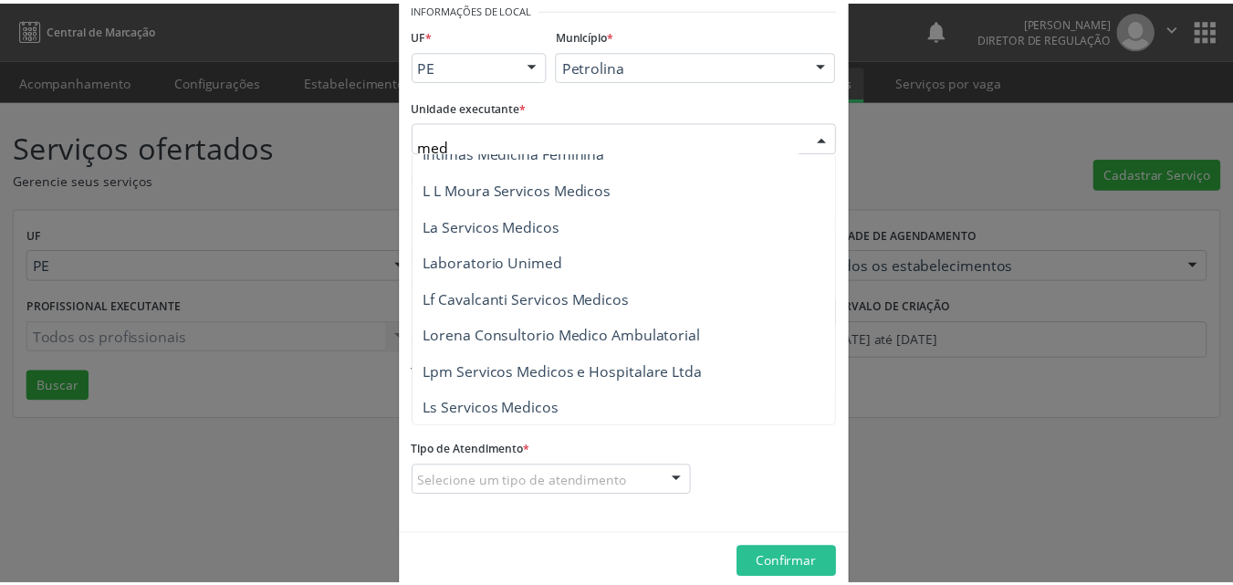
scroll to position [2555, 0]
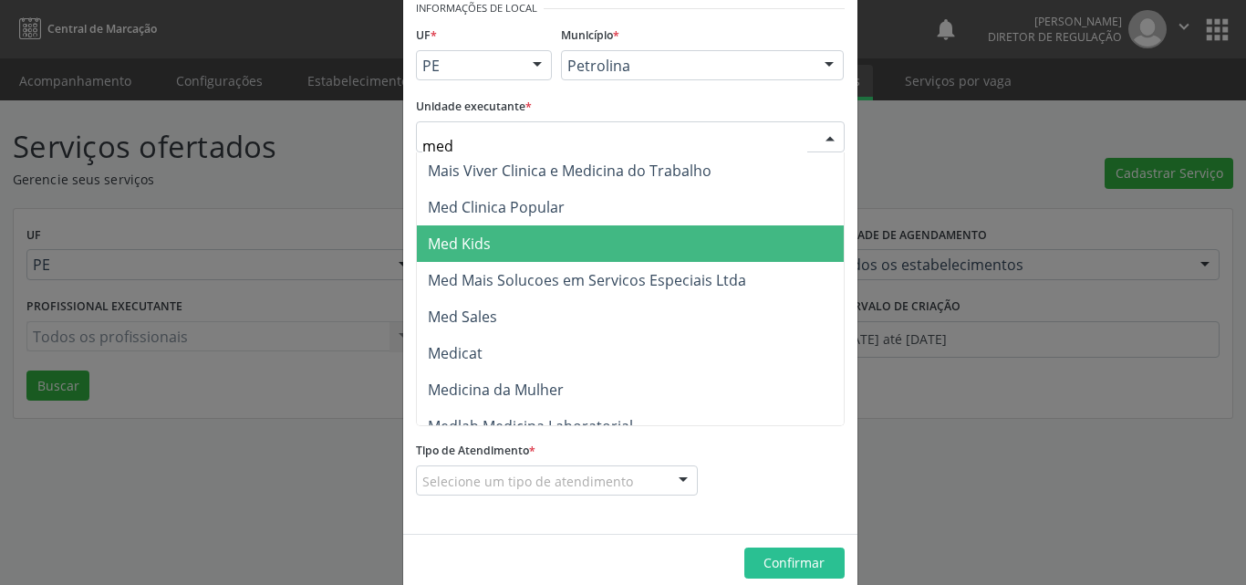
click at [532, 239] on span "Med Kids" at bounding box center [639, 243] width 444 height 36
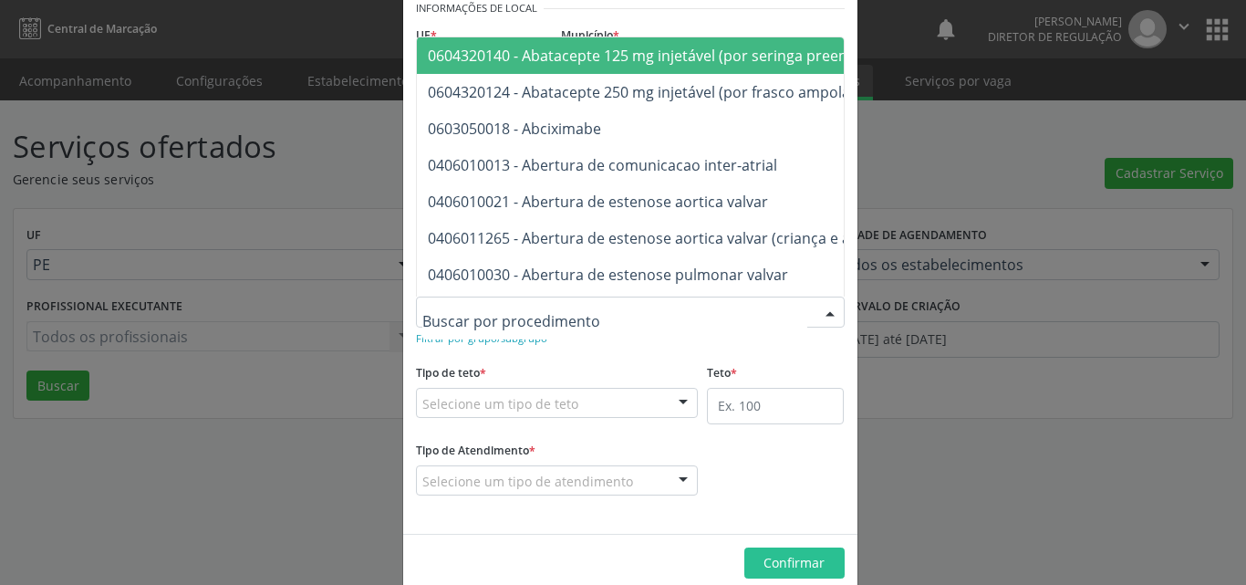
click at [578, 310] on div at bounding box center [630, 312] width 429 height 31
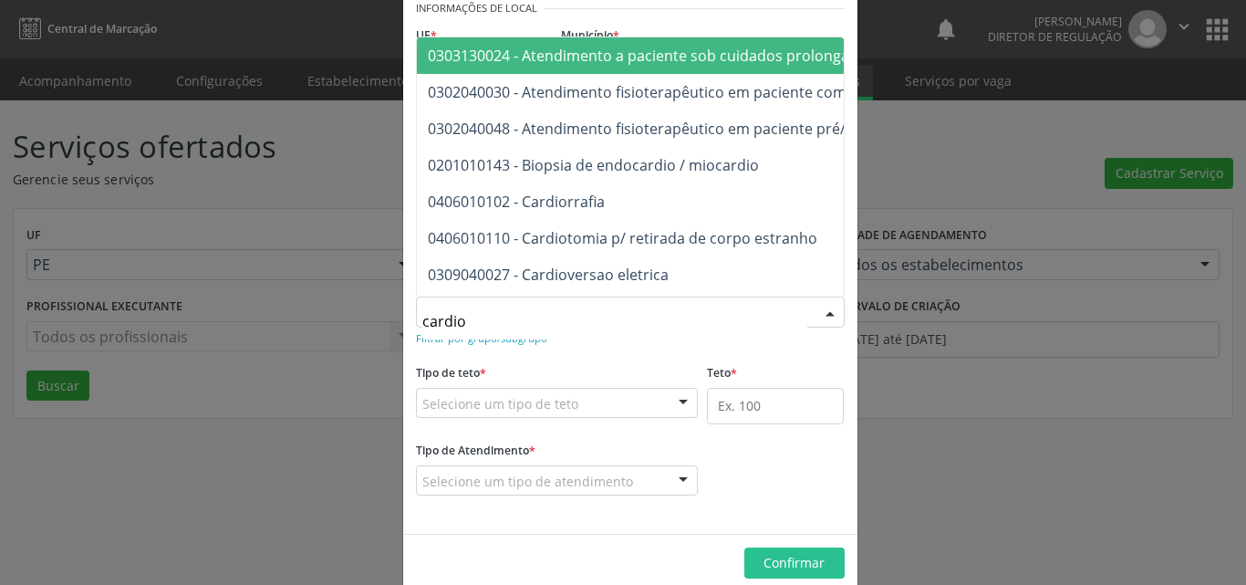
type input "cardiol"
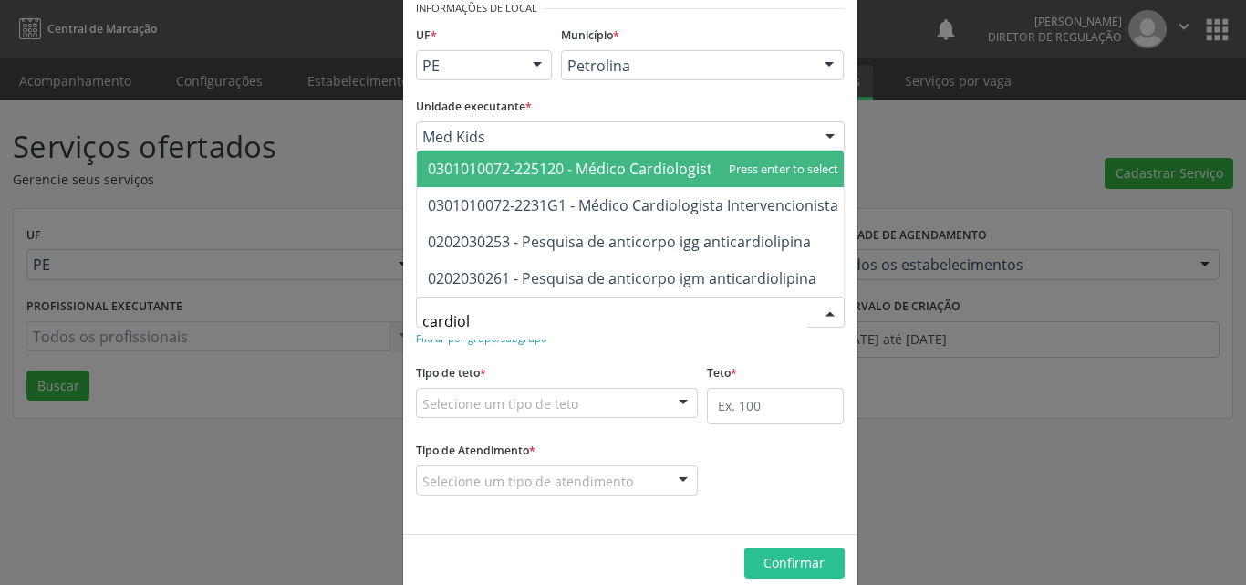
click at [622, 159] on span "0301010072-225120 - Médico Cardiologista" at bounding box center [574, 169] width 293 height 20
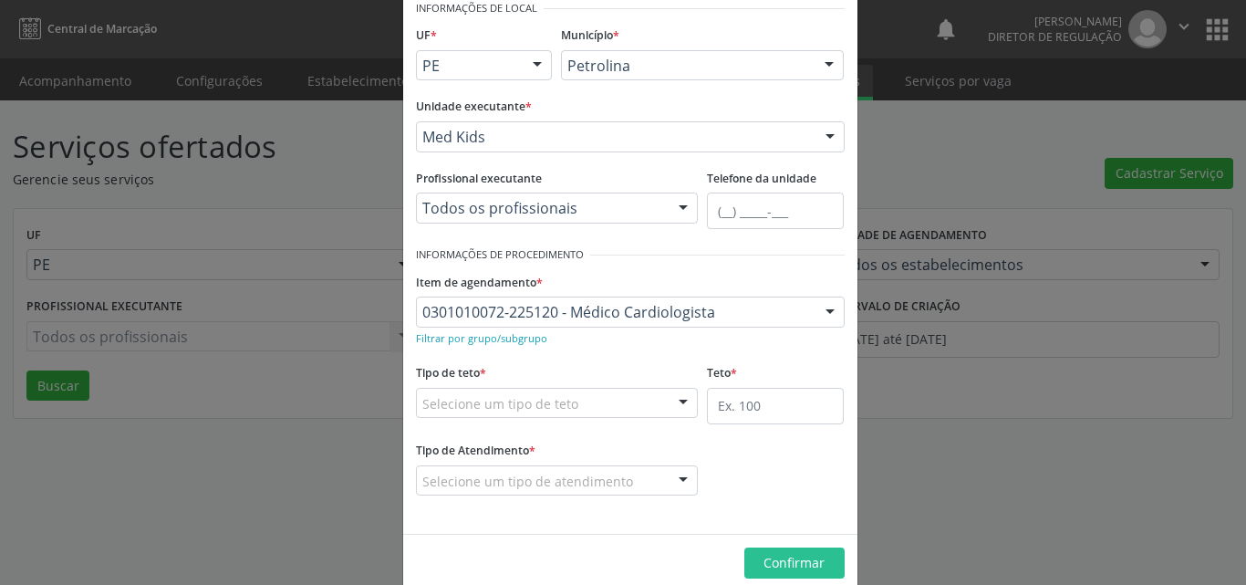
click at [605, 395] on div "Selecione um tipo de teto" at bounding box center [557, 403] width 283 height 31
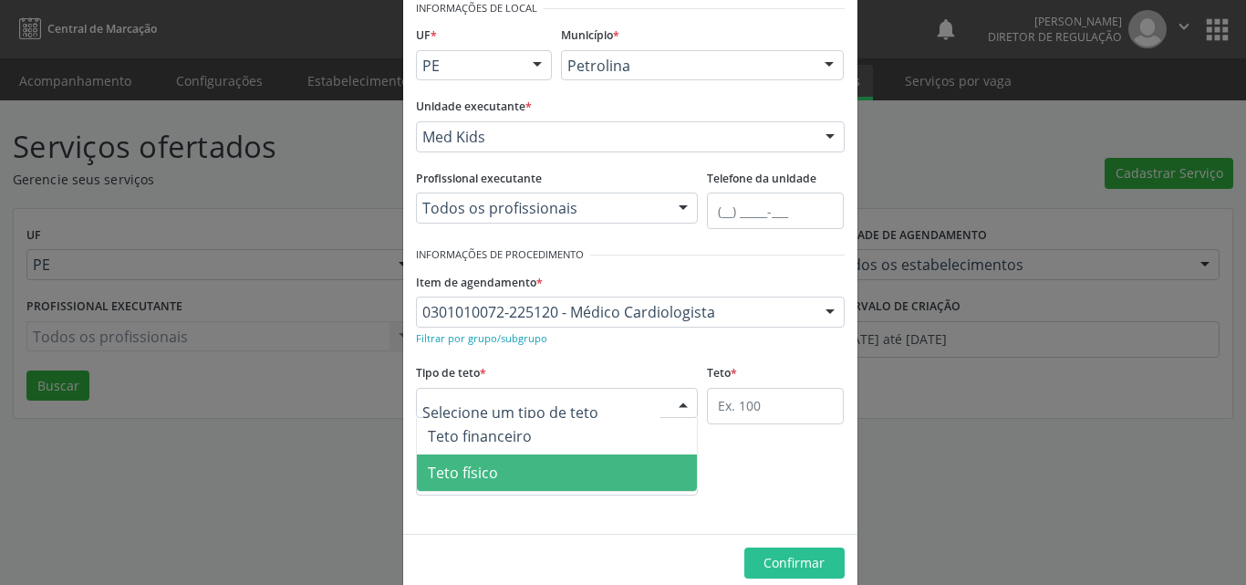
drag, startPoint x: 569, startPoint y: 471, endPoint x: 624, endPoint y: 453, distance: 57.7
click at [569, 472] on span "Teto físico" at bounding box center [557, 472] width 281 height 36
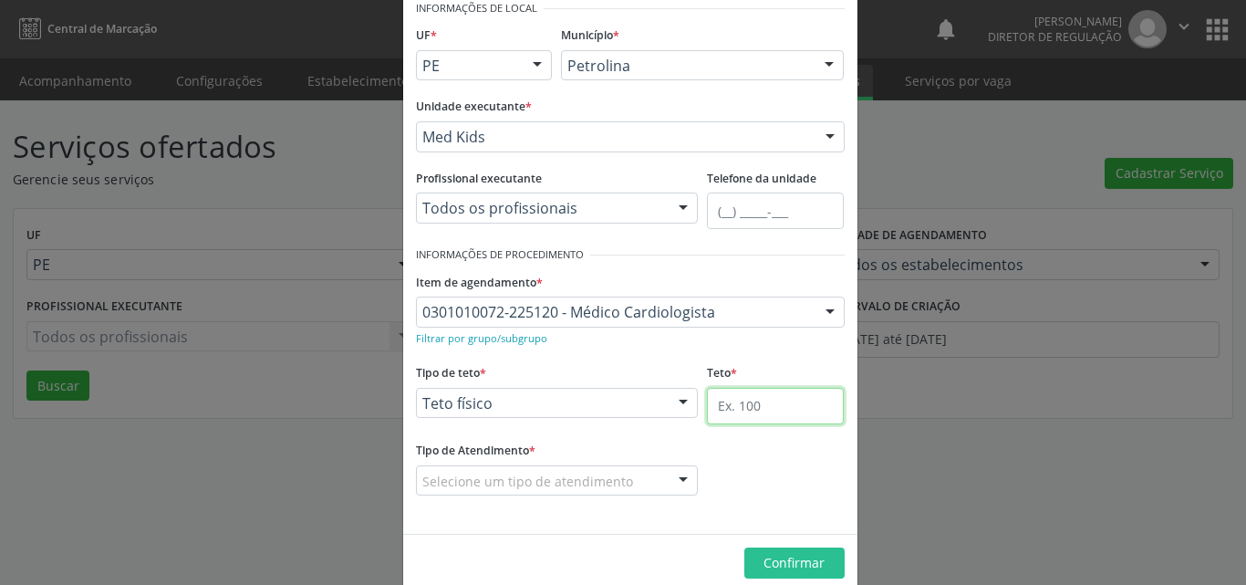
click at [766, 406] on input "text" at bounding box center [775, 406] width 137 height 36
type input "1"
click at [620, 484] on div "Selecione um tipo de atendimento" at bounding box center [557, 480] width 283 height 31
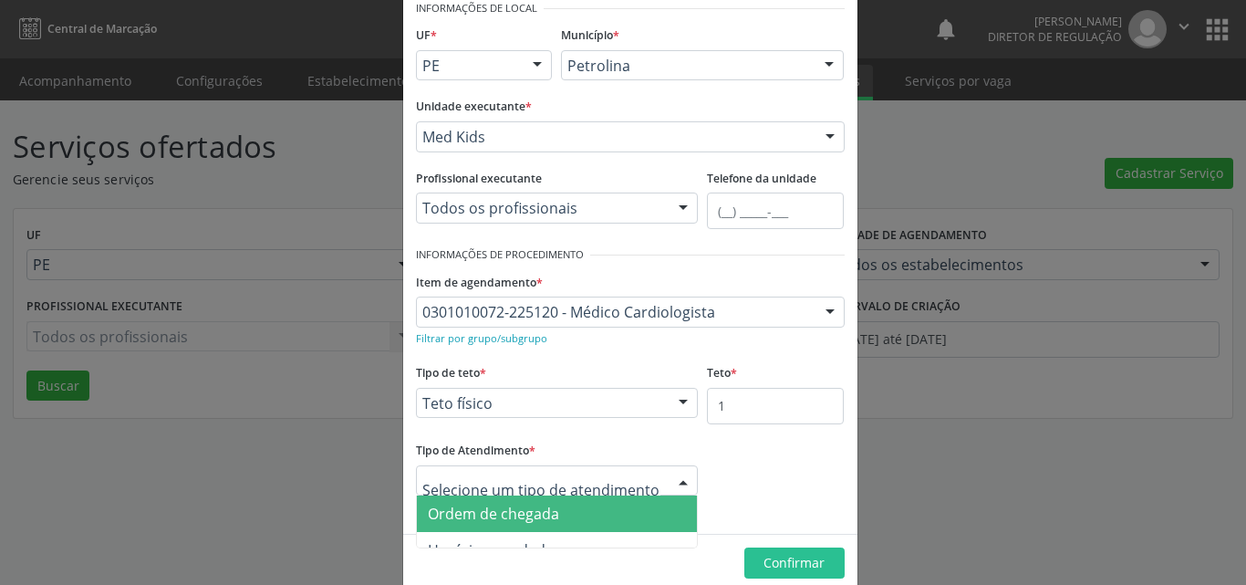
click at [560, 513] on span "Ordem de chegada" at bounding box center [557, 513] width 281 height 36
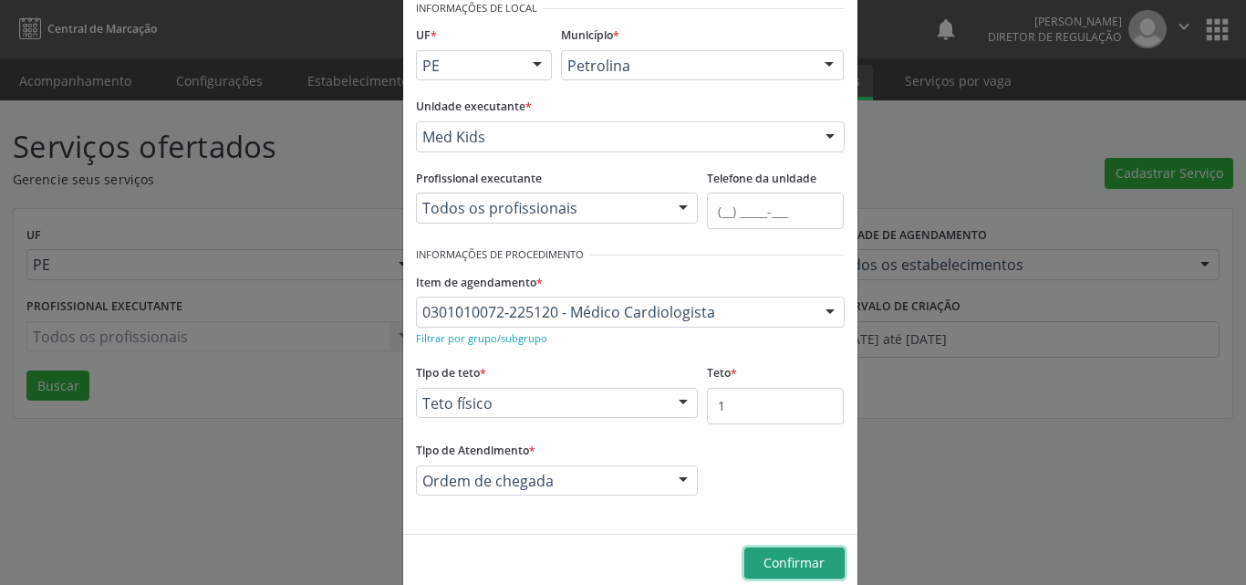
click at [767, 560] on span "Confirmar" at bounding box center [794, 562] width 61 height 17
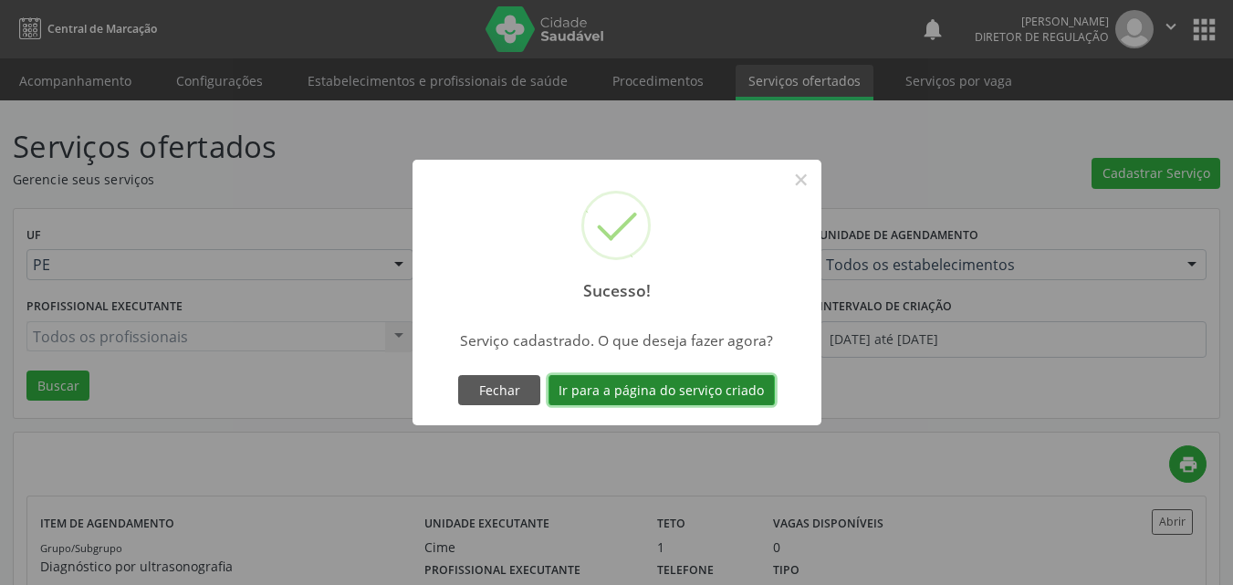
click at [692, 394] on button "Ir para a página do serviço criado" at bounding box center [661, 390] width 226 height 31
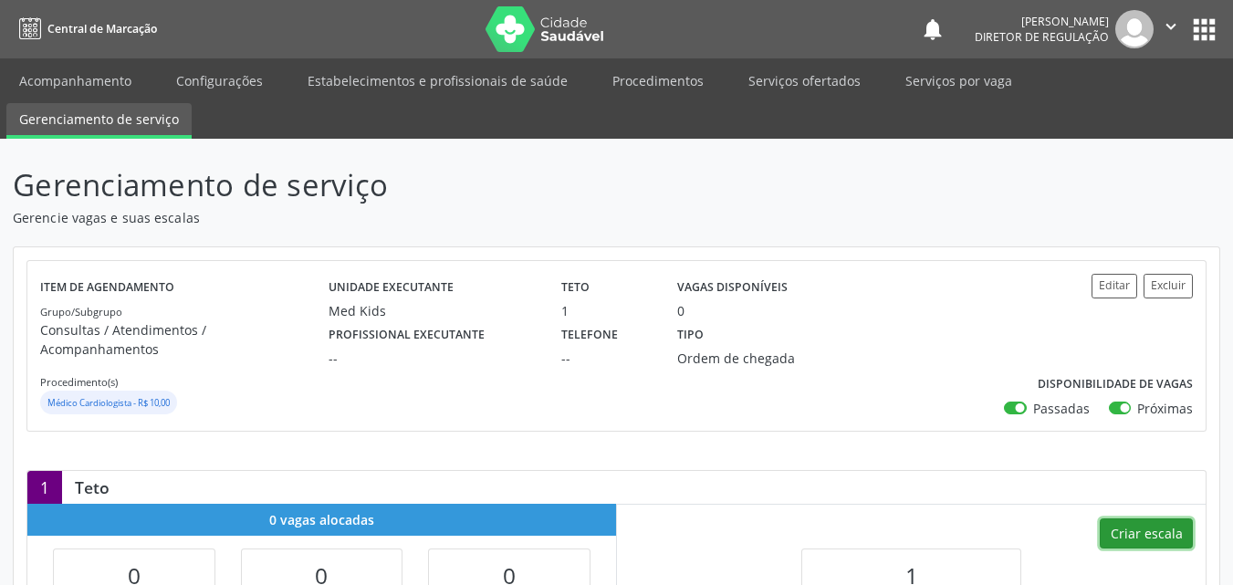
click at [1140, 518] on button "Criar escala" at bounding box center [1145, 533] width 93 height 31
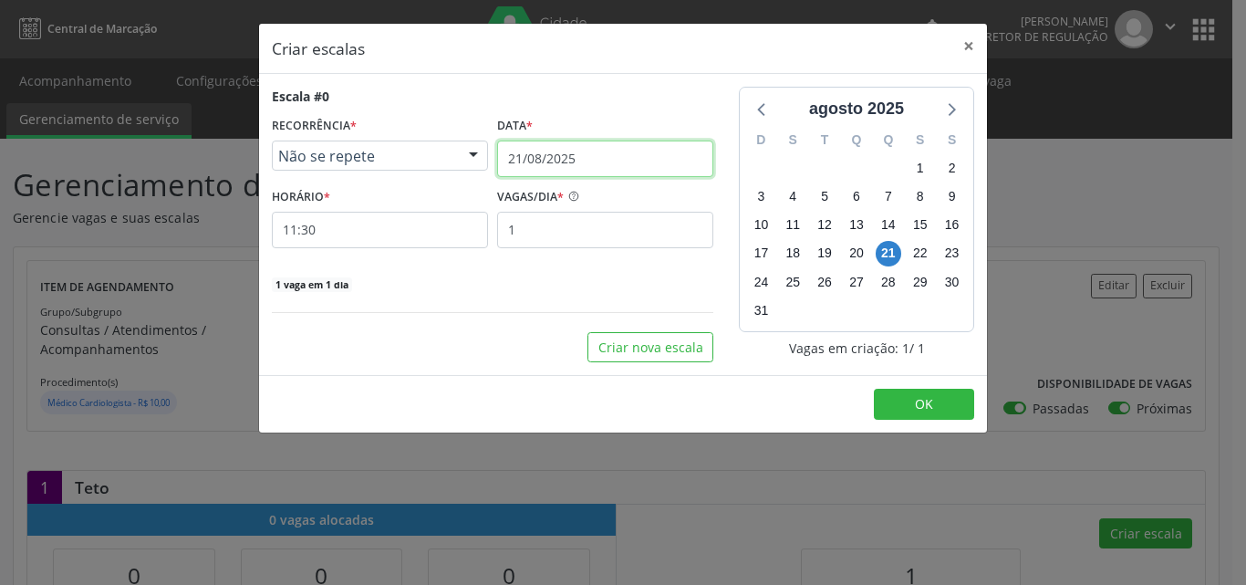
click at [581, 157] on input "21/08/2025" at bounding box center [605, 159] width 216 height 36
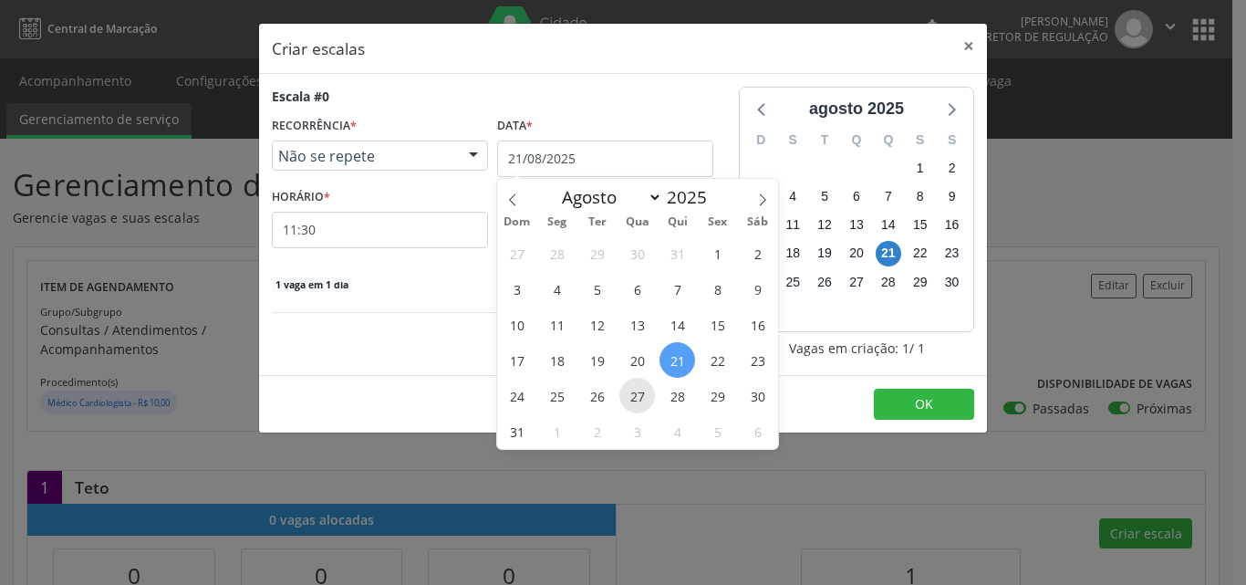
click at [641, 393] on span "27" at bounding box center [637, 396] width 36 height 36
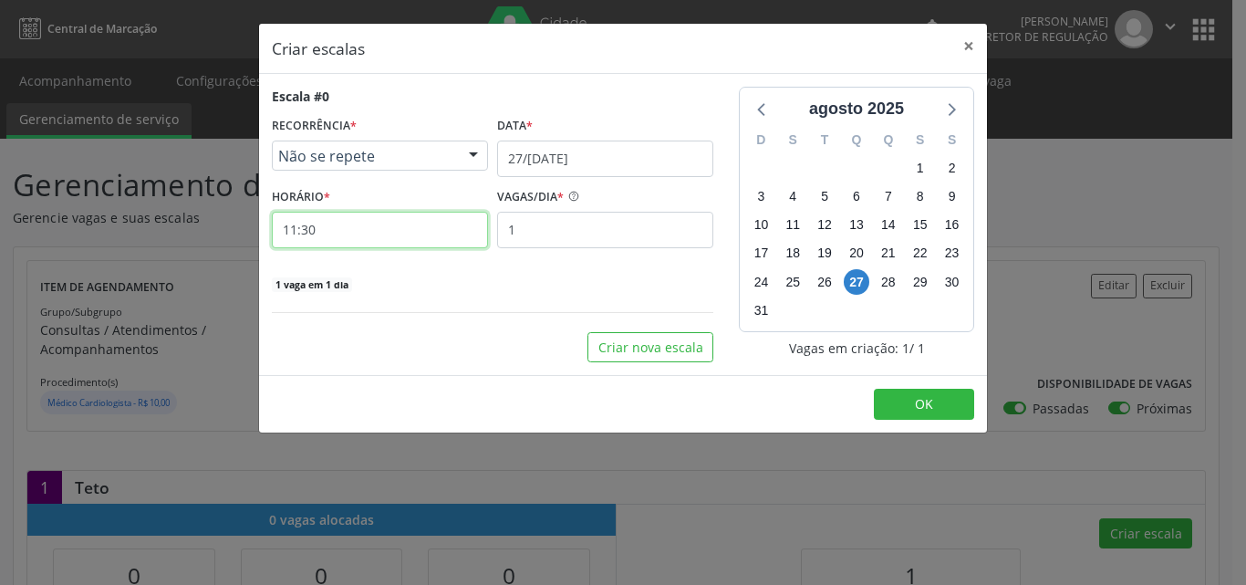
click at [395, 233] on input "11:30" at bounding box center [380, 230] width 216 height 36
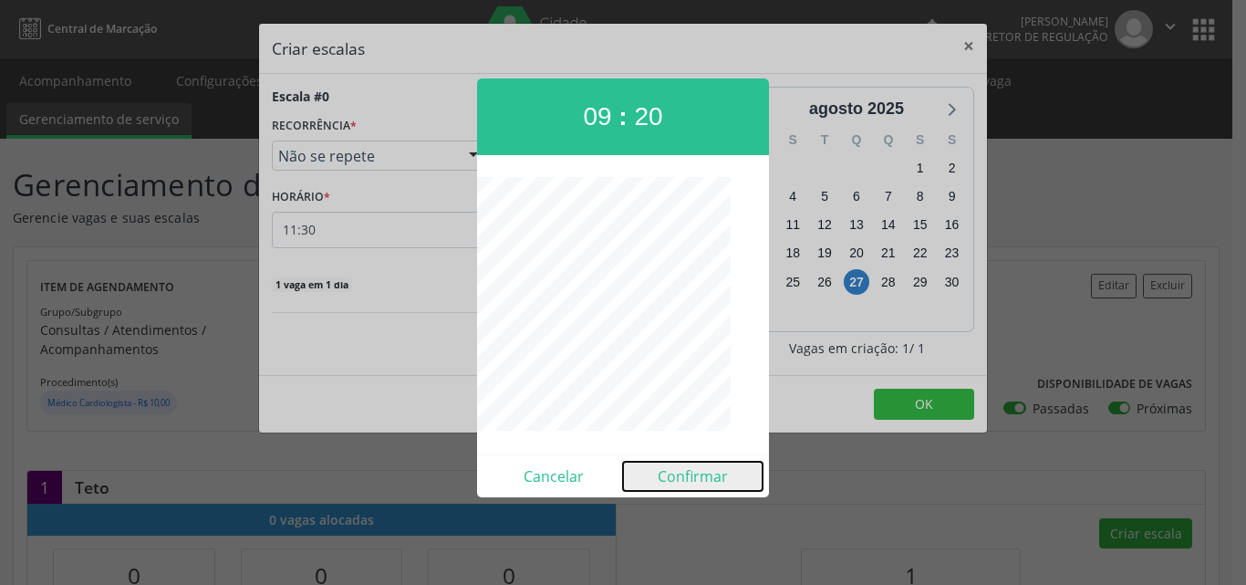
click at [712, 481] on button "Confirmar" at bounding box center [693, 476] width 140 height 29
type input "09:20"
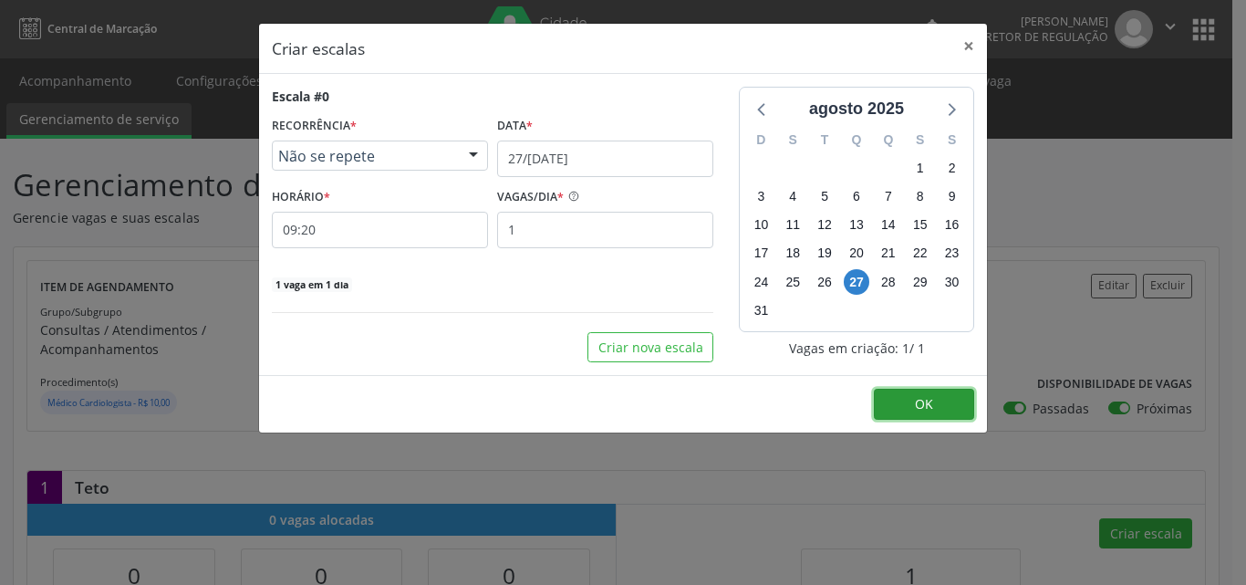
click at [935, 399] on button "OK" at bounding box center [924, 404] width 100 height 31
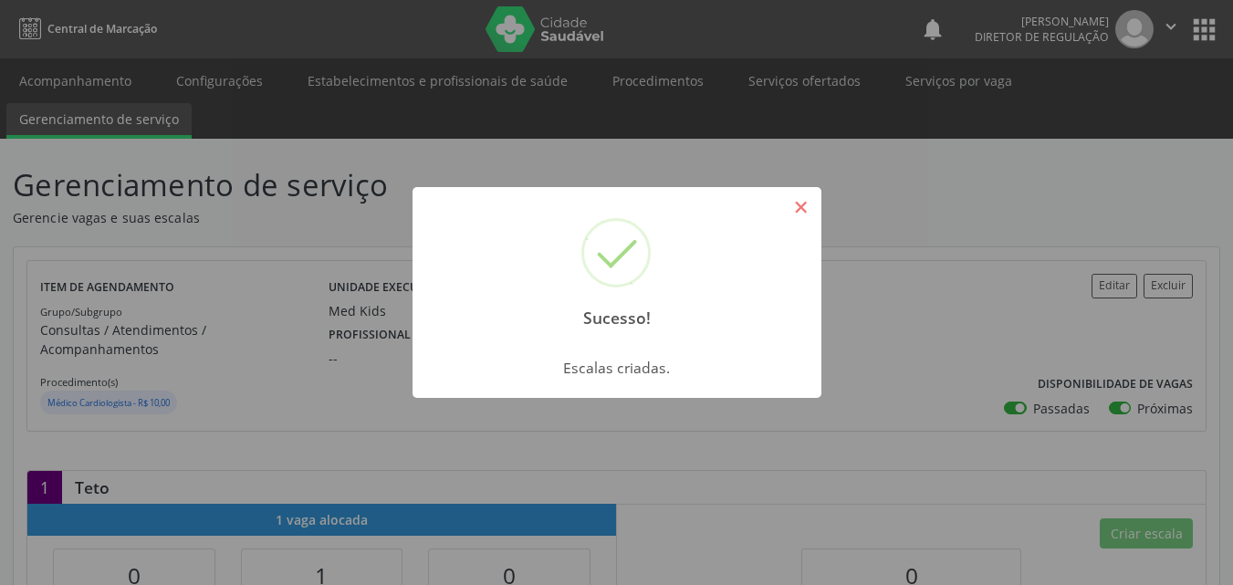
click at [797, 212] on button "×" at bounding box center [801, 207] width 31 height 31
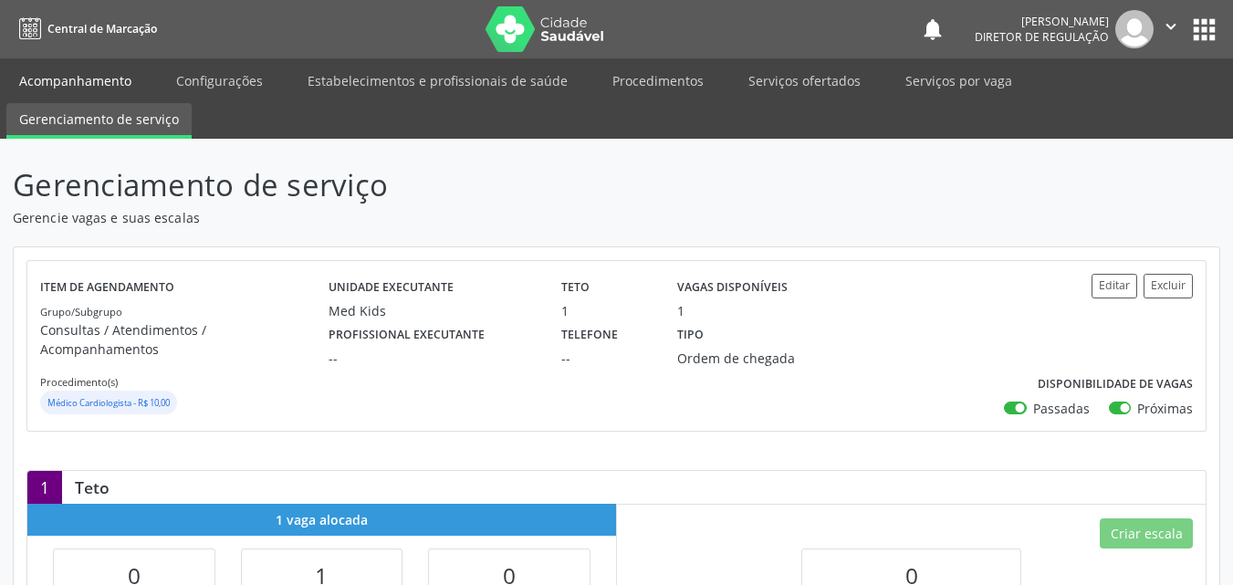
click at [99, 86] on link "Acompanhamento" at bounding box center [75, 81] width 138 height 32
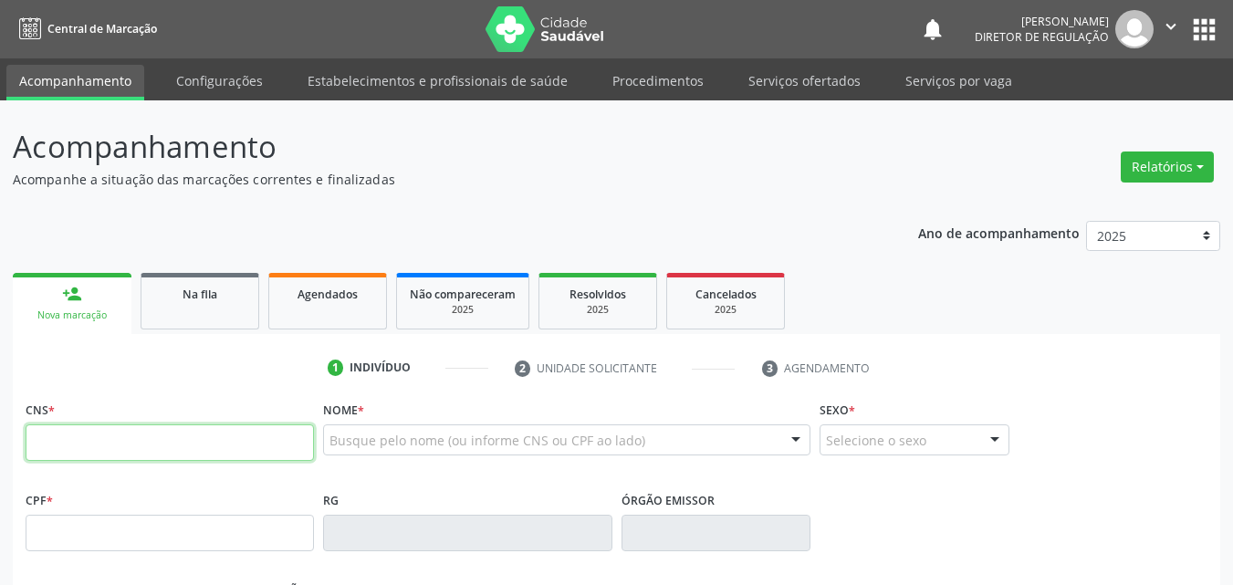
drag, startPoint x: 140, startPoint y: 445, endPoint x: 141, endPoint y: 430, distance: 15.5
click at [141, 432] on input "text" at bounding box center [170, 442] width 288 height 36
click at [386, 202] on div "Acompanhamento Acompanhe a situação das marcações correntes e finalizadas Relat…" at bounding box center [616, 550] width 1207 height 852
click at [230, 299] on div "Na fila" at bounding box center [199, 293] width 91 height 19
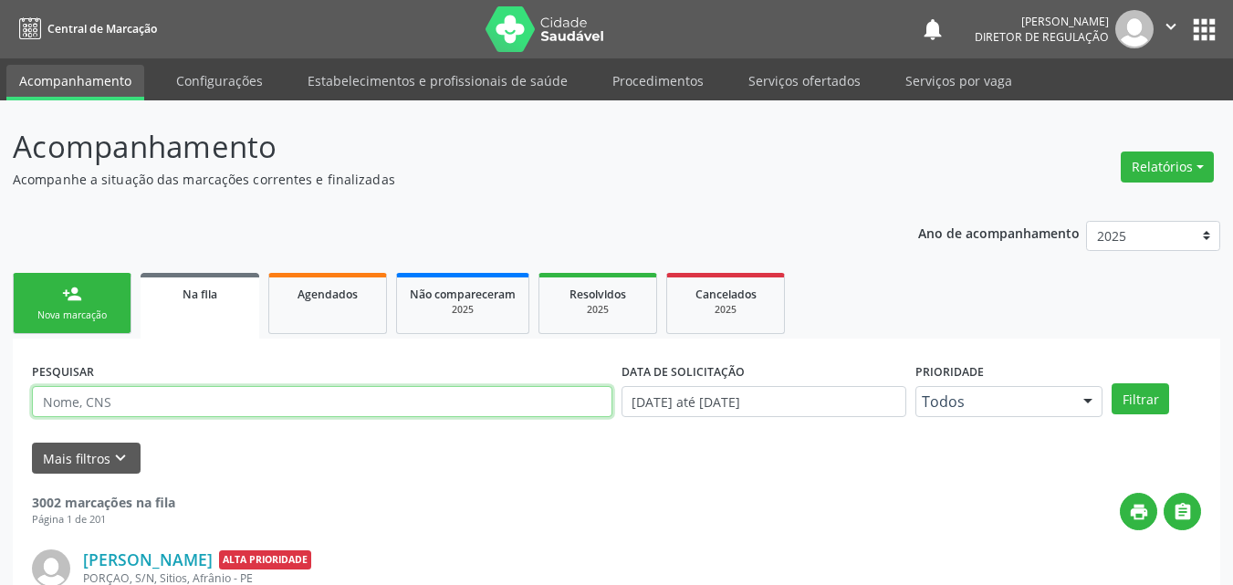
click at [150, 399] on input "text" at bounding box center [322, 401] width 580 height 31
type input "898004948977081"
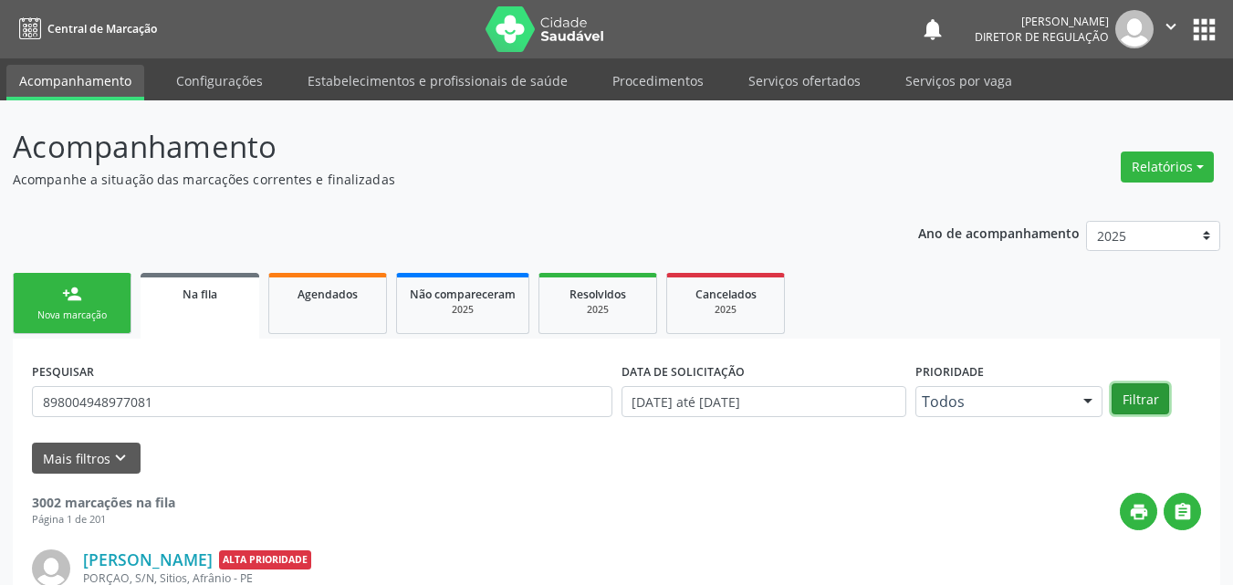
click at [1143, 399] on button "Filtrar" at bounding box center [1139, 398] width 57 height 31
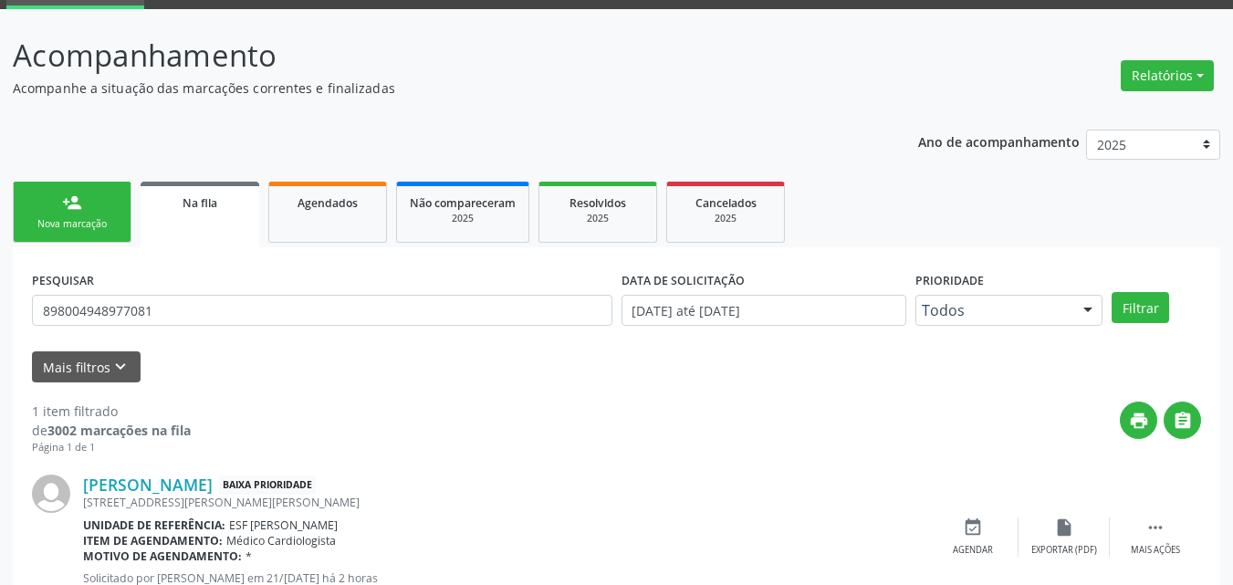
scroll to position [156, 0]
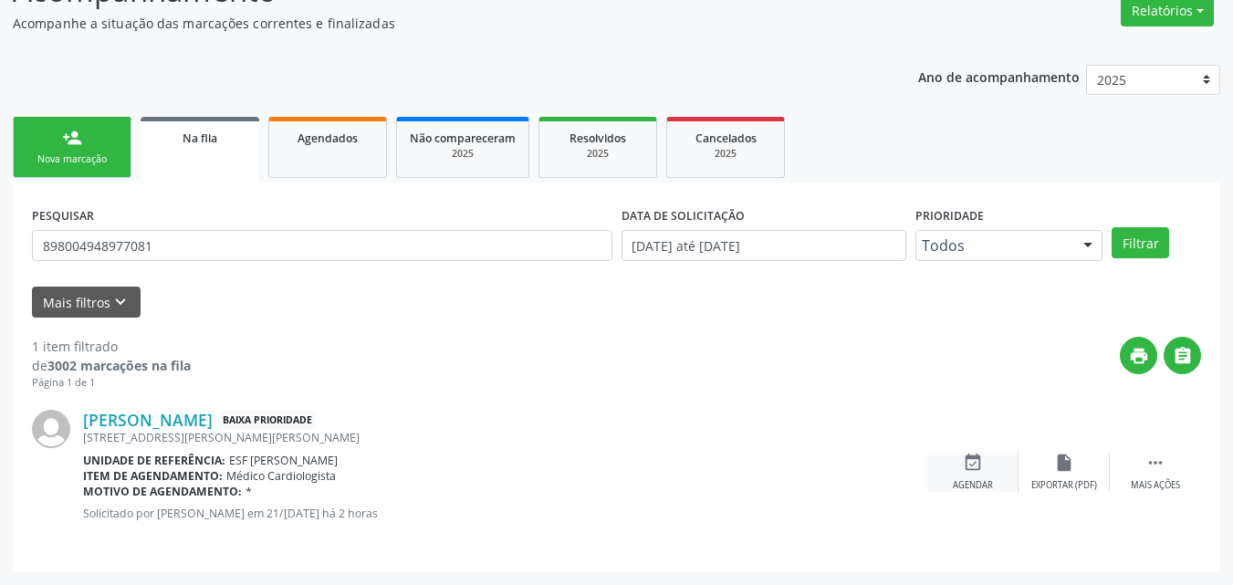
click at [977, 463] on icon "event_available" at bounding box center [973, 463] width 20 height 20
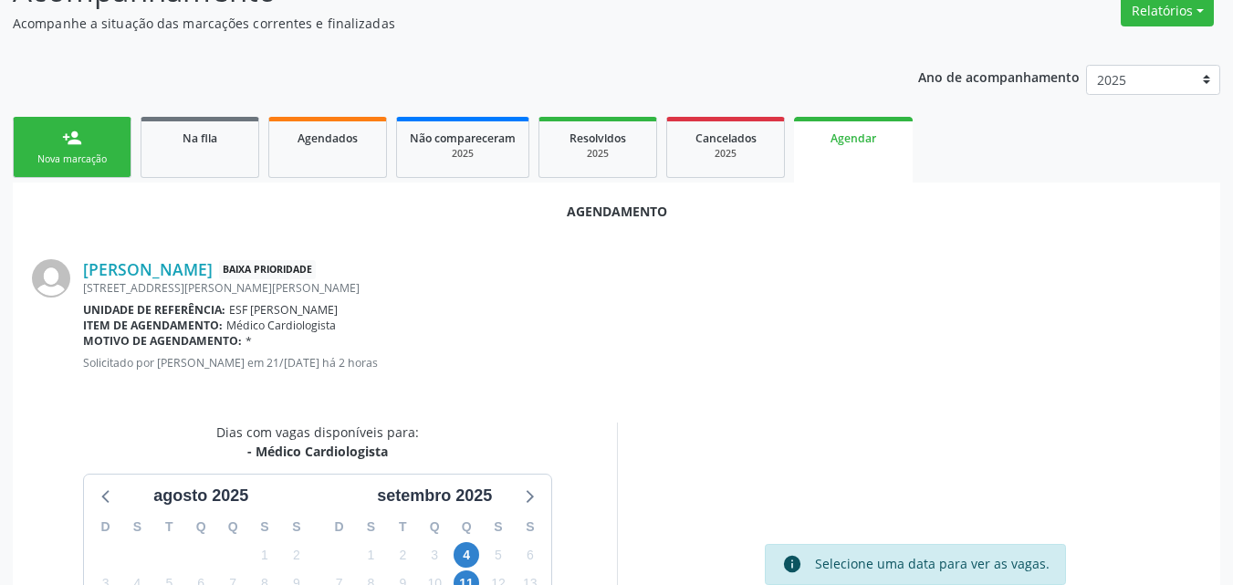
scroll to position [338, 0]
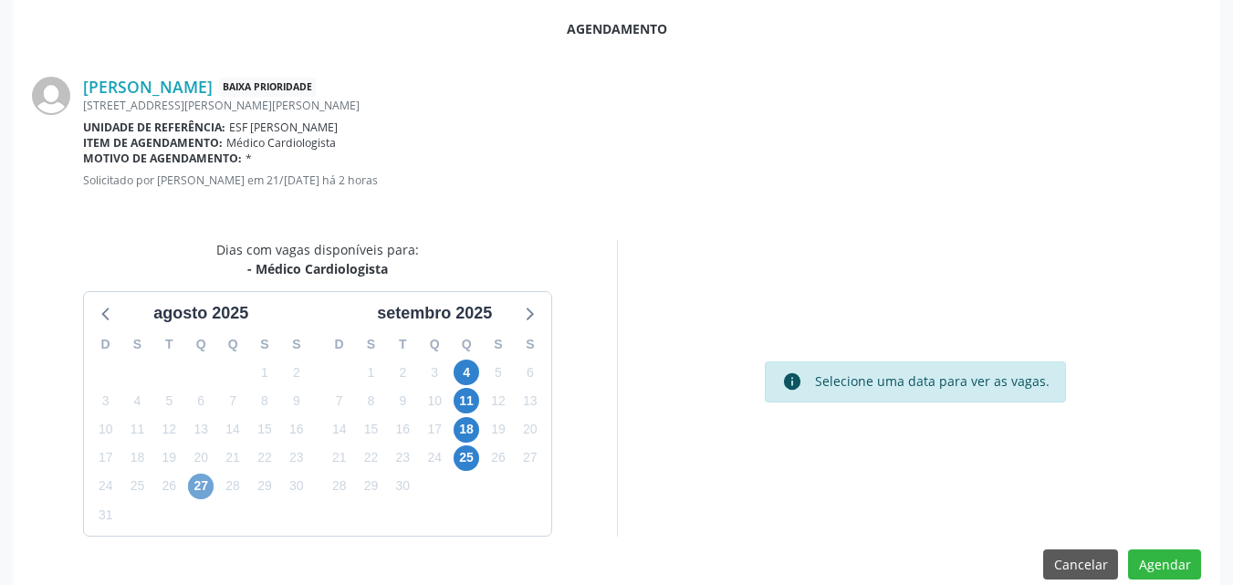
click at [191, 484] on span "27" at bounding box center [201, 487] width 26 height 26
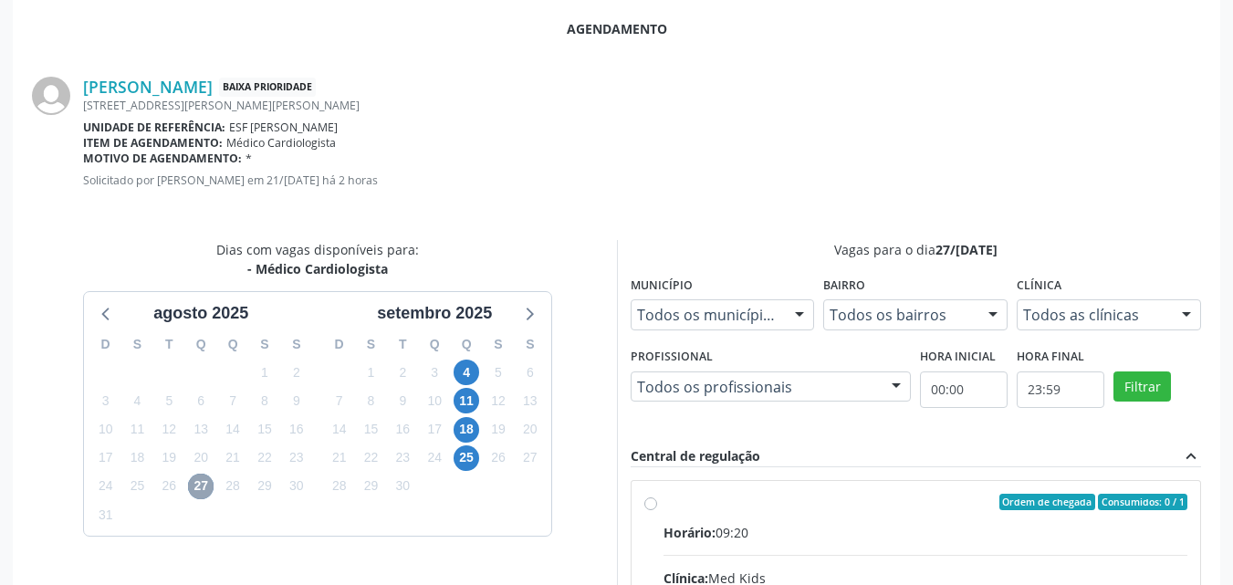
scroll to position [430, 0]
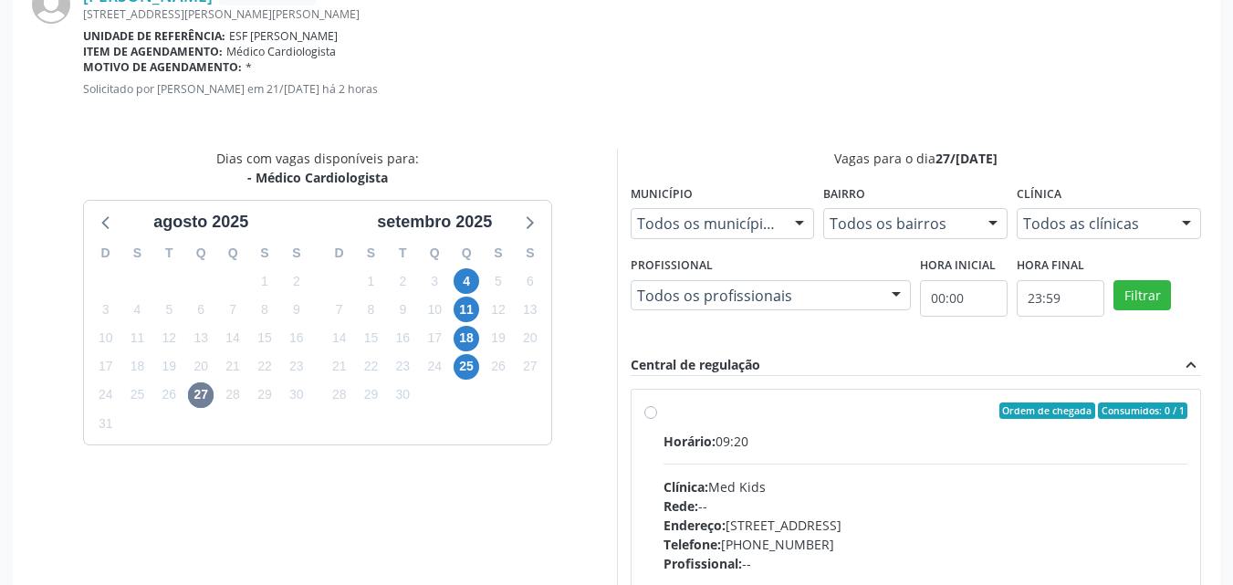
click at [663, 411] on div "Ordem de chegada Consumidos: 0 / 1" at bounding box center [925, 410] width 525 height 16
click at [657, 411] on input "Ordem de chegada Consumidos: 0 / 1 Horário: 09:20 Clínica: Med Kids Rede: -- En…" at bounding box center [650, 410] width 13 height 16
radio input "true"
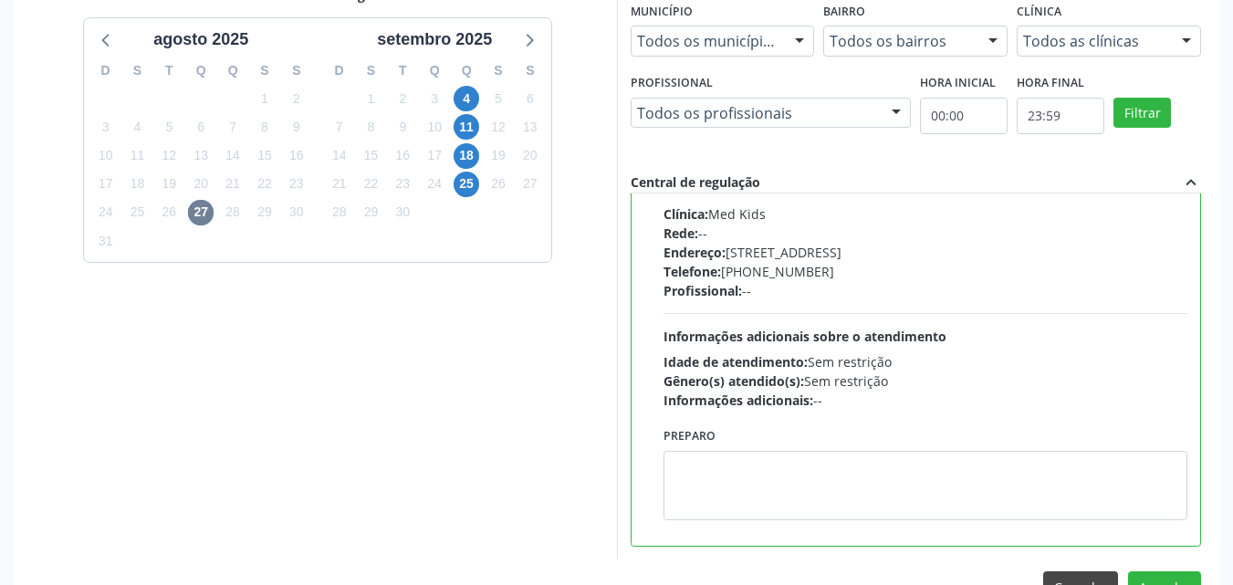
scroll to position [661, 0]
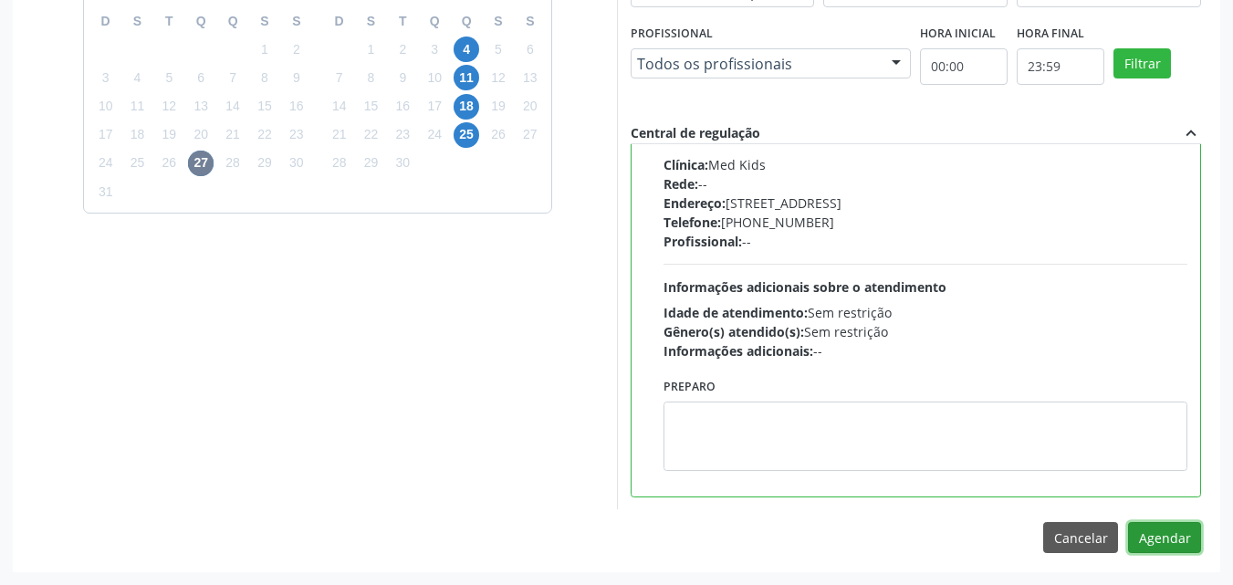
click at [1150, 536] on button "Agendar" at bounding box center [1164, 537] width 73 height 31
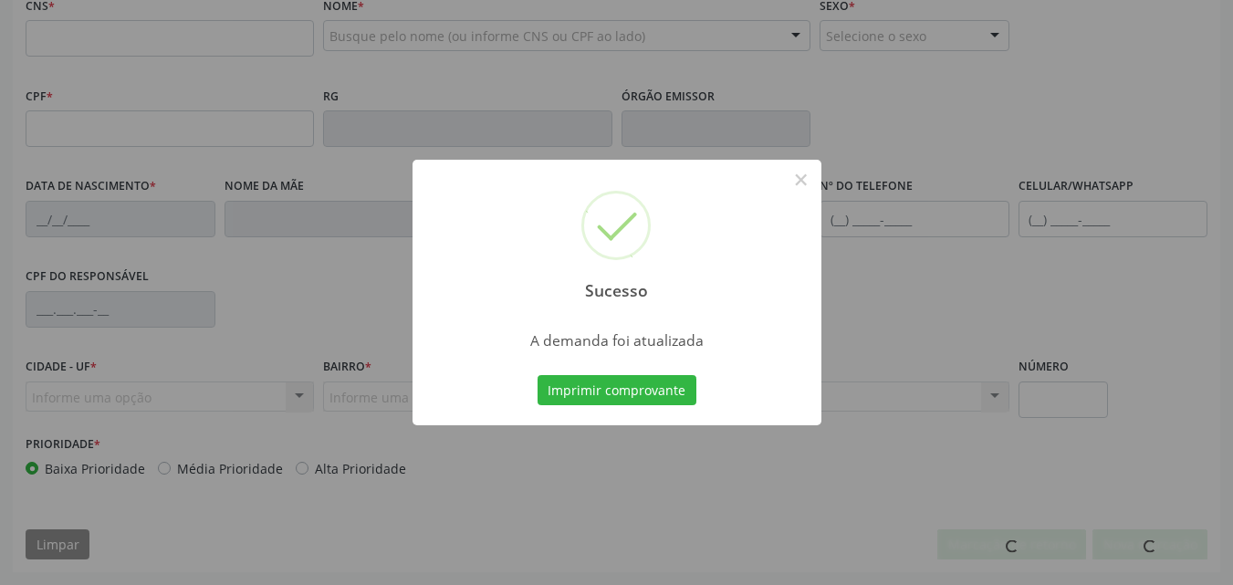
scroll to position [404, 0]
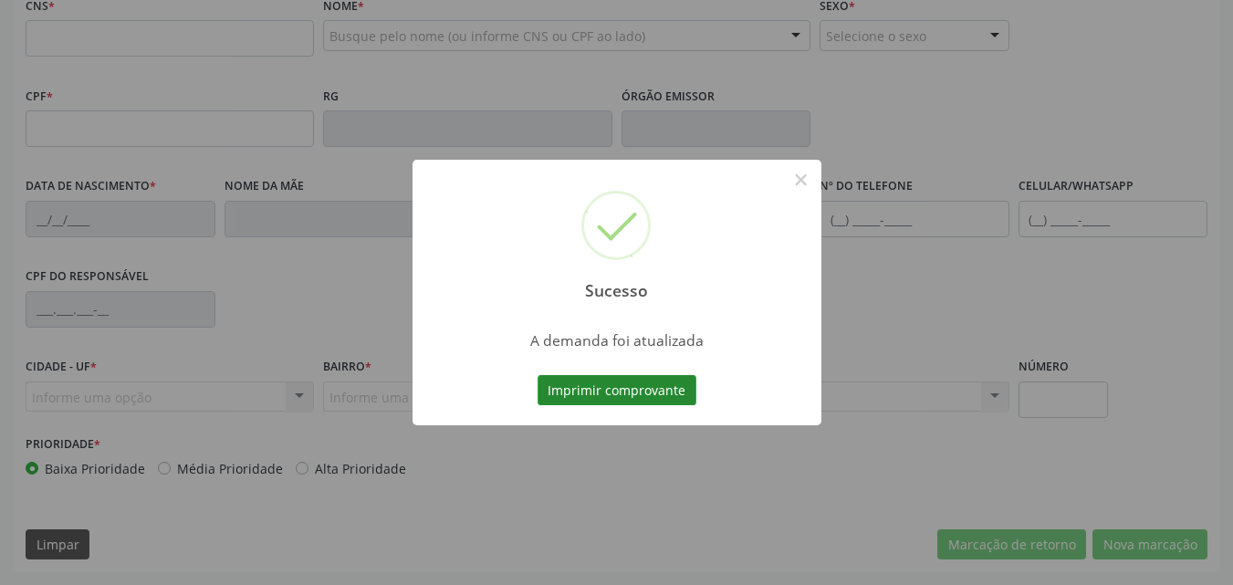
click at [620, 390] on button "Imprimir comprovante" at bounding box center [616, 390] width 159 height 31
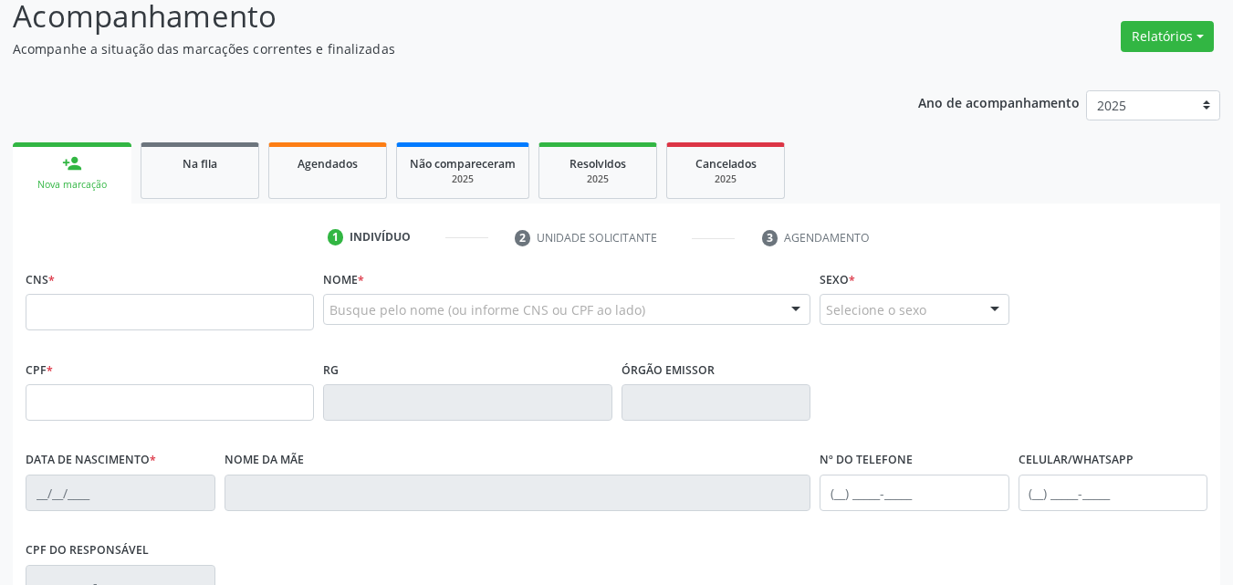
scroll to position [39, 0]
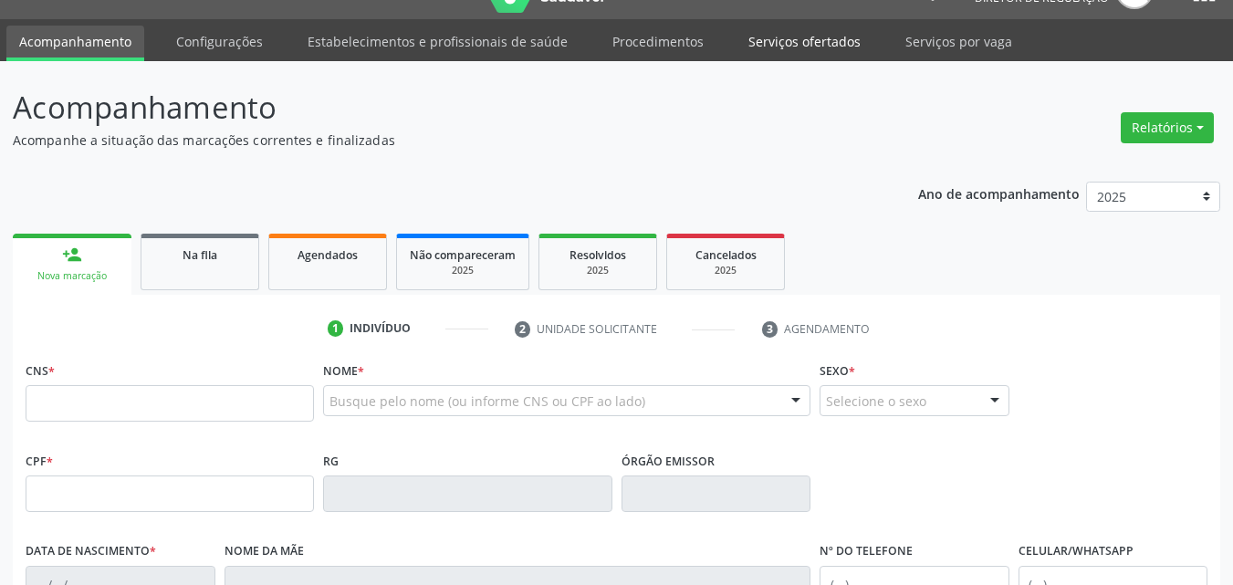
click at [811, 39] on link "Serviços ofertados" at bounding box center [804, 42] width 138 height 32
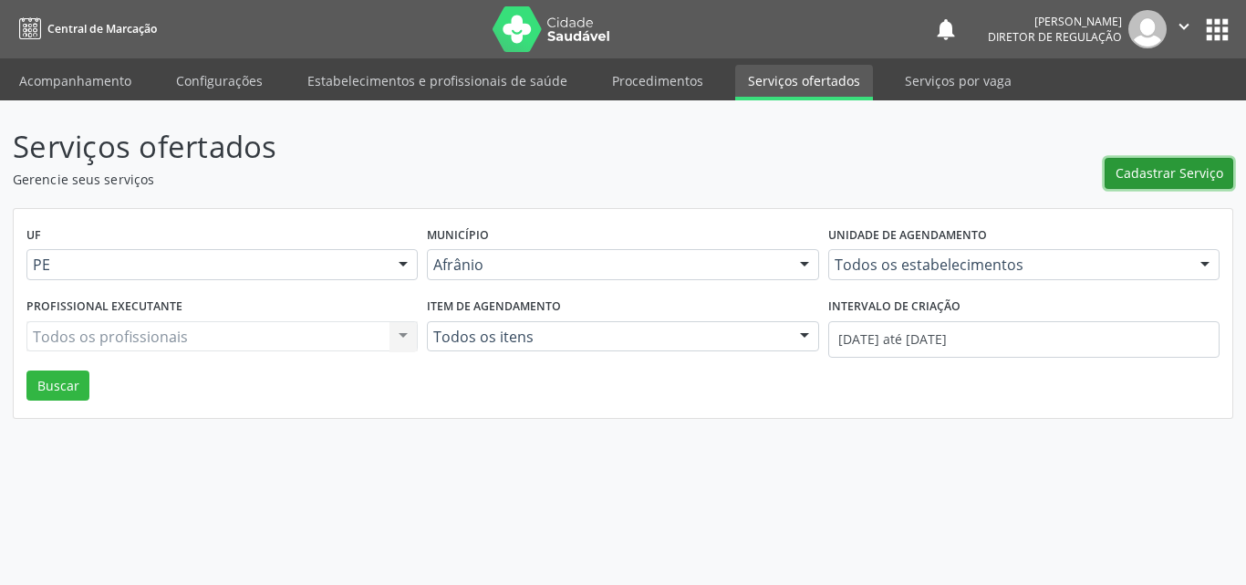
click at [1158, 169] on span "Cadastrar Serviço" at bounding box center [1170, 172] width 108 height 19
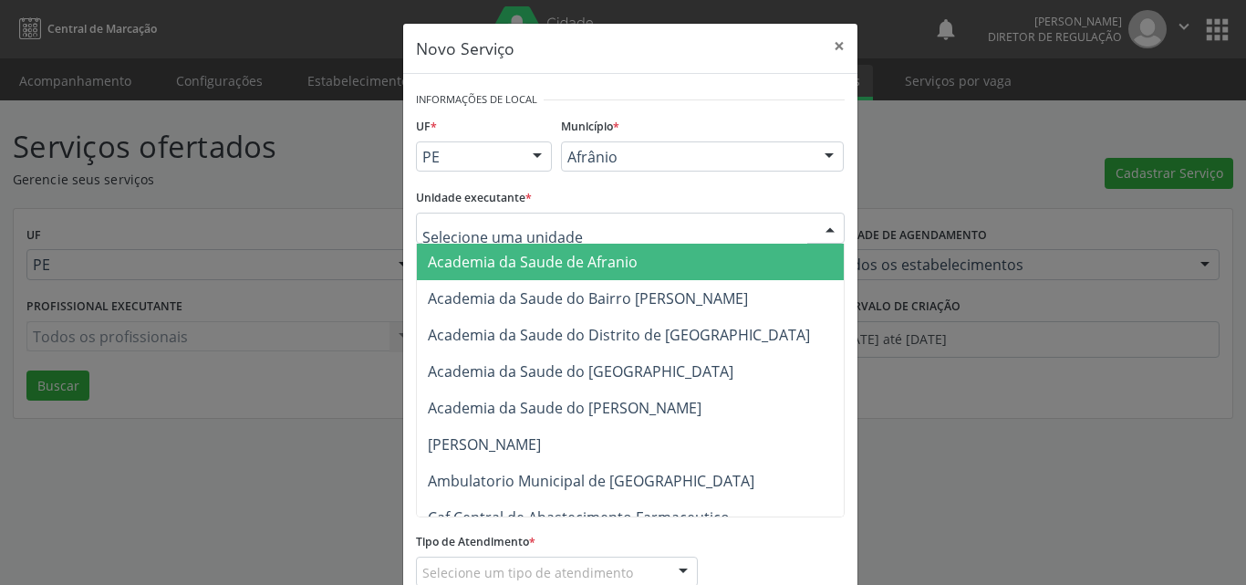
click at [598, 225] on div at bounding box center [630, 228] width 429 height 31
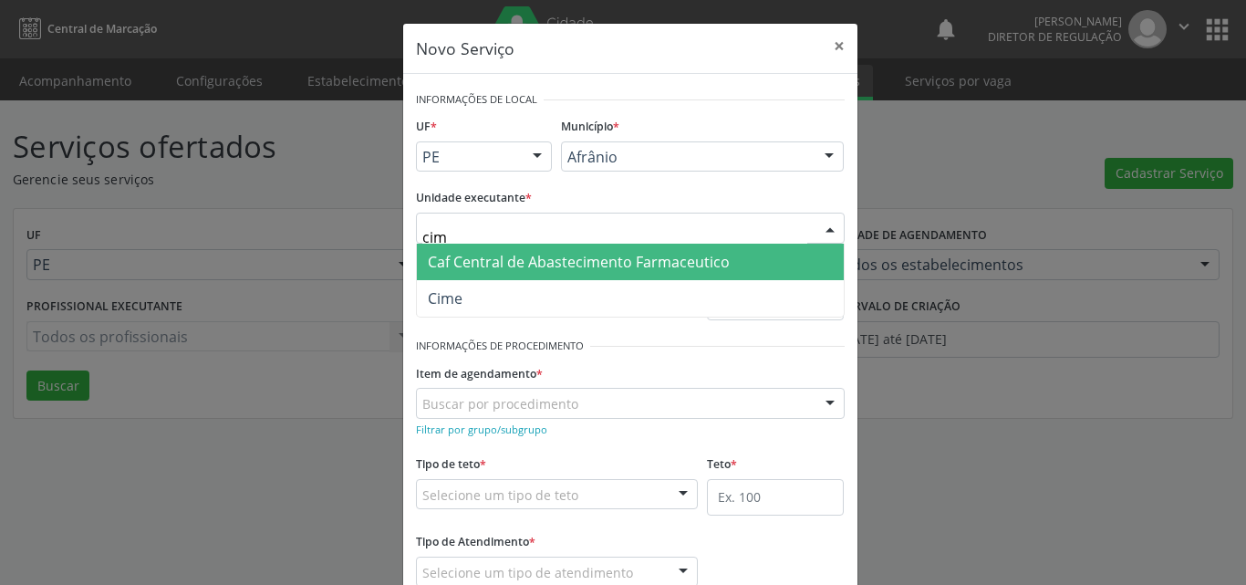
type input "cime"
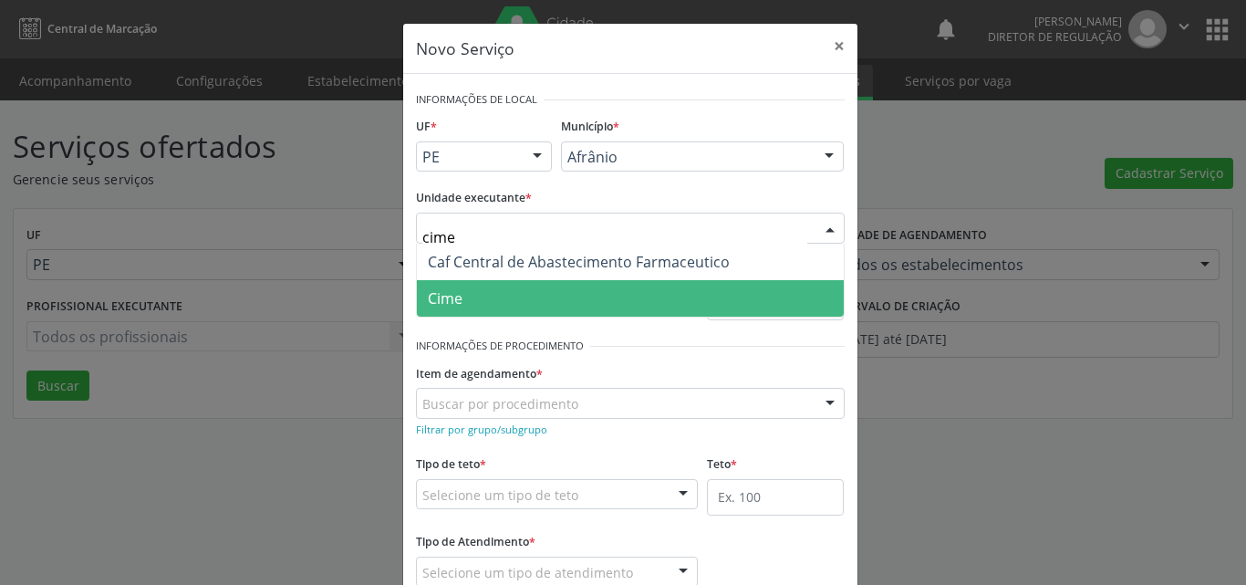
click at [525, 291] on span "Cime" at bounding box center [630, 298] width 427 height 36
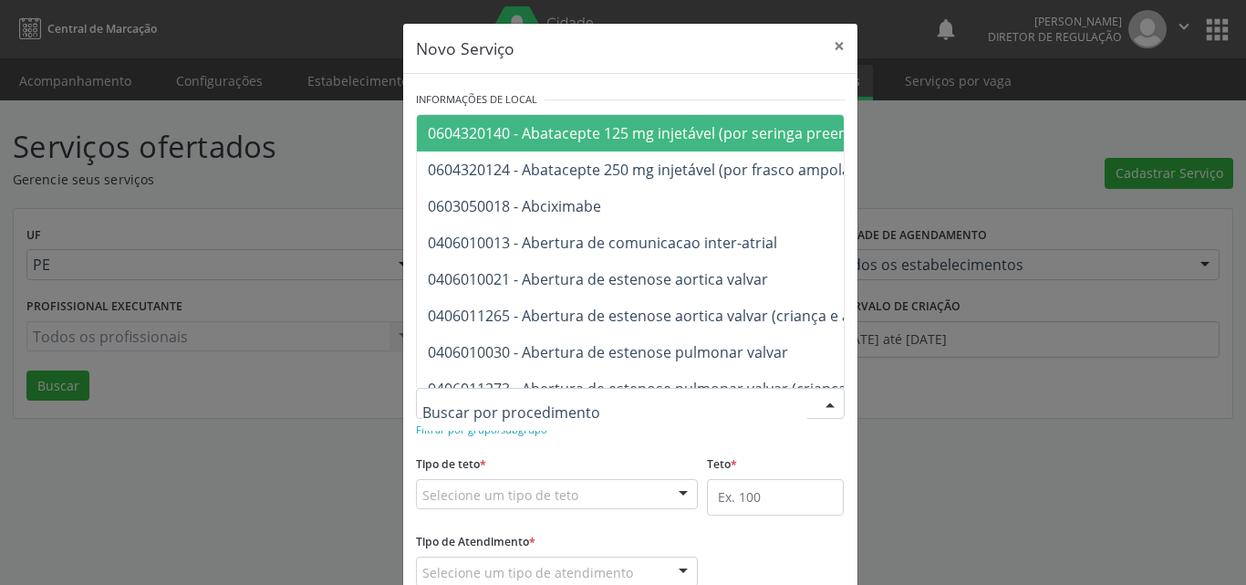
click at [578, 402] on div at bounding box center [630, 403] width 429 height 31
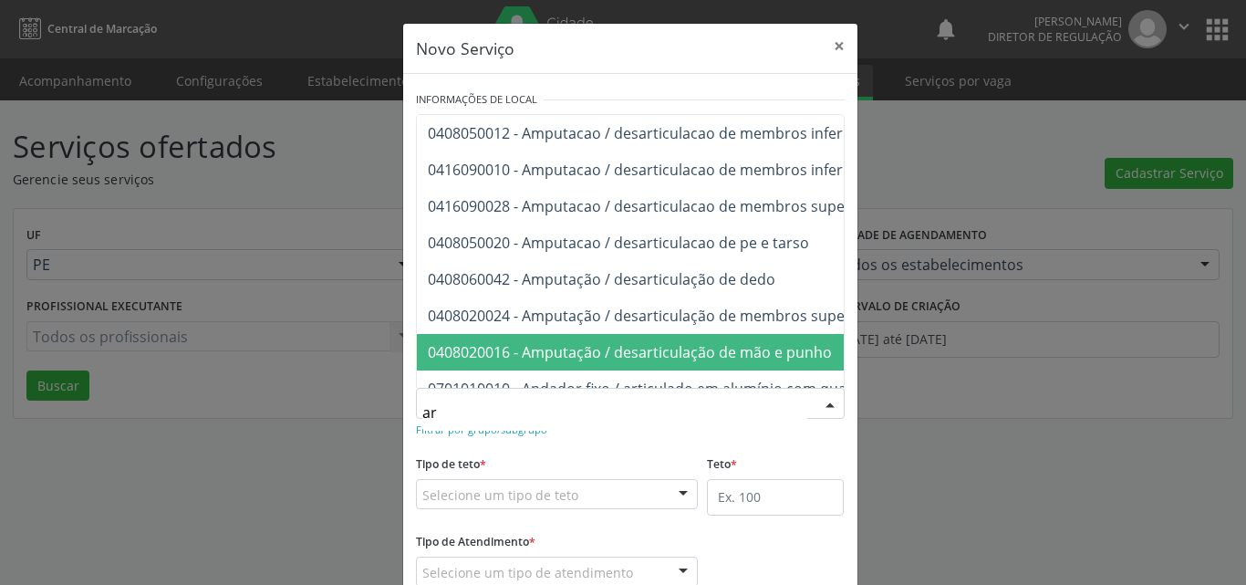
type input "a"
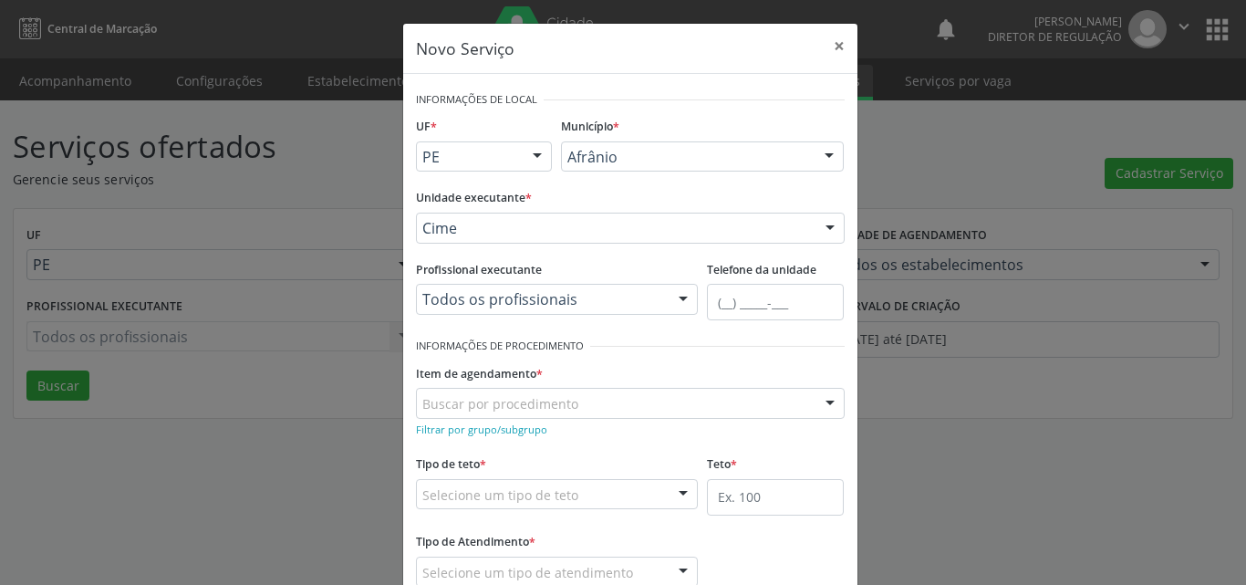
click at [532, 393] on div "Buscar por procedimento" at bounding box center [630, 403] width 429 height 31
type input "mantib"
click at [828, 43] on button "×" at bounding box center [839, 46] width 36 height 45
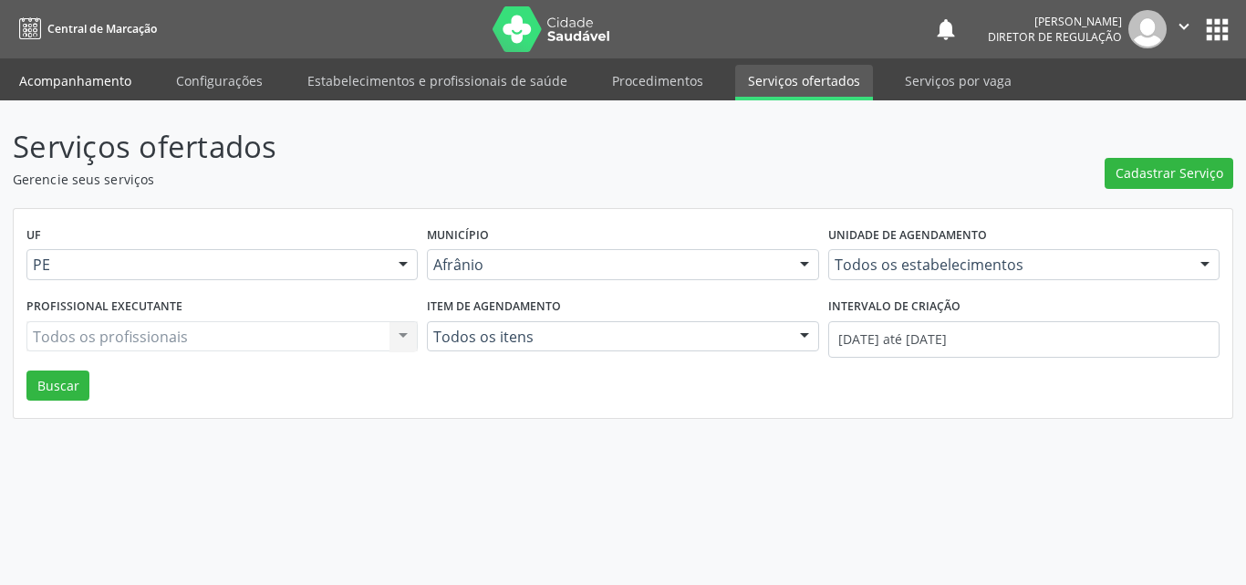
click at [120, 78] on link "Acompanhamento" at bounding box center [75, 81] width 138 height 32
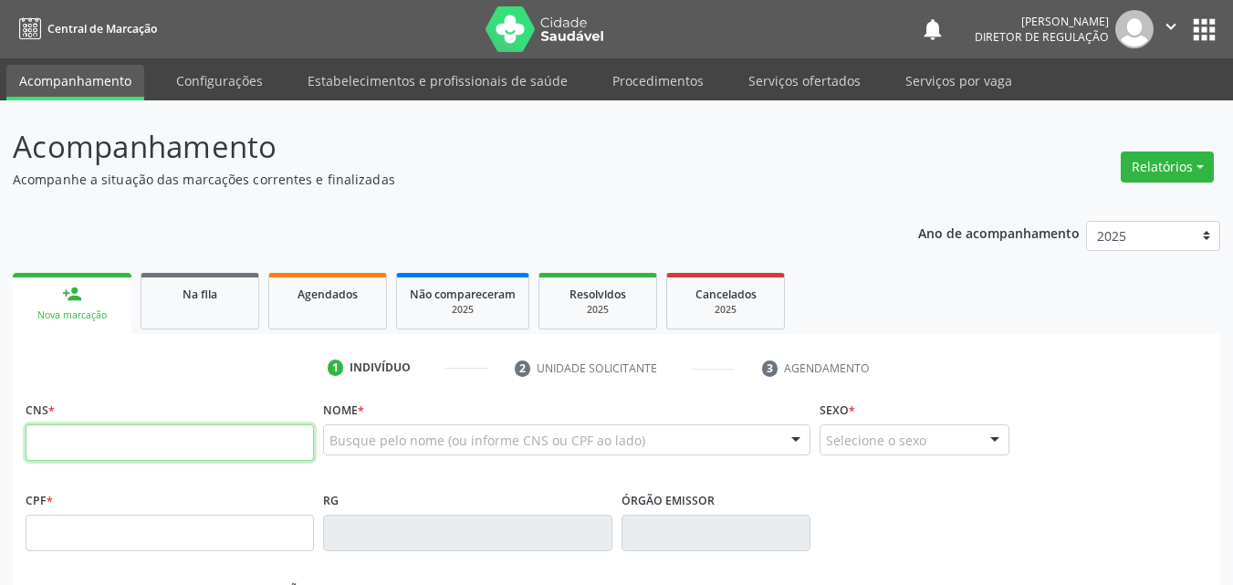
click at [172, 428] on input "text" at bounding box center [170, 442] width 288 height 36
type input "702 3011 3267 0010"
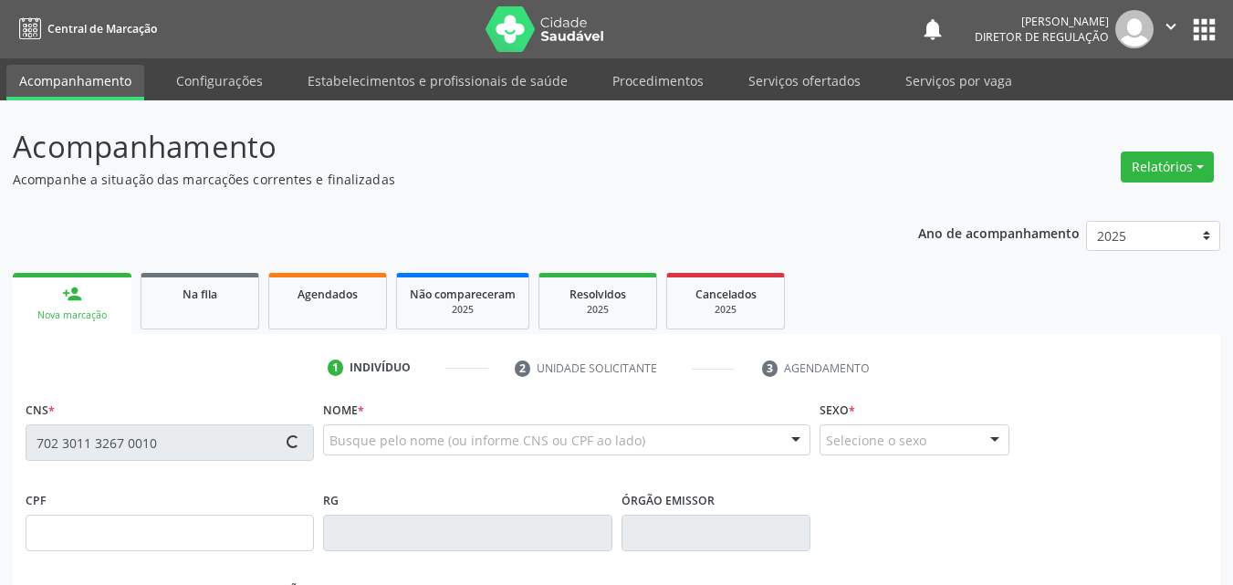
type input "024.181.844-39"
type input "[DATE]"
type input "[PERSON_NAME]"
type input "[PHONE_NUMBER]"
type input "S/N"
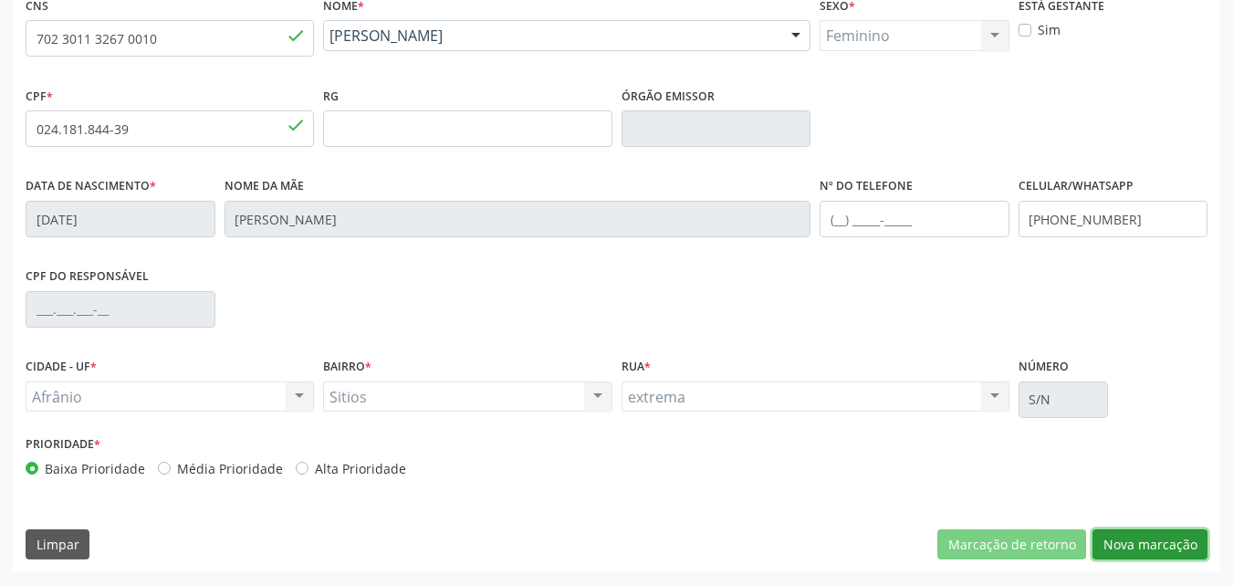
click at [1148, 539] on button "Nova marcação" at bounding box center [1149, 544] width 115 height 31
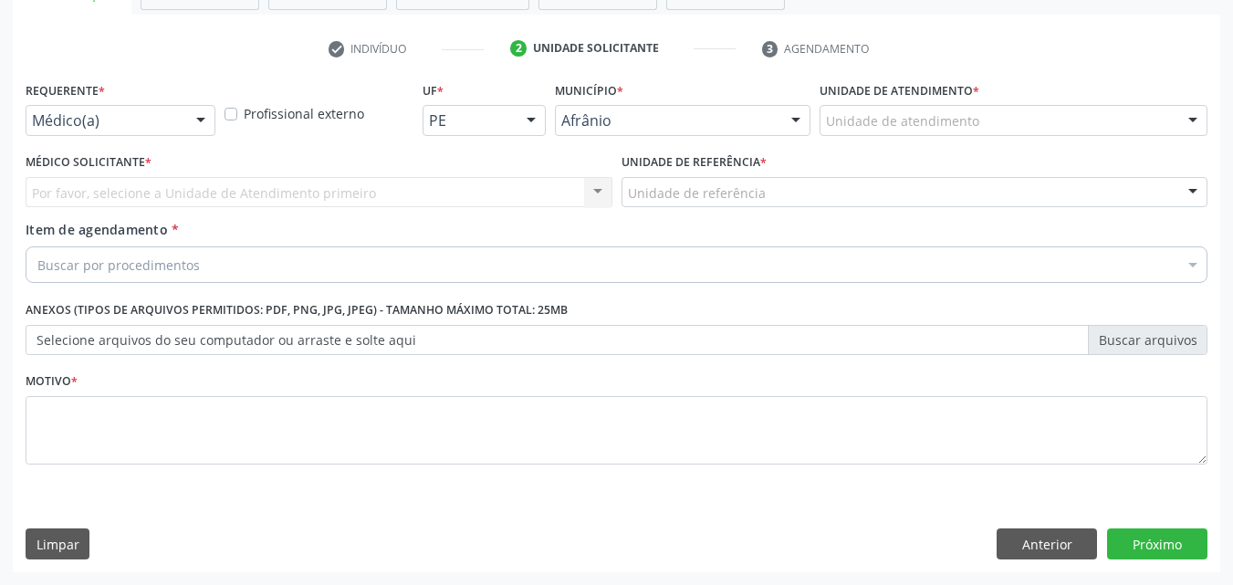
scroll to position [319, 0]
click at [977, 112] on div "Unidade de atendimento" at bounding box center [1013, 120] width 388 height 31
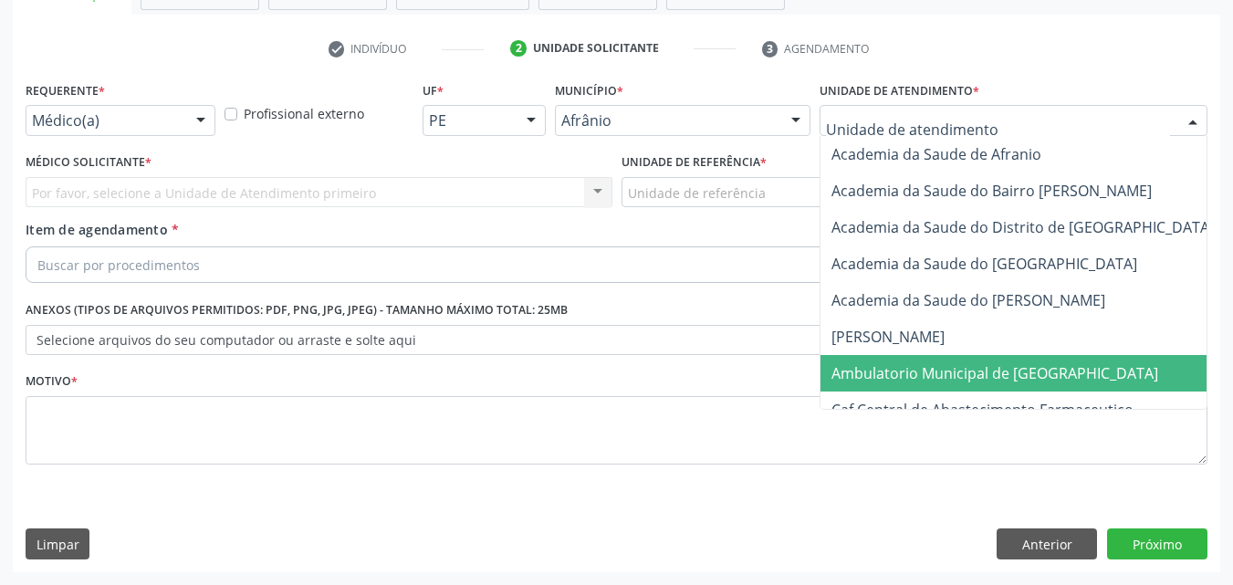
click at [953, 376] on span "Ambulatorio Municipal de [GEOGRAPHIC_DATA]" at bounding box center [994, 373] width 327 height 20
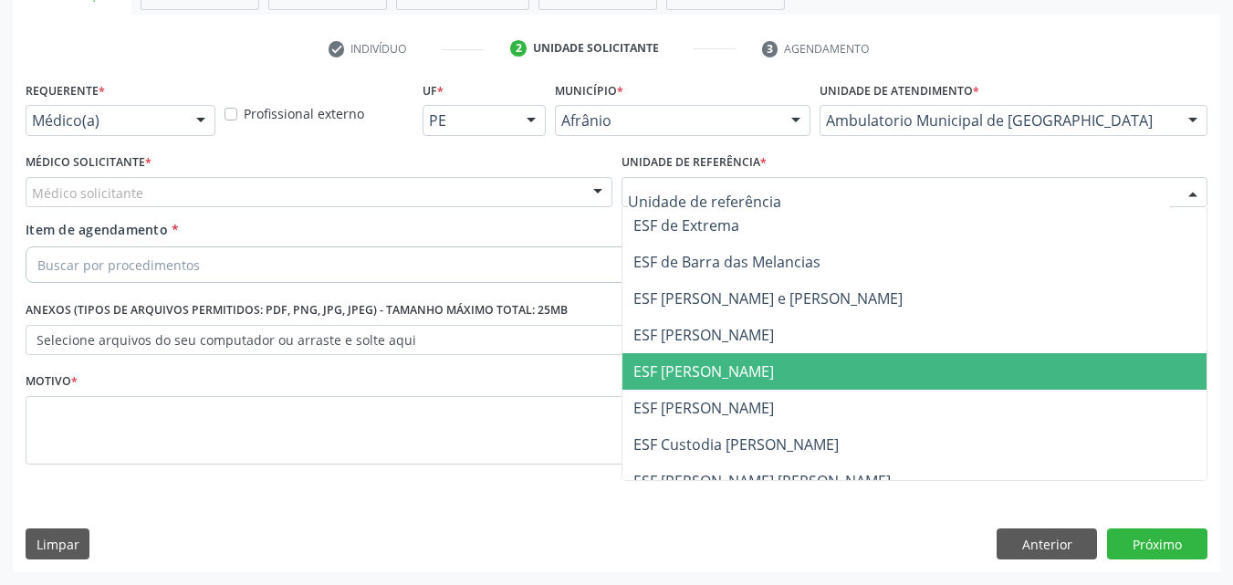
click at [688, 367] on span "ESF [PERSON_NAME]" at bounding box center [703, 371] width 141 height 20
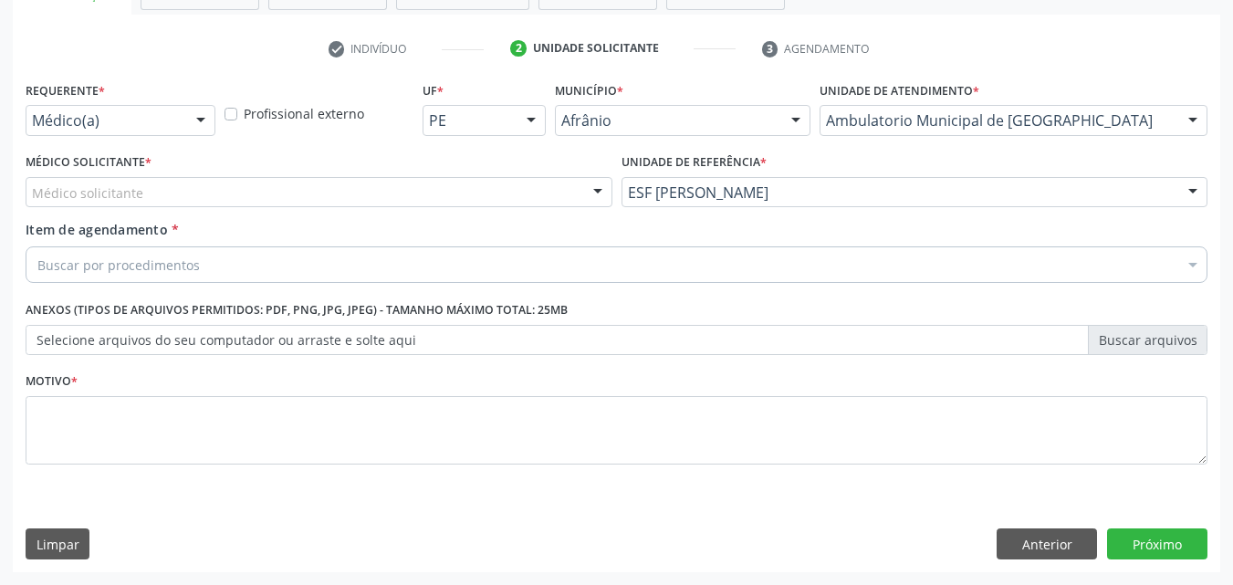
click at [419, 187] on div "Médico solicitante" at bounding box center [319, 192] width 587 height 31
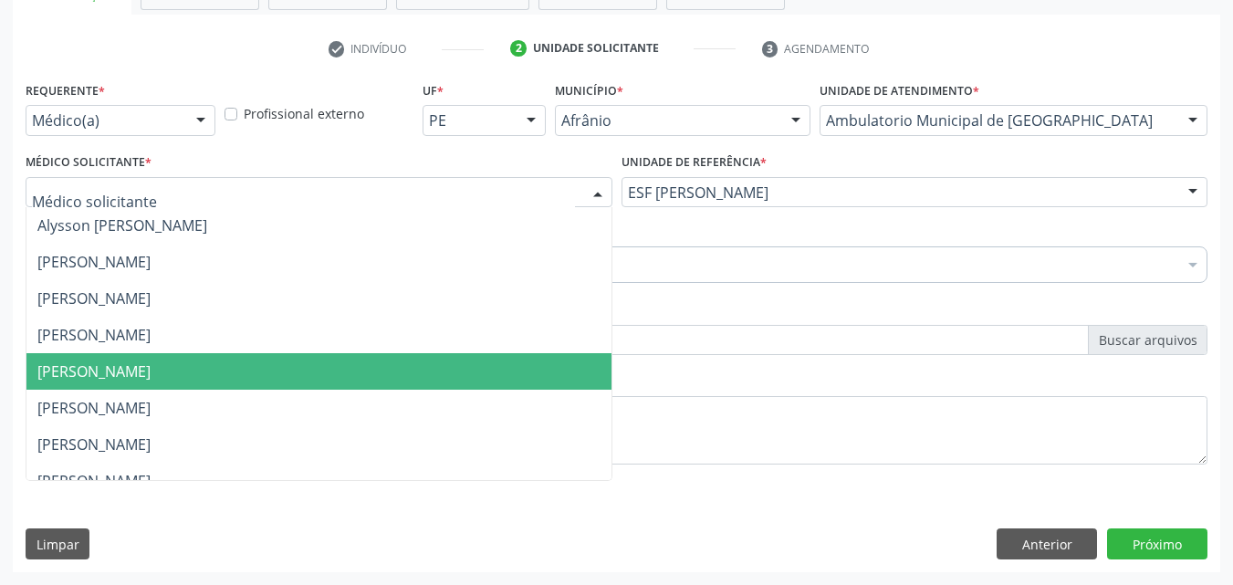
click at [341, 369] on span "[PERSON_NAME]" at bounding box center [318, 371] width 585 height 36
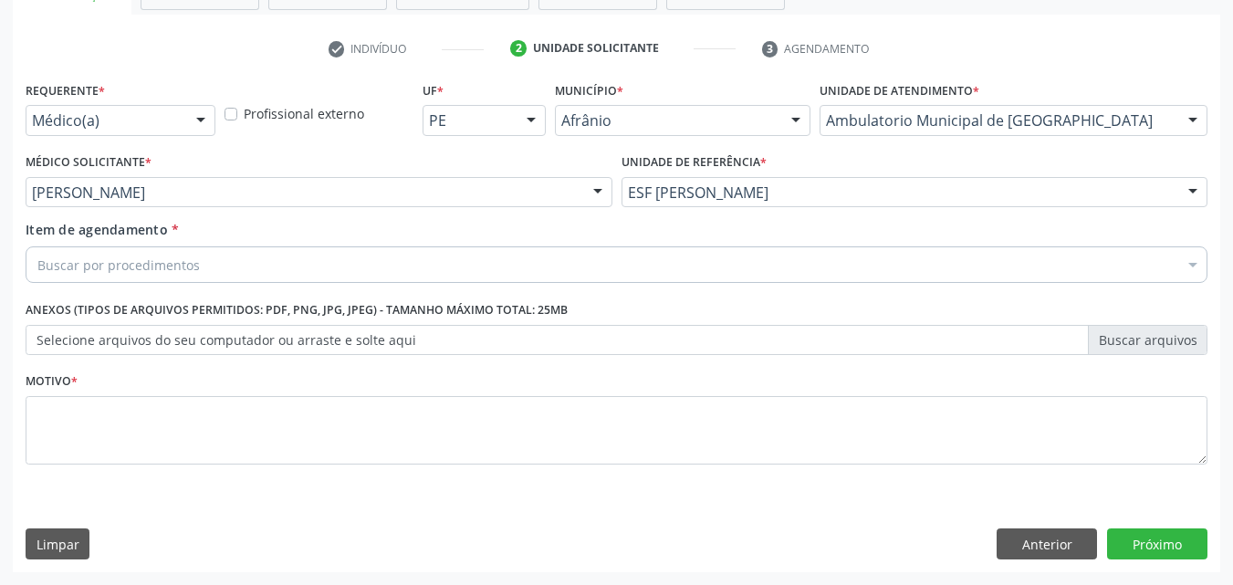
click at [272, 266] on div "Buscar por procedimentos" at bounding box center [616, 264] width 1181 height 36
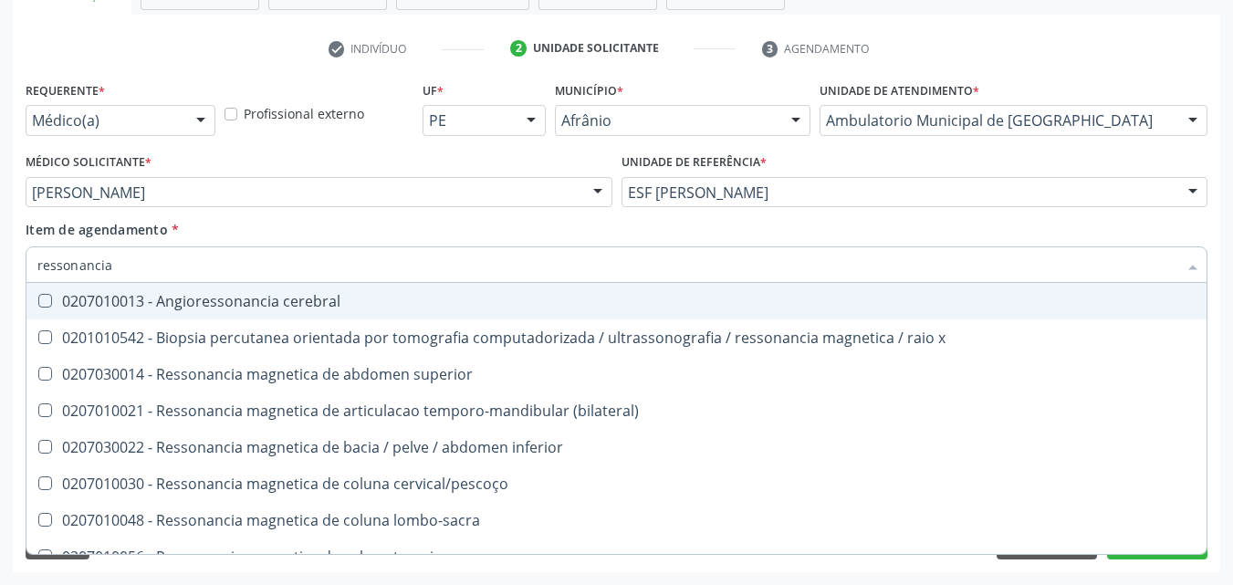
type input "ressonancia"
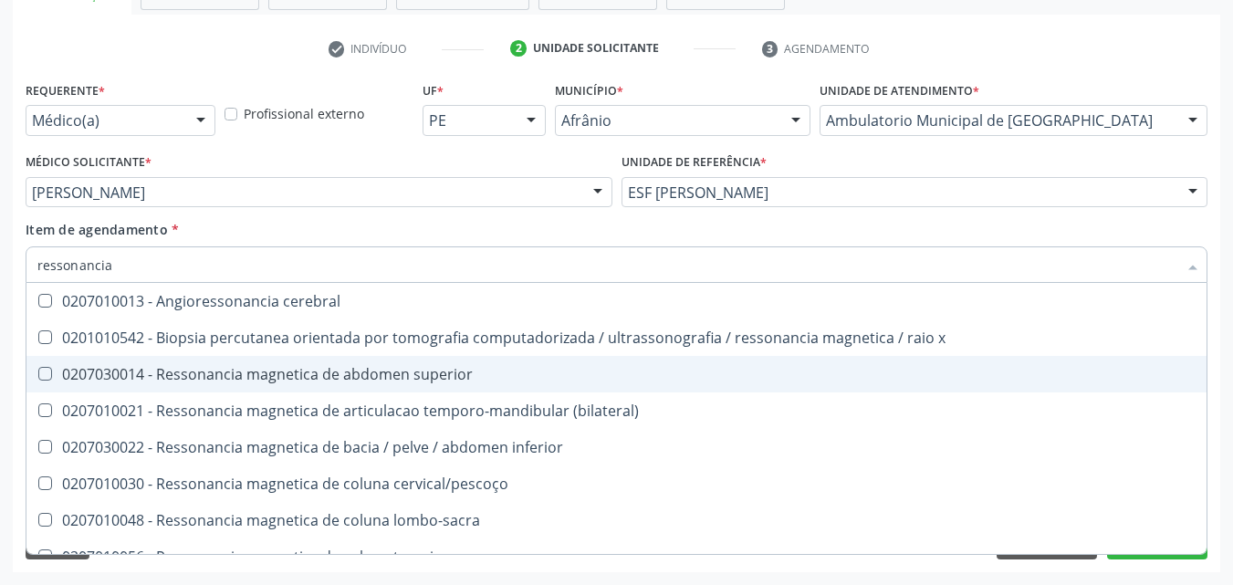
scroll to position [91, 0]
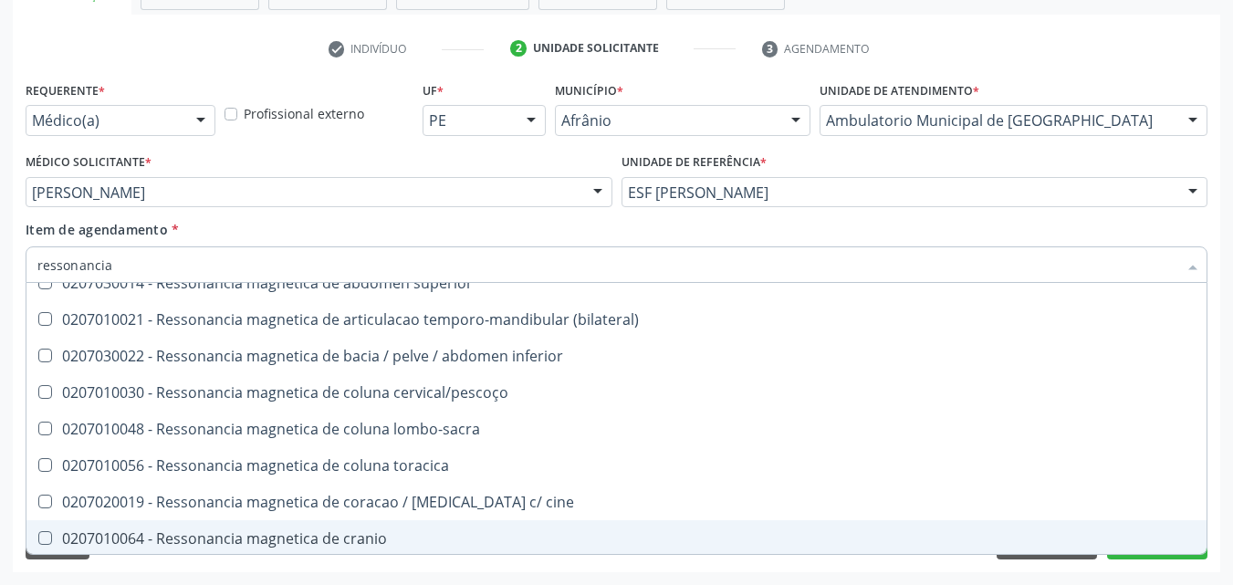
click at [375, 536] on div "0207010064 - Ressonancia magnetica de cranio" at bounding box center [616, 538] width 1158 height 15
checkbox cranio "true"
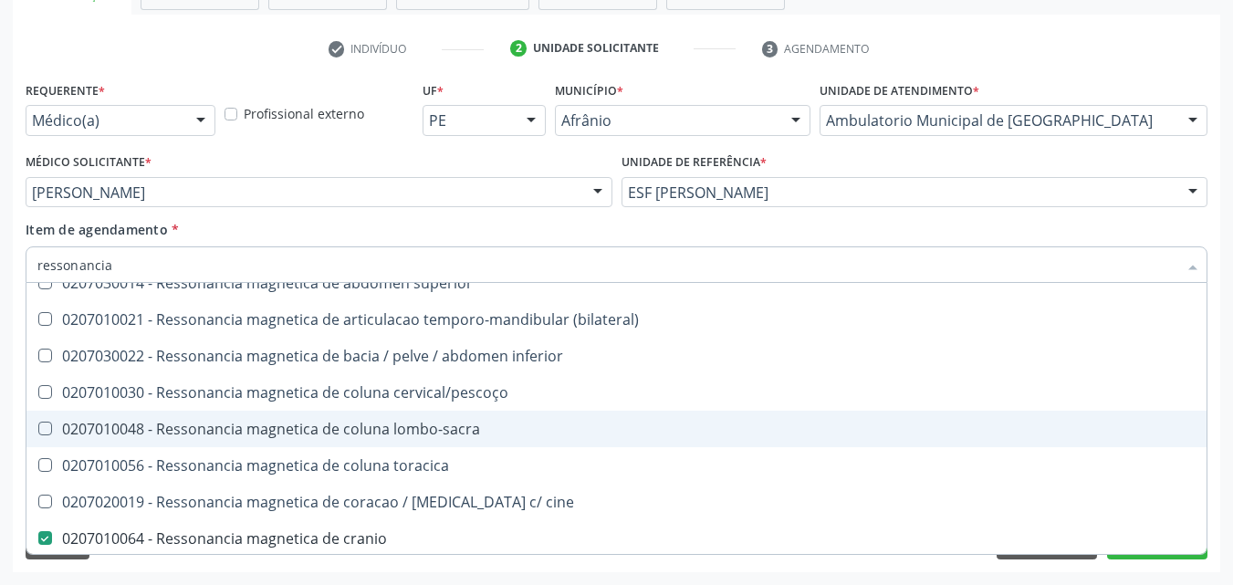
scroll to position [276, 0]
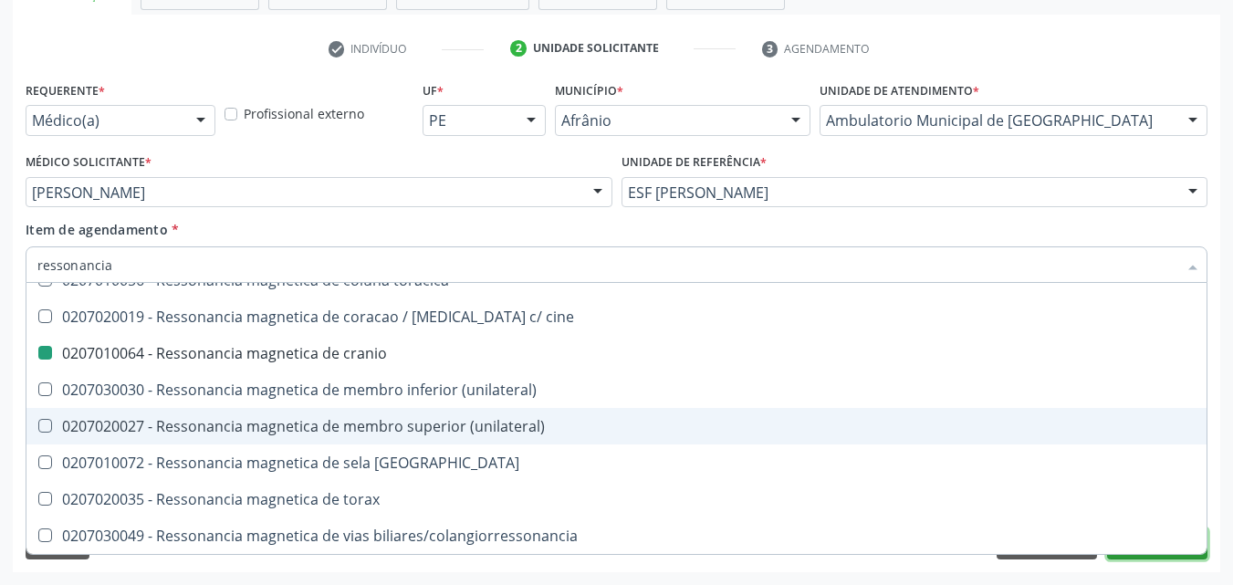
click at [1183, 555] on button "Próximo" at bounding box center [1157, 543] width 100 height 31
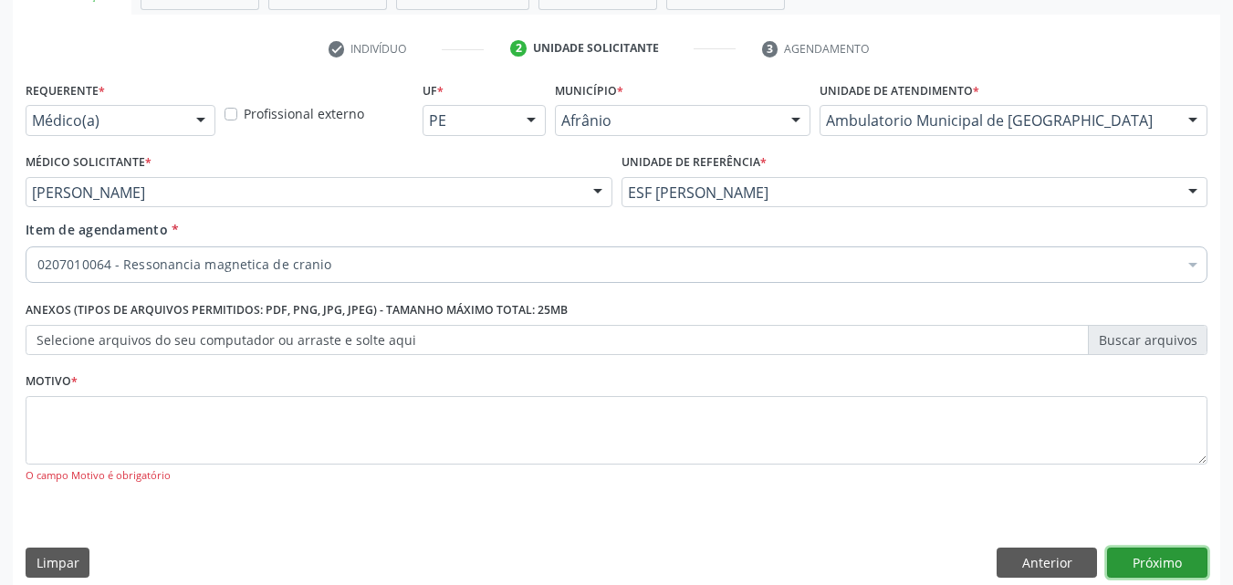
scroll to position [0, 0]
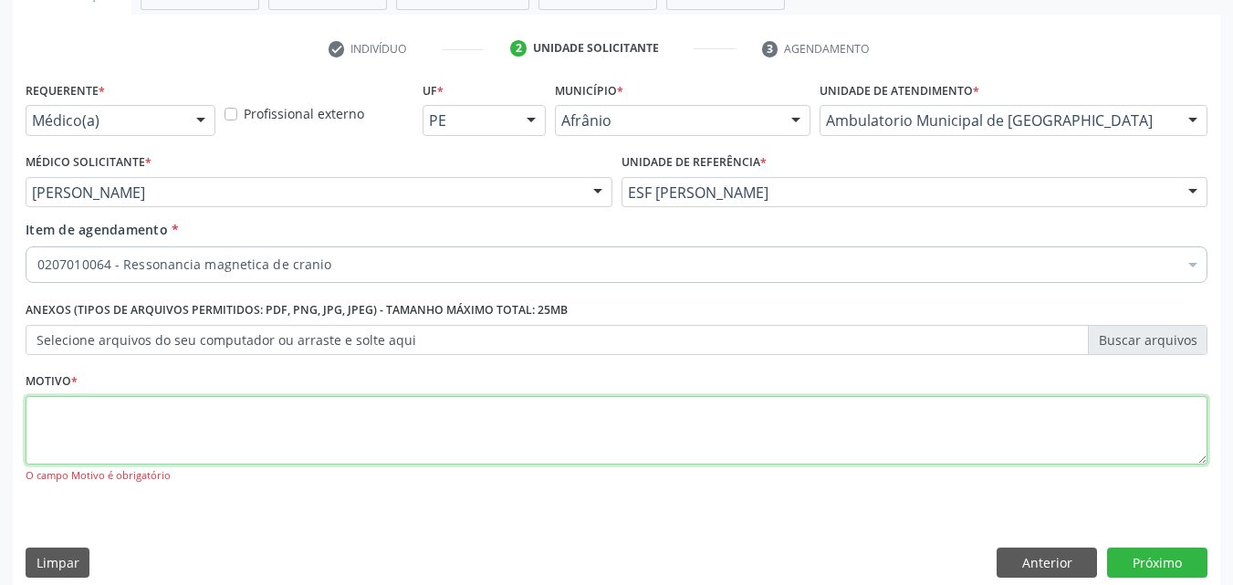
click at [350, 422] on textarea at bounding box center [616, 430] width 1181 height 69
type textarea "e"
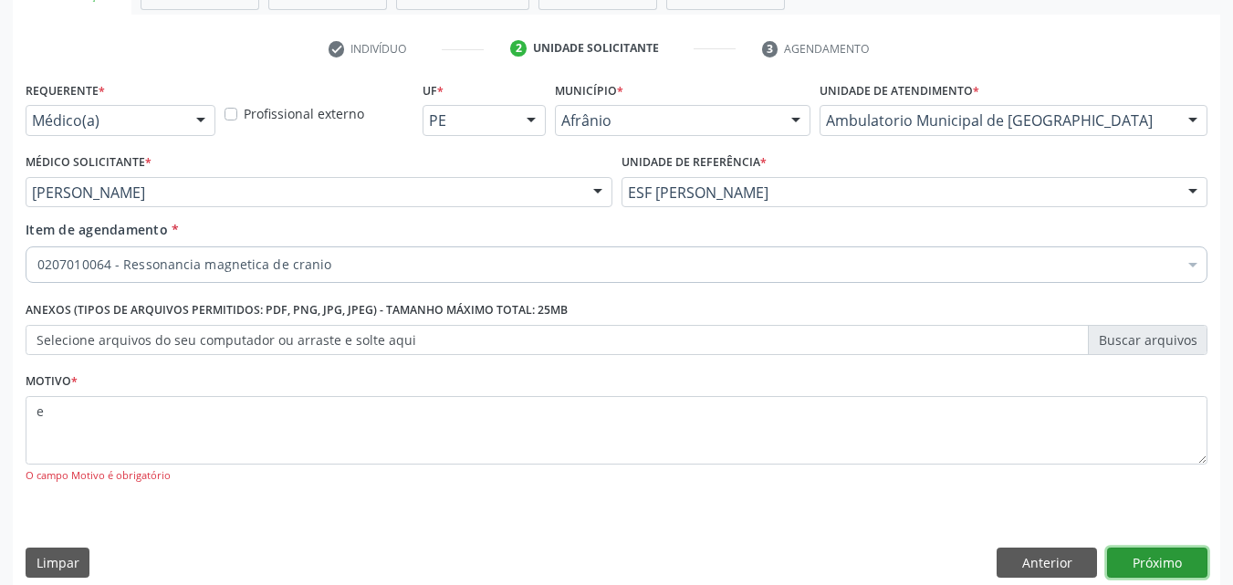
click at [1163, 569] on button "Próximo" at bounding box center [1157, 562] width 100 height 31
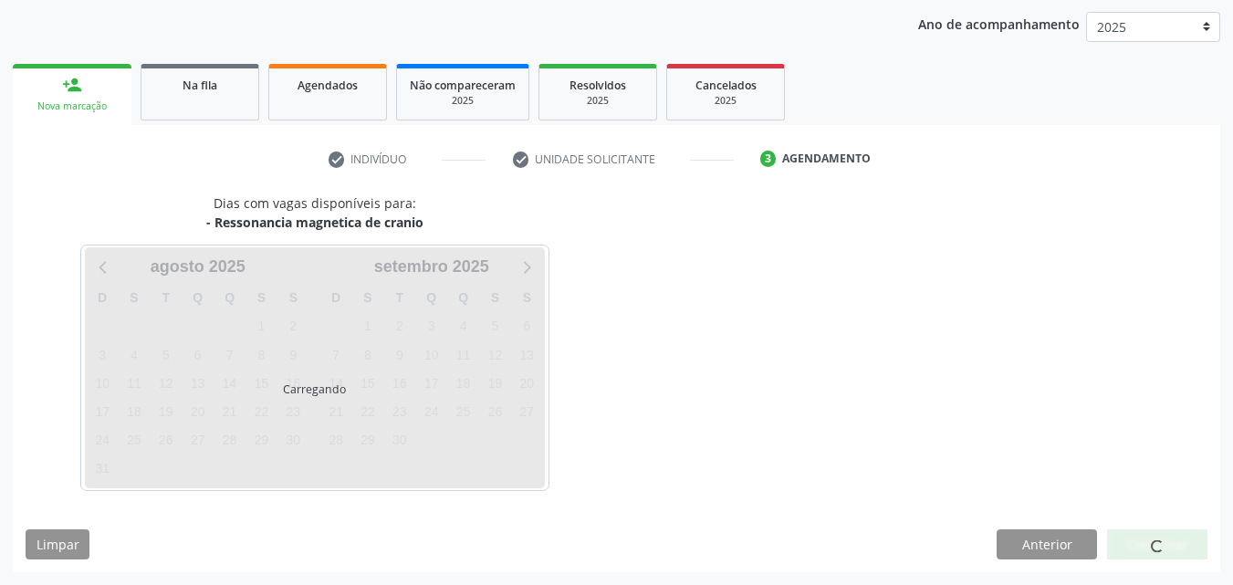
scroll to position [209, 0]
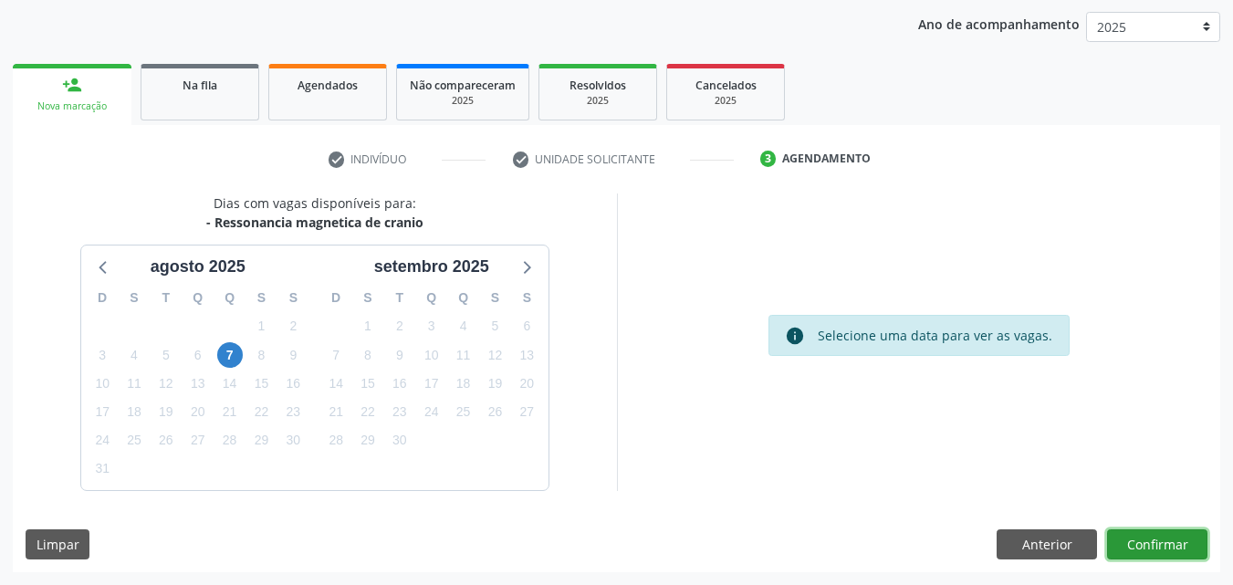
click at [1175, 543] on button "Confirmar" at bounding box center [1157, 544] width 100 height 31
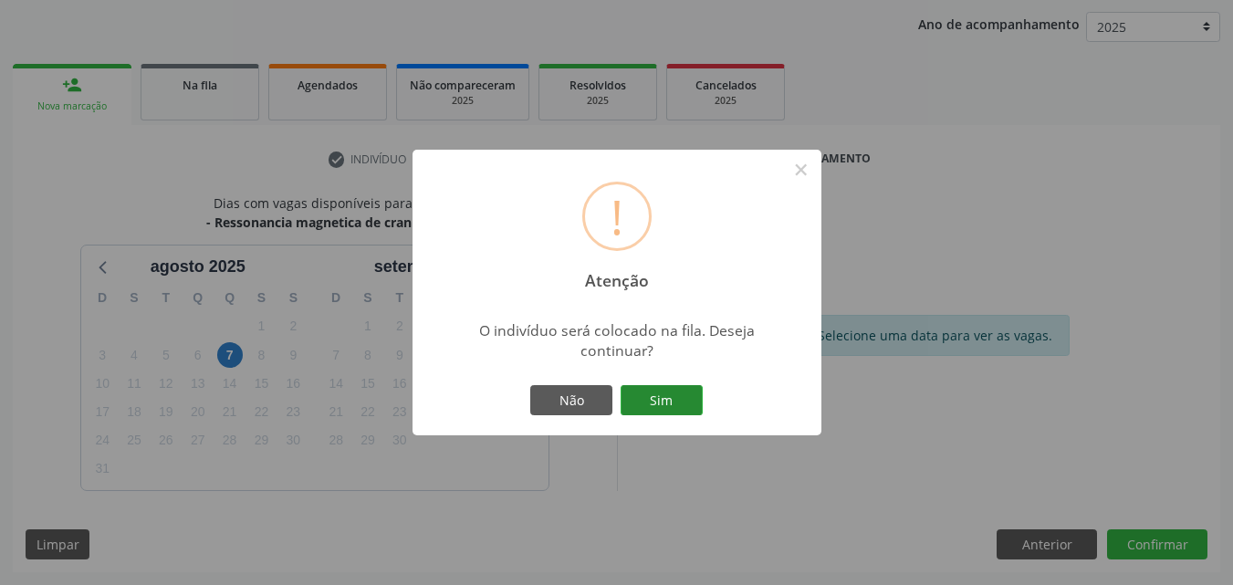
click at [692, 403] on button "Sim" at bounding box center [661, 400] width 82 height 31
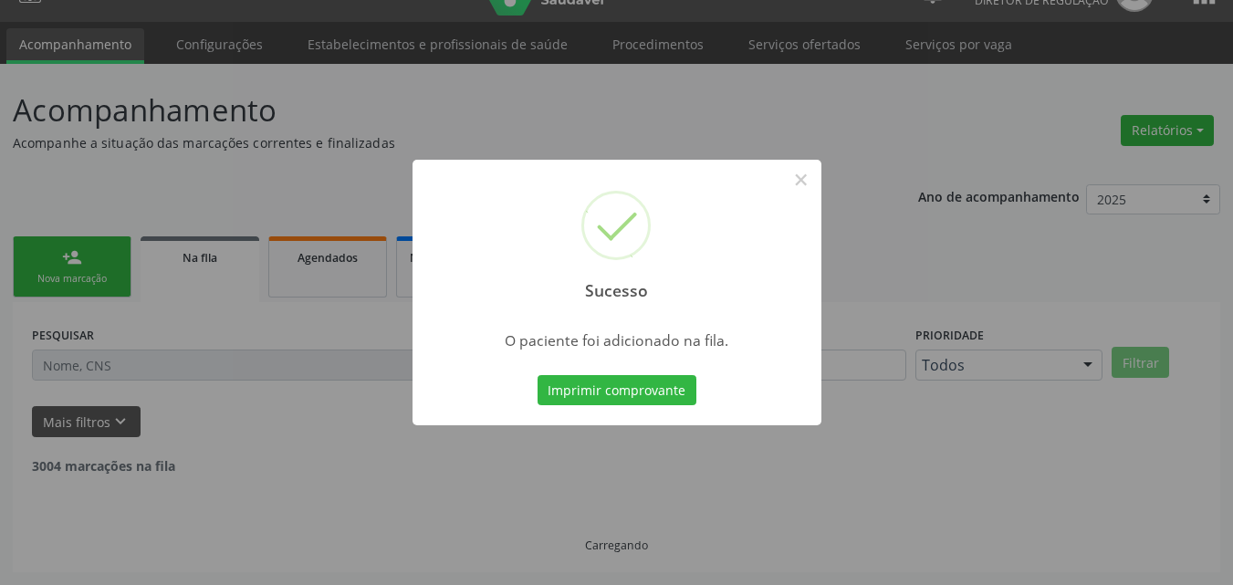
scroll to position [17, 0]
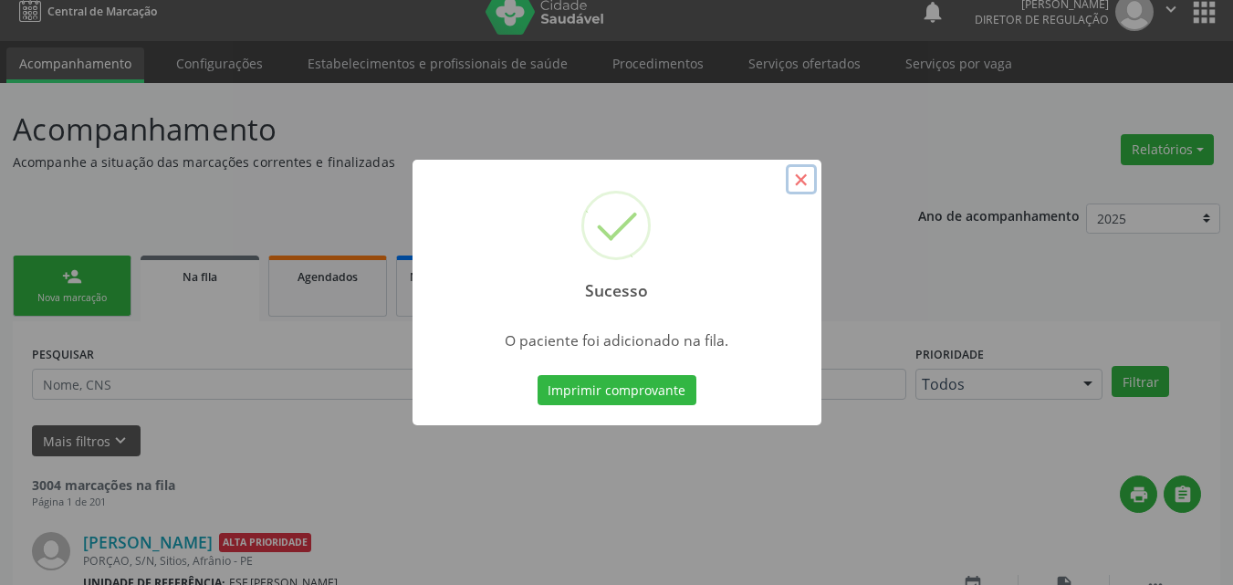
click at [796, 185] on button "×" at bounding box center [801, 179] width 31 height 31
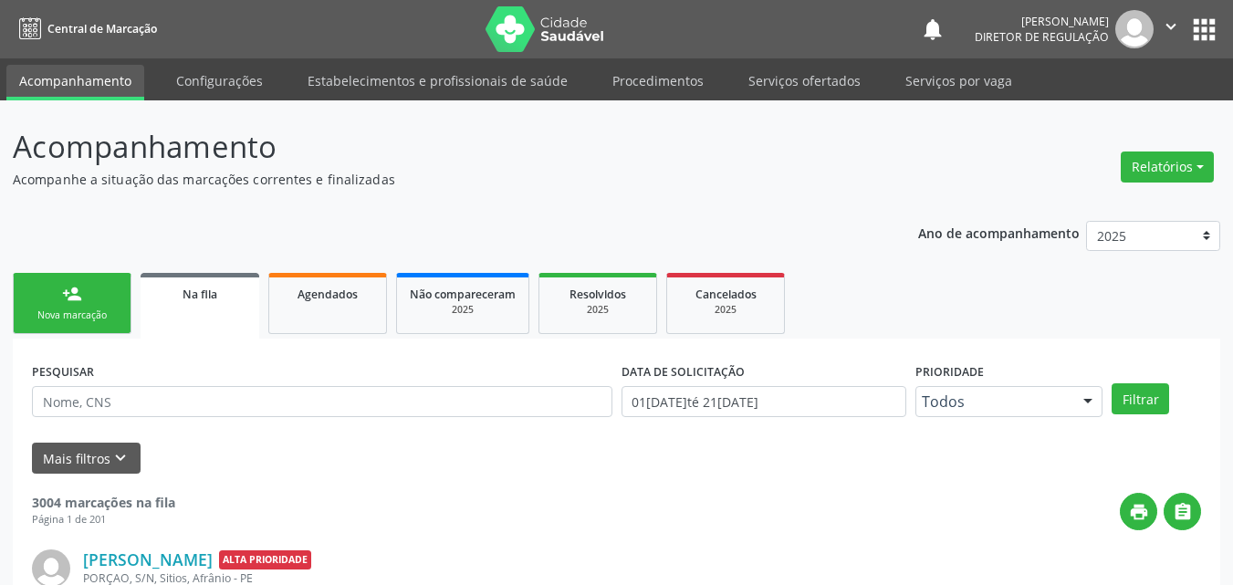
scroll to position [17, 0]
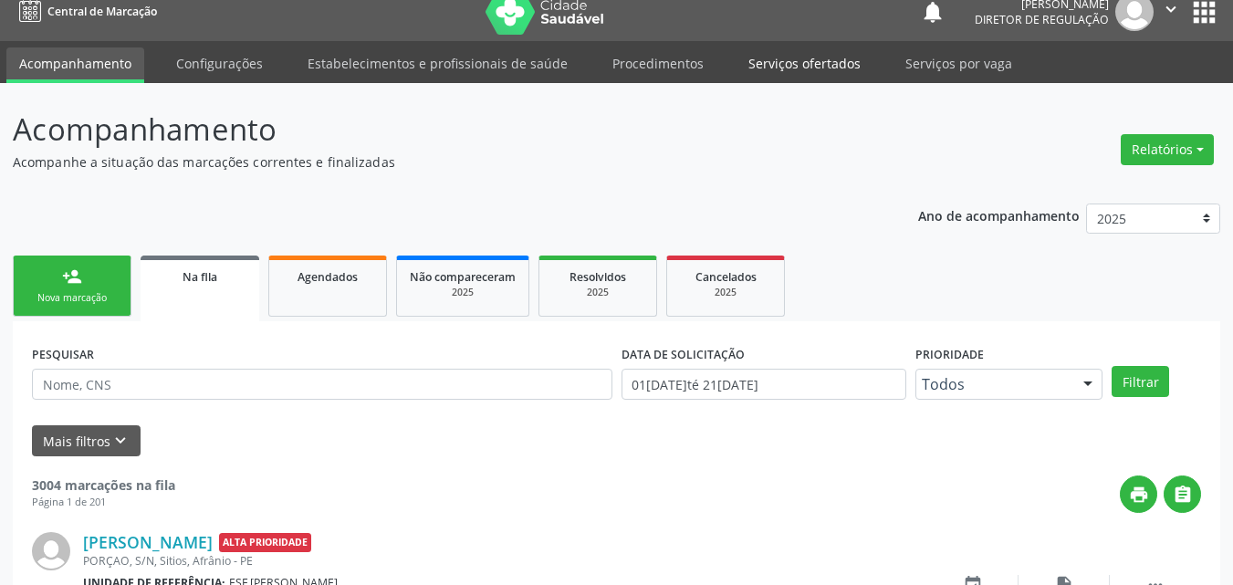
click at [802, 66] on link "Serviços ofertados" at bounding box center [804, 63] width 138 height 32
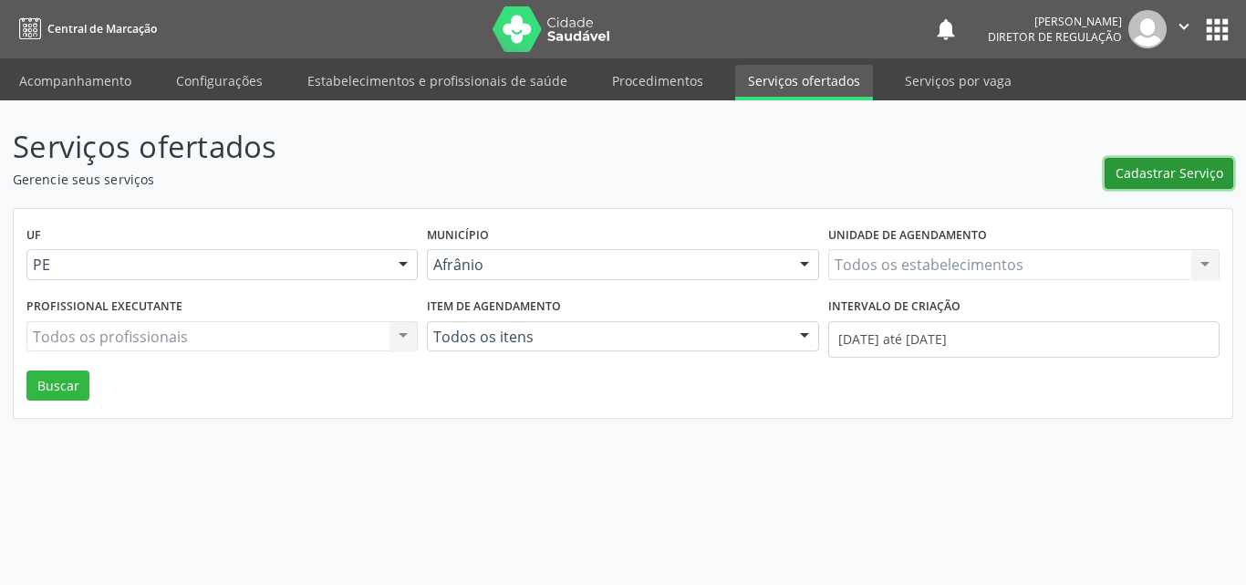
click at [1191, 170] on span "Cadastrar Serviço" at bounding box center [1170, 172] width 108 height 19
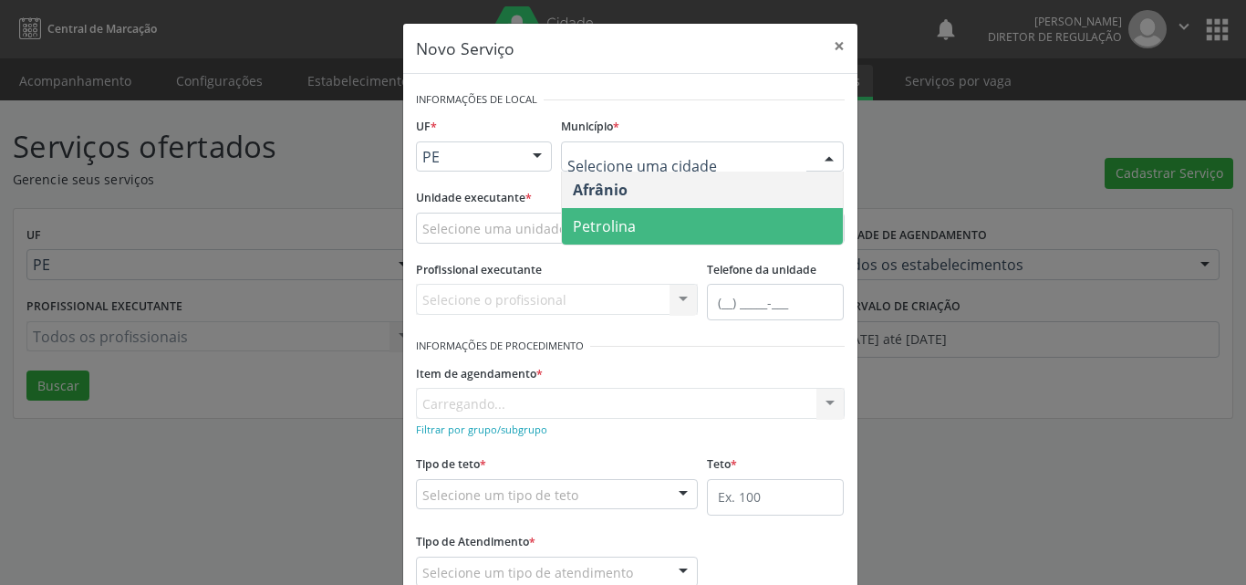
drag, startPoint x: 630, startPoint y: 220, endPoint x: 613, endPoint y: 230, distance: 19.2
click at [630, 223] on span "Petrolina" at bounding box center [702, 226] width 281 height 36
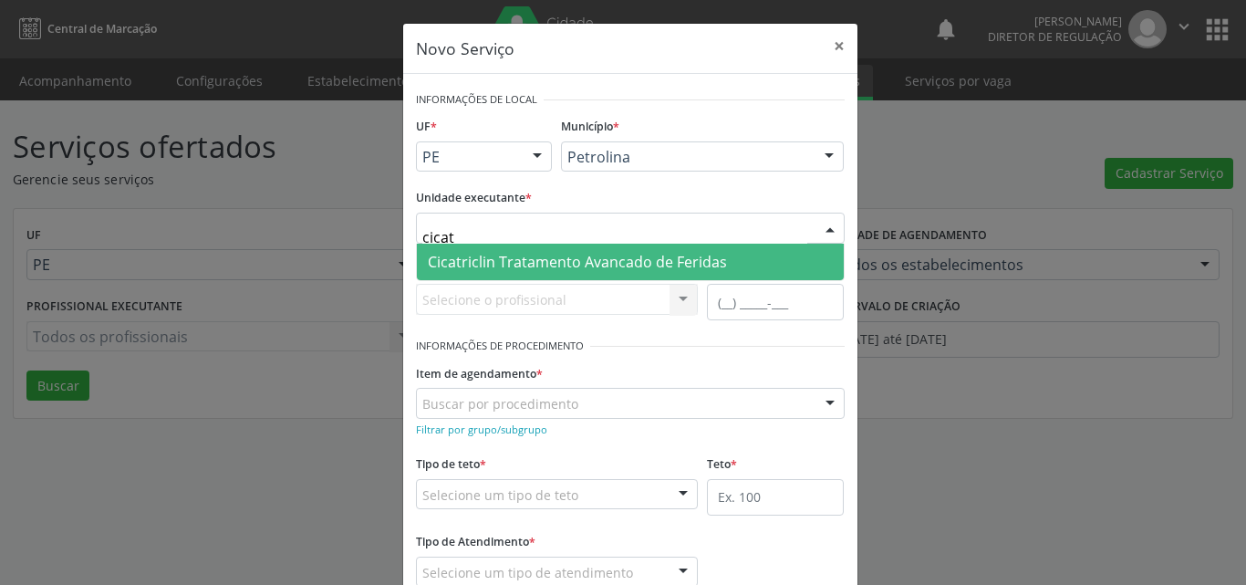
type input "cicatr"
click at [547, 266] on span "Cicatriclin Tratamento Avancado de Feridas" at bounding box center [577, 262] width 299 height 20
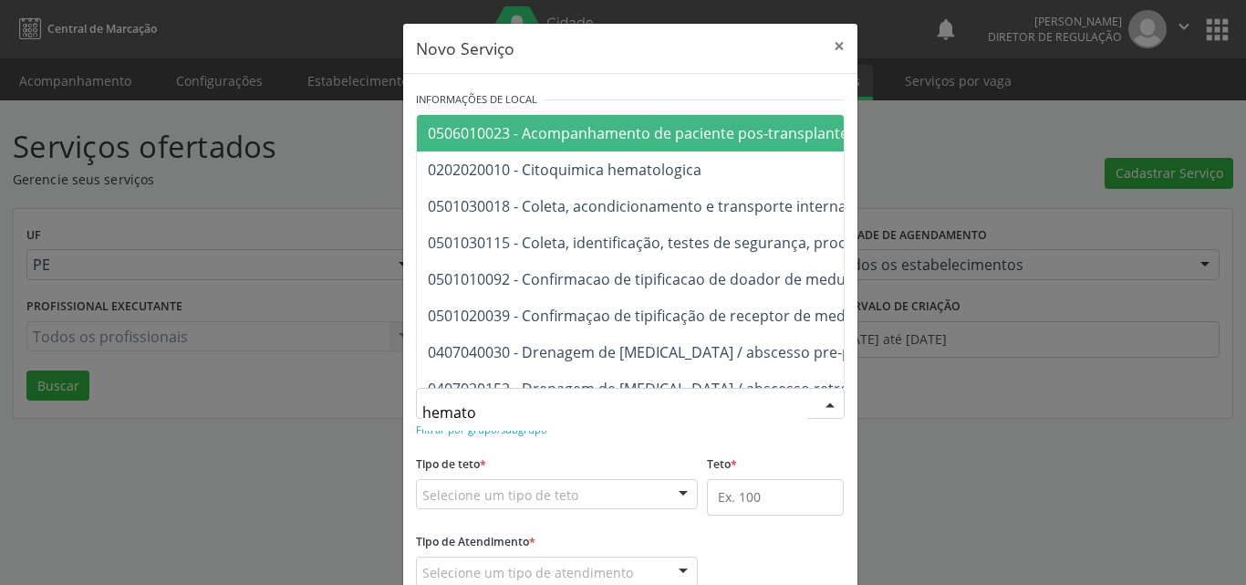
type input "hematol"
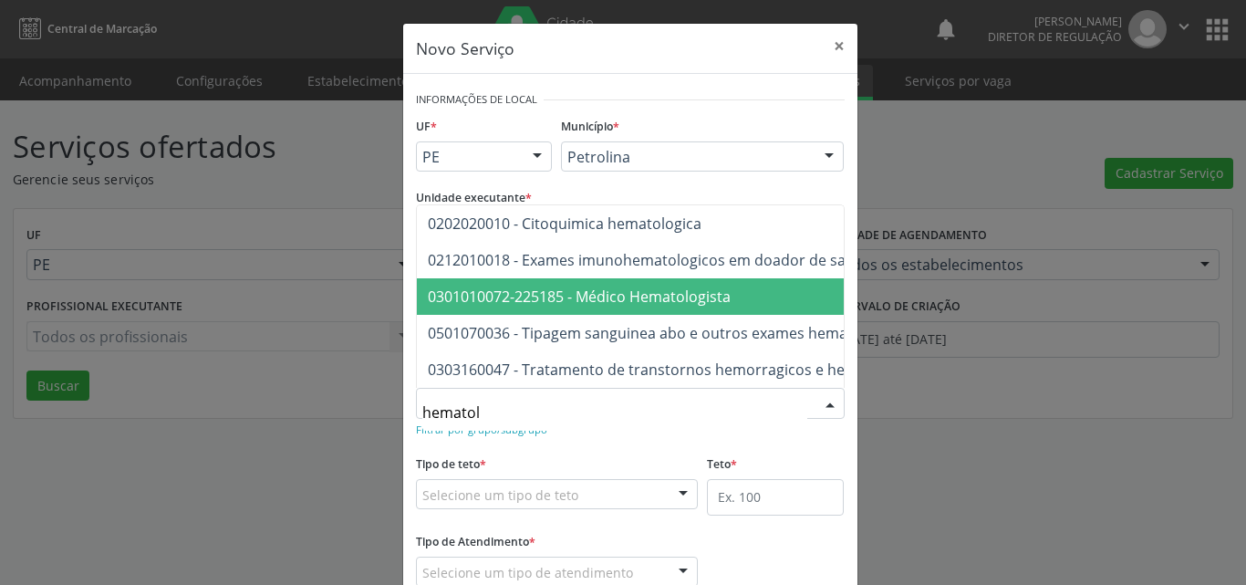
click at [620, 287] on span "0301010072-225185 - Médico Hematologista" at bounding box center [579, 296] width 303 height 20
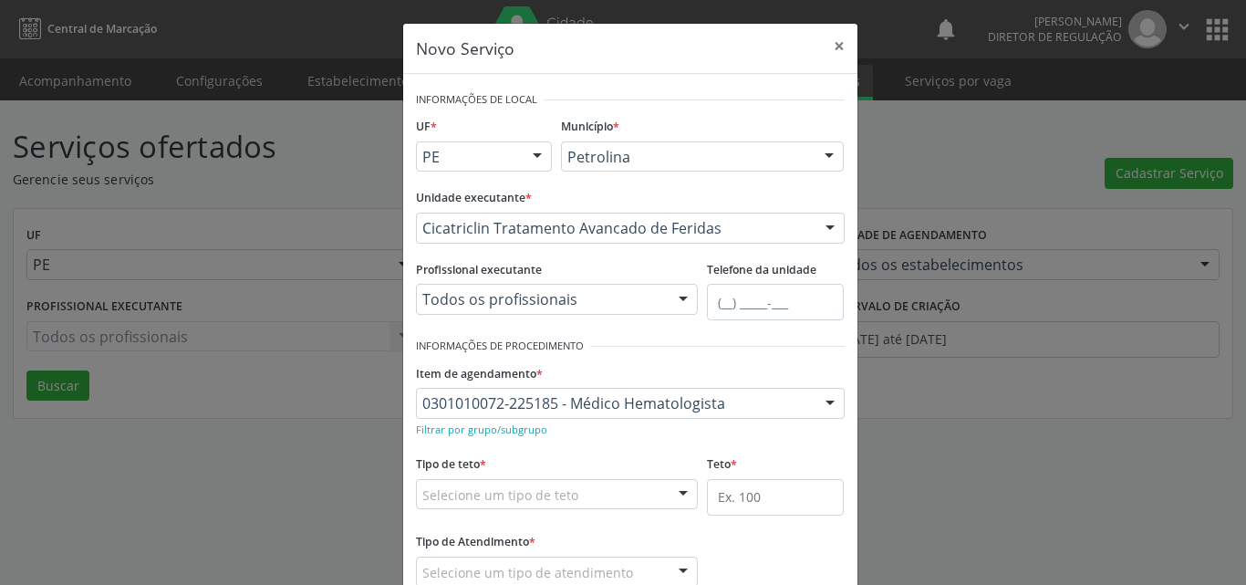
click at [572, 489] on div "Selecione um tipo de teto" at bounding box center [557, 494] width 283 height 31
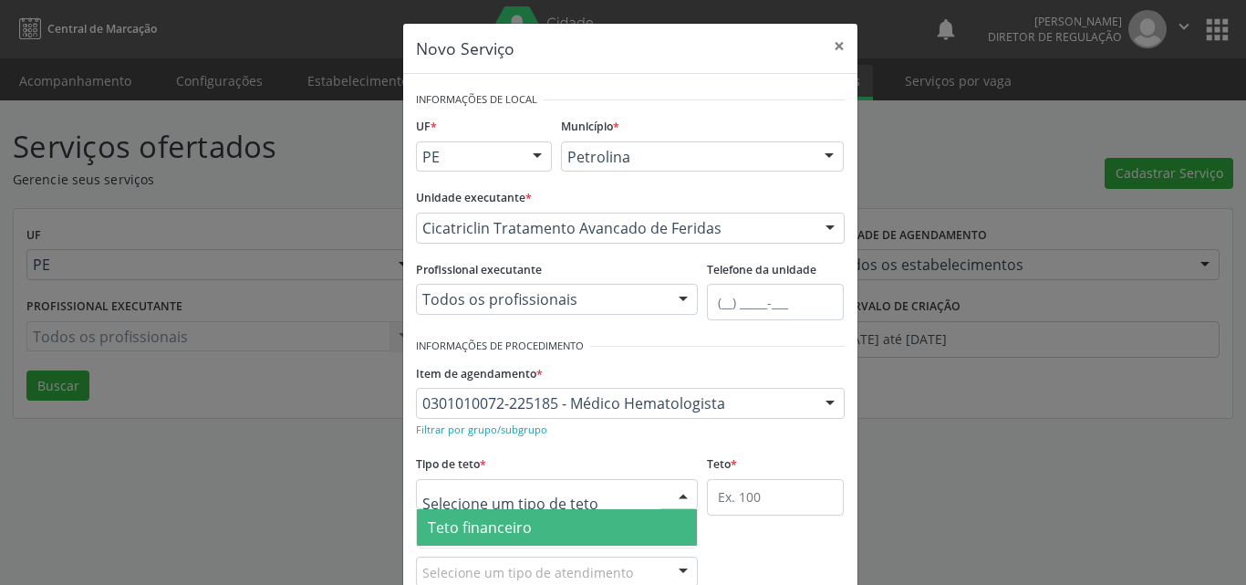
scroll to position [35, 0]
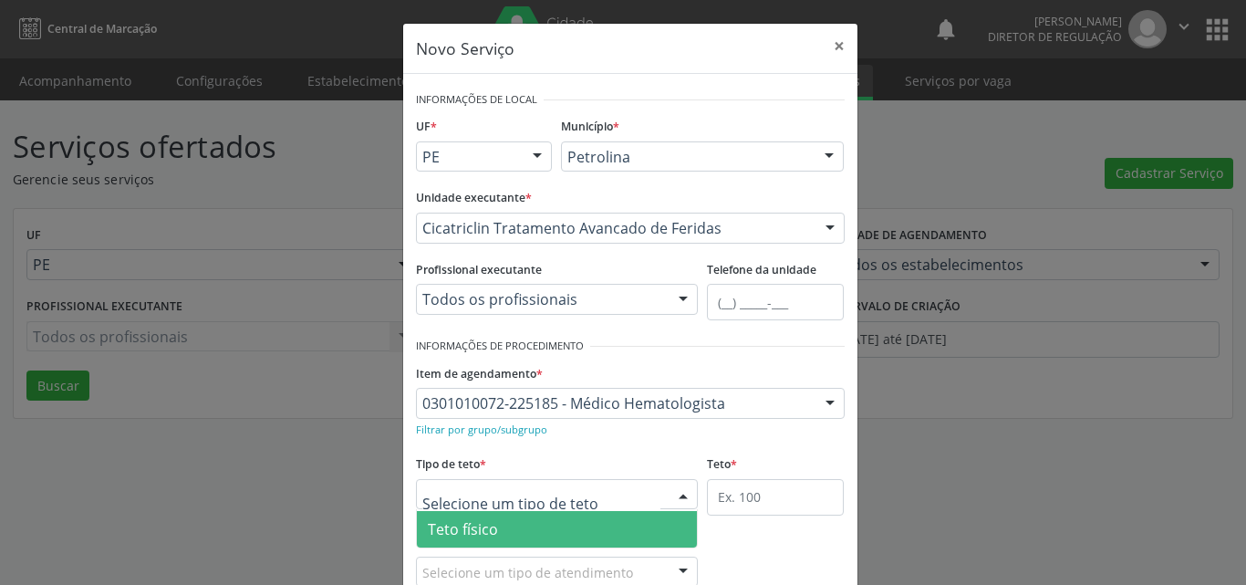
click at [570, 526] on span "Teto físico" at bounding box center [557, 529] width 281 height 36
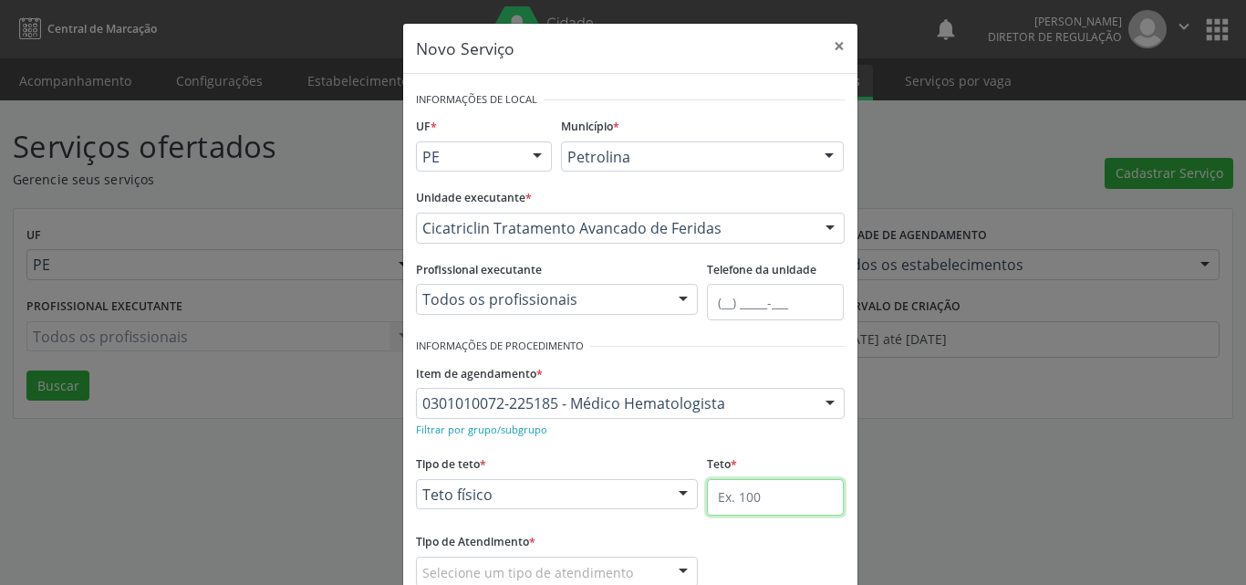
click at [734, 497] on input "text" at bounding box center [775, 497] width 137 height 36
type input "1"
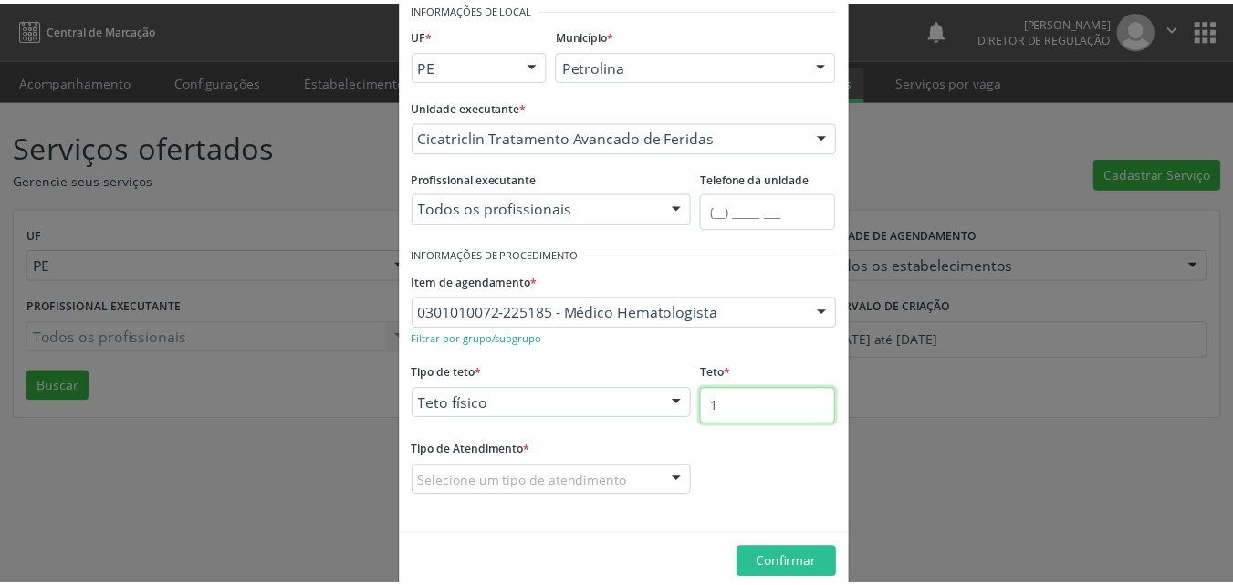
scroll to position [120, 0]
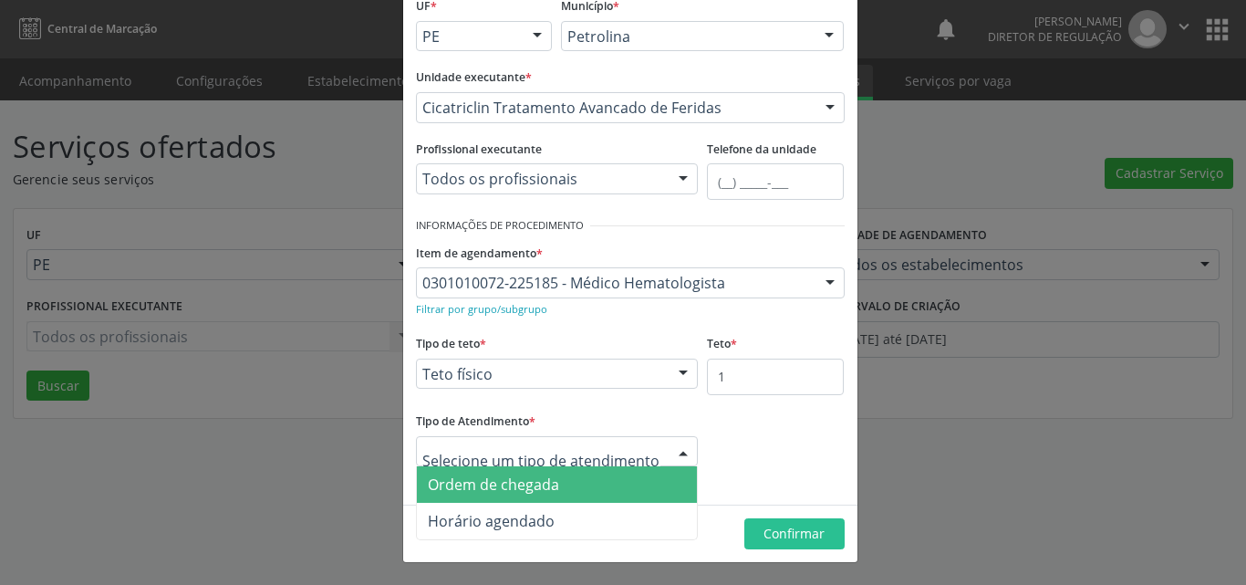
click at [544, 483] on span "Ordem de chegada" at bounding box center [493, 484] width 131 height 20
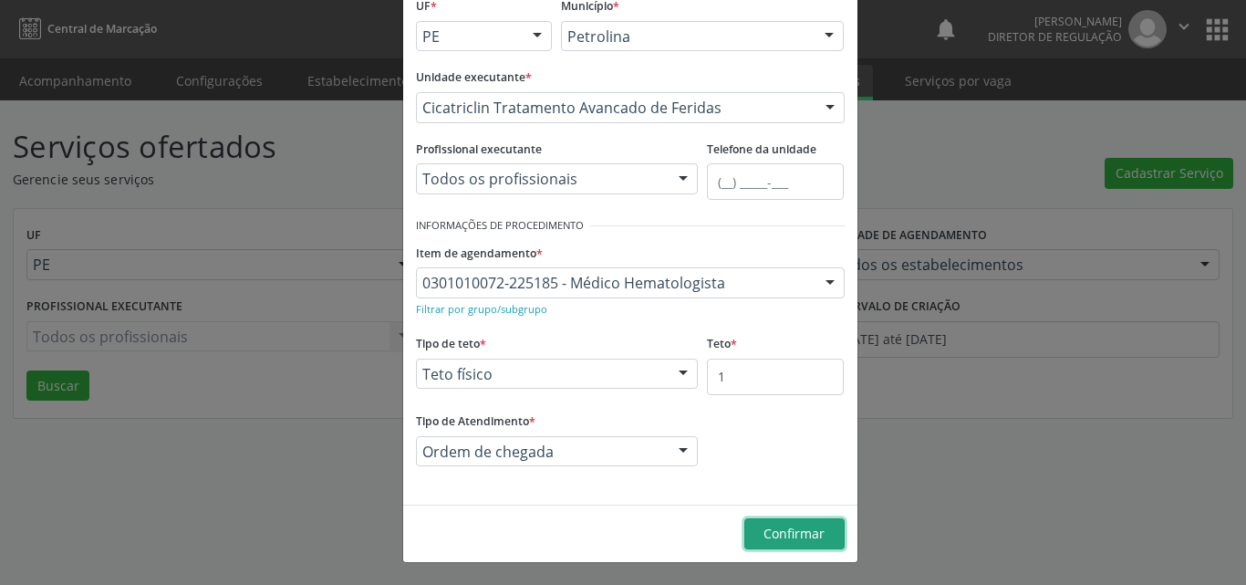
click at [803, 533] on span "Confirmar" at bounding box center [794, 533] width 61 height 17
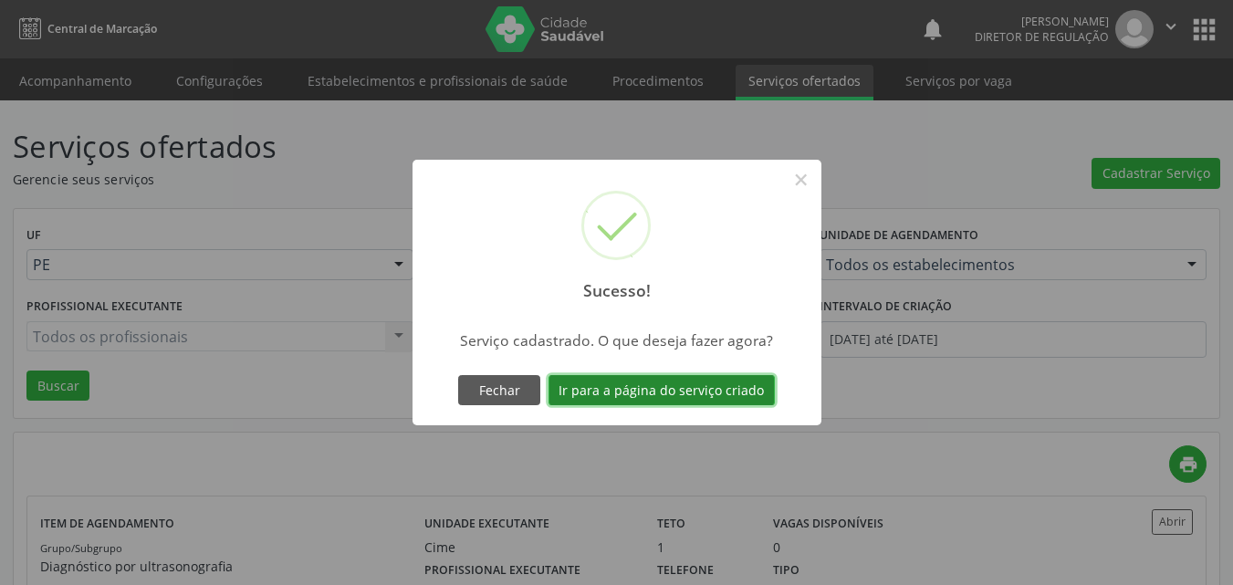
click at [664, 390] on button "Ir para a página do serviço criado" at bounding box center [661, 390] width 226 height 31
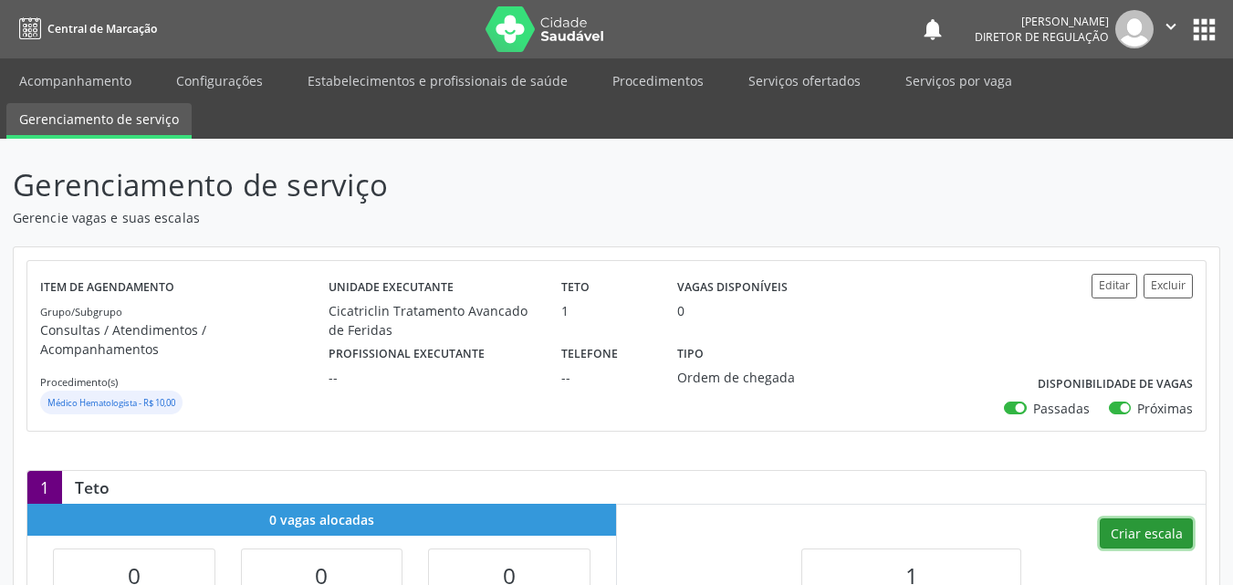
click at [1149, 518] on button "Criar escala" at bounding box center [1145, 533] width 93 height 31
select select "7"
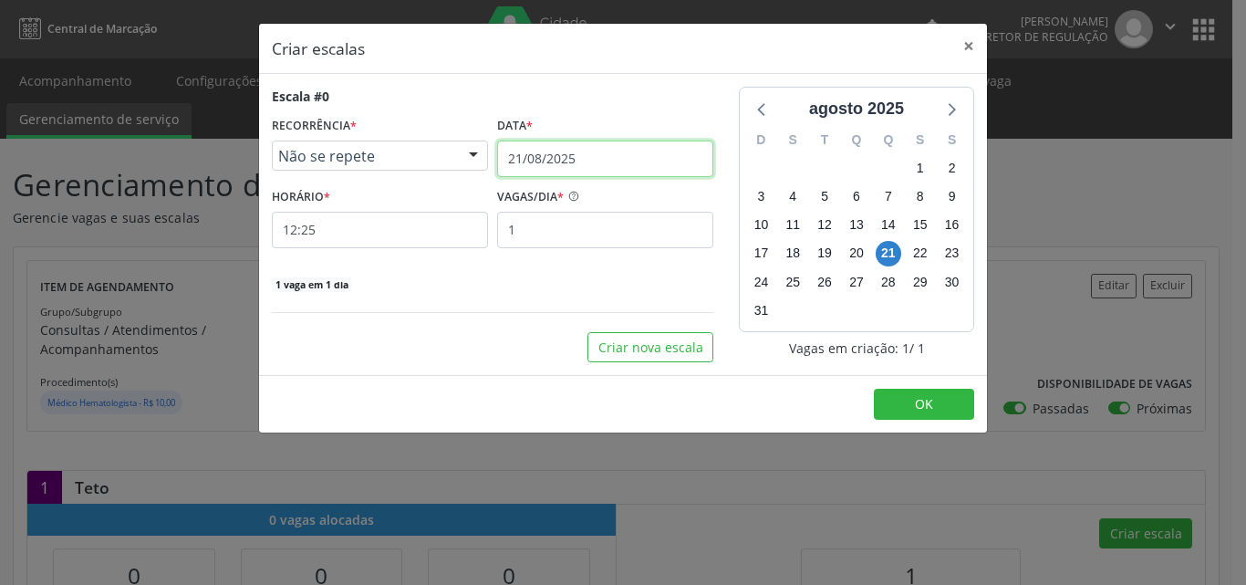
click at [651, 160] on input "21/08/2025" at bounding box center [605, 159] width 216 height 36
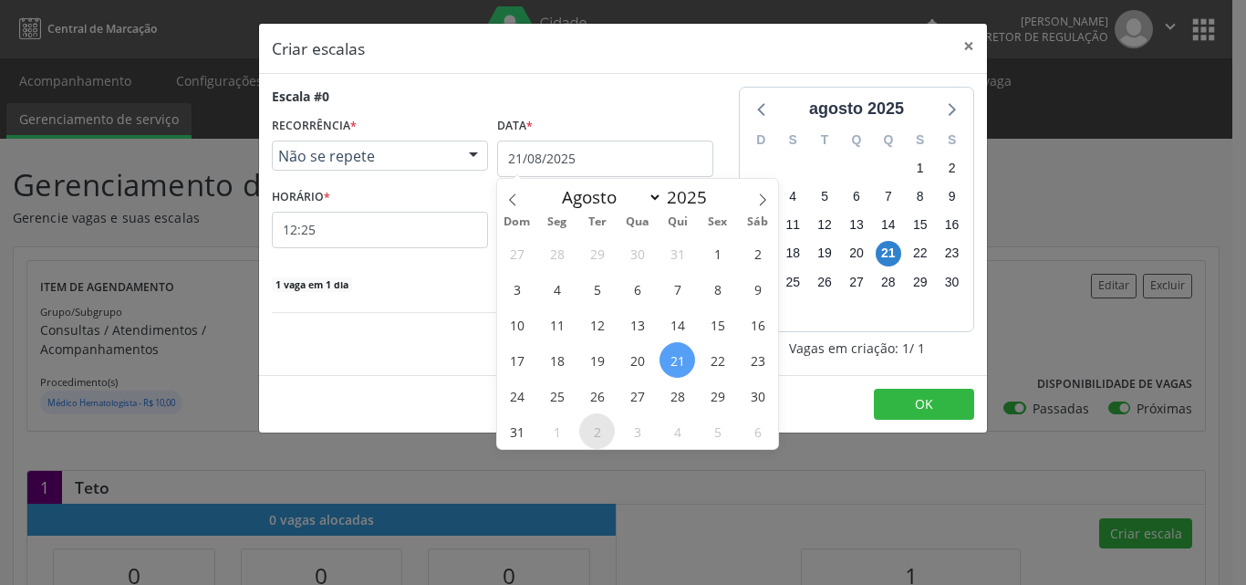
click at [600, 432] on span "2" at bounding box center [597, 431] width 36 height 36
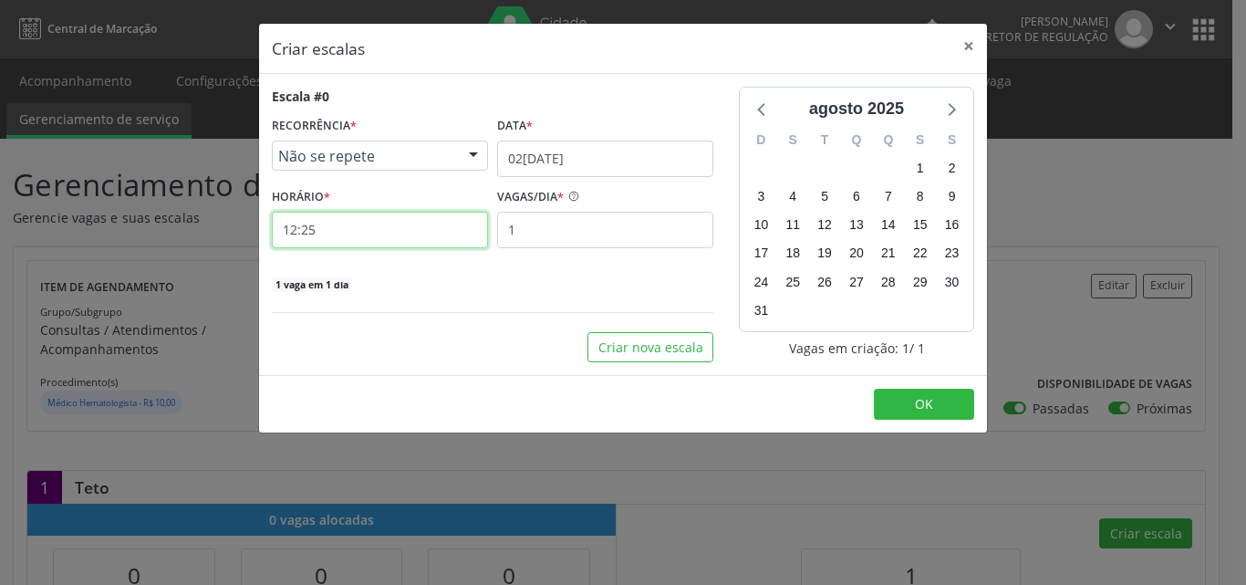
click at [382, 225] on input "12:25" at bounding box center [380, 230] width 216 height 36
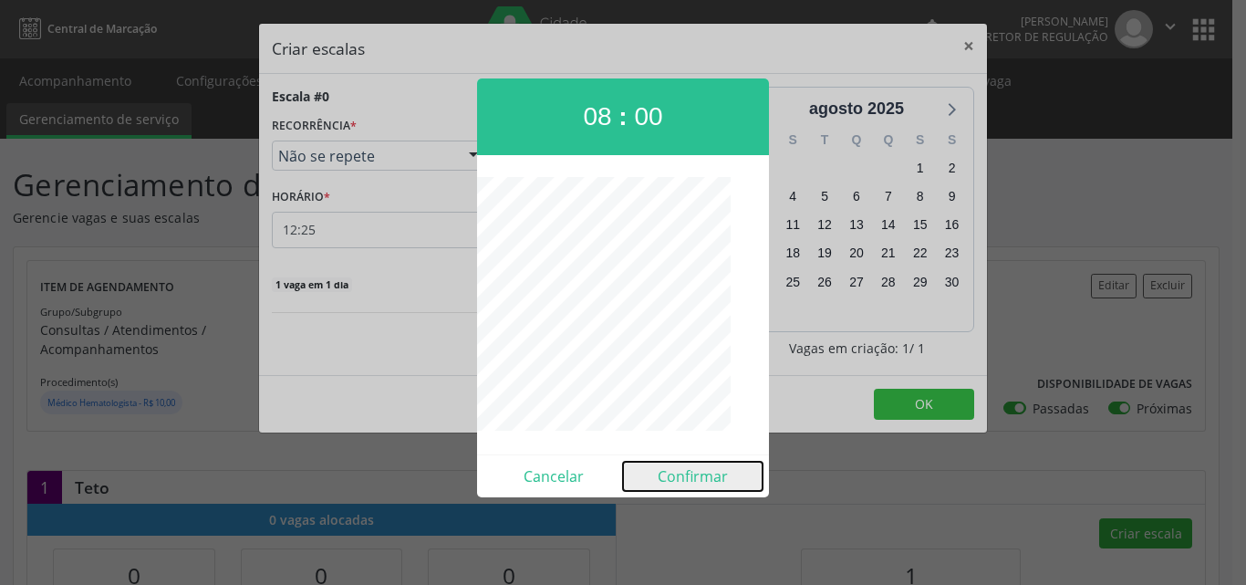
click at [703, 475] on button "Confirmar" at bounding box center [693, 476] width 140 height 29
type input "08:00"
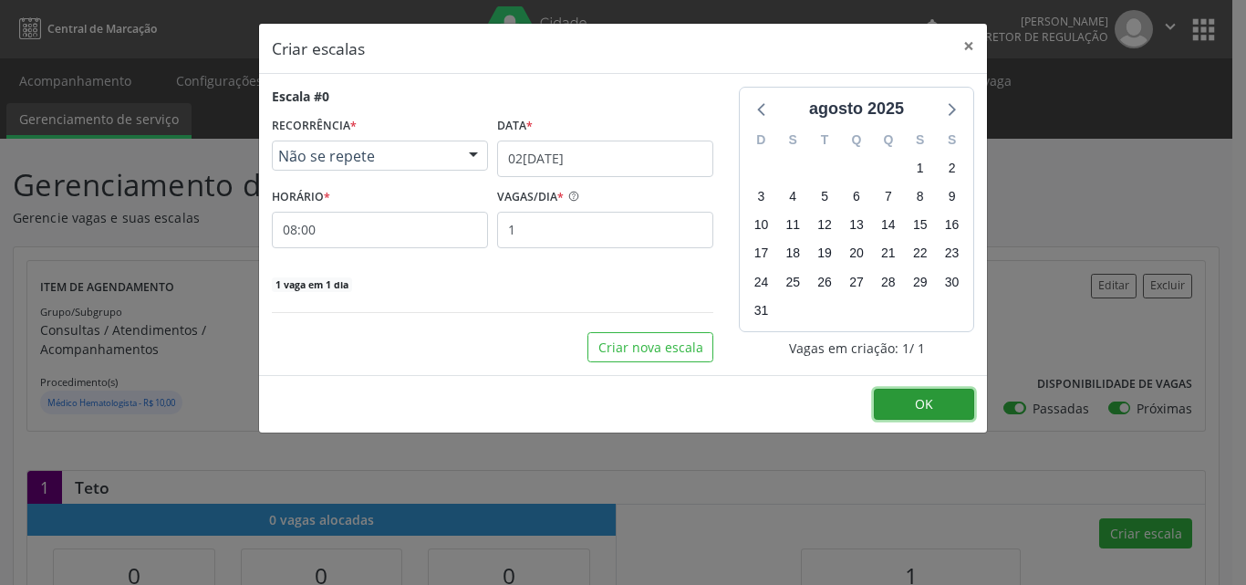
click at [916, 400] on span "OK" at bounding box center [924, 403] width 18 height 17
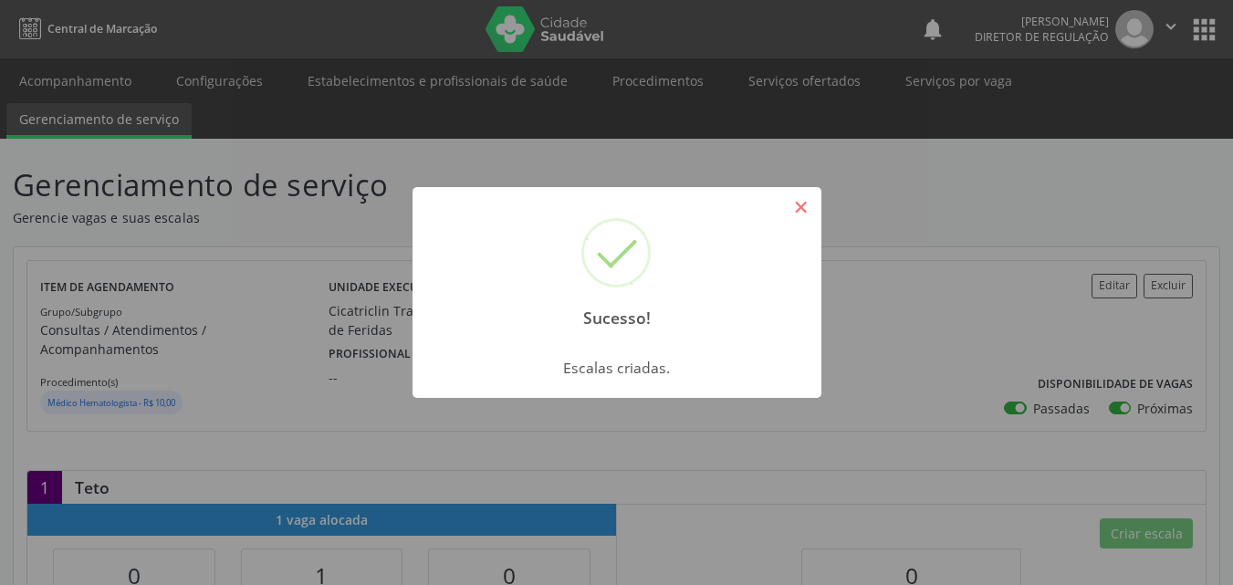
click at [805, 210] on button "×" at bounding box center [801, 207] width 31 height 31
